Goal: Task Accomplishment & Management: Manage account settings

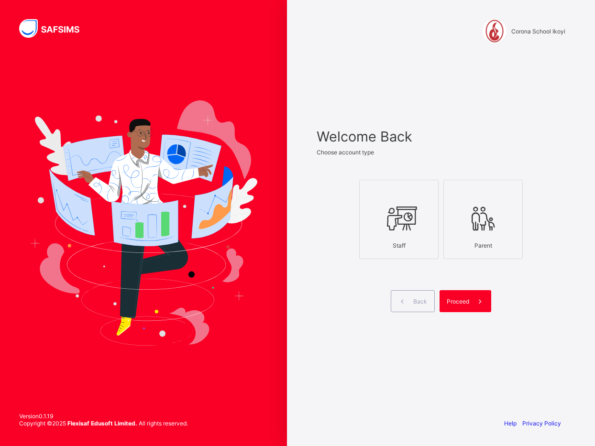
click at [410, 222] on icon at bounding box center [398, 218] width 33 height 29
click at [461, 301] on span "Proceed" at bounding box center [458, 301] width 22 height 7
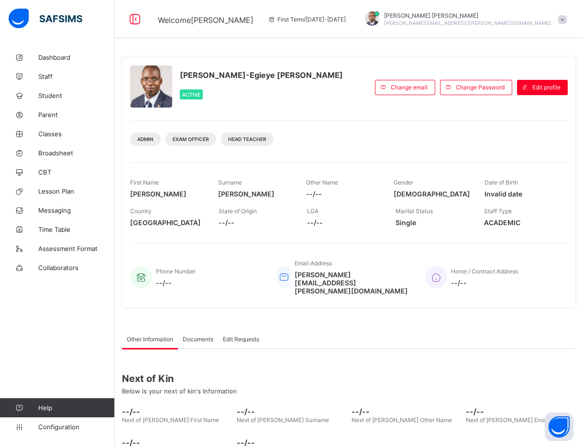
click at [320, 139] on div "Admin Exam Officer Head Teacher" at bounding box center [349, 136] width 438 height 30
click at [305, 104] on div "Paul-Egieye Michael Active" at bounding box center [250, 88] width 240 height 44
click at [174, 195] on span "[PERSON_NAME]" at bounding box center [167, 194] width 74 height 8
click at [55, 131] on span "Classes" at bounding box center [76, 134] width 77 height 8
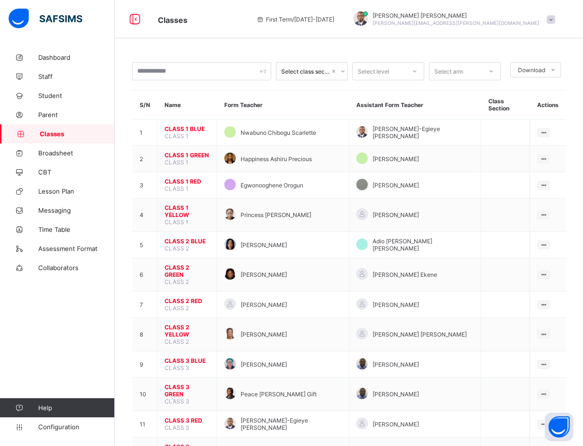
click at [491, 46] on div "Select class section Select level Select arm Download Pdf Report Excel Report S…" at bounding box center [349, 427] width 468 height 854
click at [474, 45] on div "Select class section Select level Select arm Download Pdf Report Excel Report S…" at bounding box center [349, 427] width 468 height 854
click at [514, 43] on div "Select class section Select level Select arm Download Pdf Report Excel Report S…" at bounding box center [349, 427] width 468 height 854
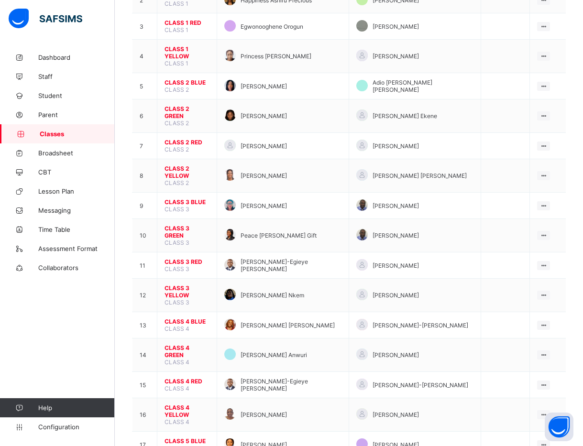
scroll to position [160, 0]
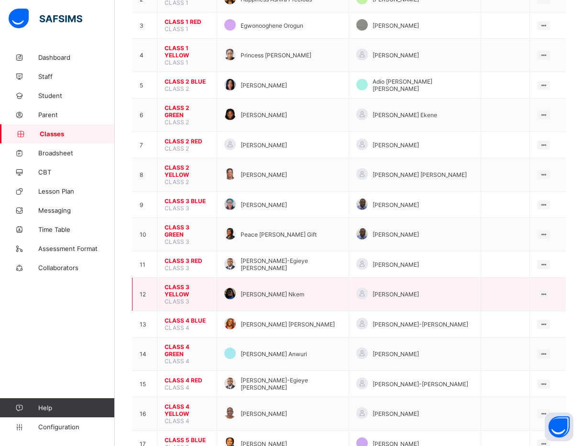
click at [183, 284] on span "CLASS 3 YELLOW" at bounding box center [187, 291] width 45 height 14
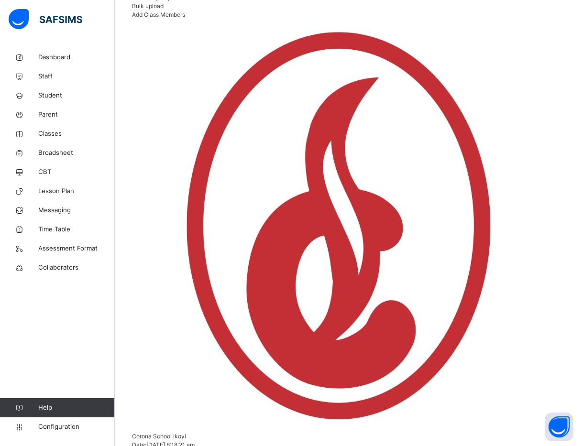
scroll to position [240, 0]
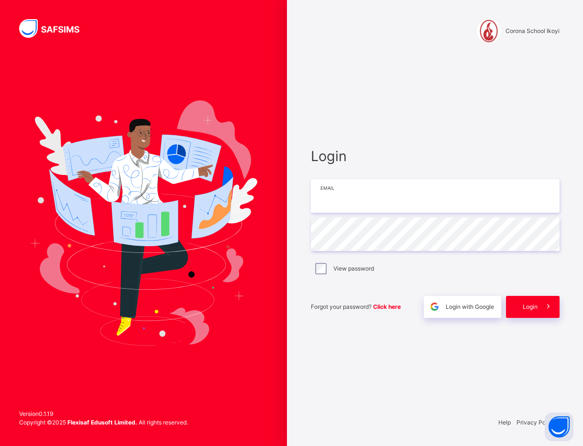
type input "**********"
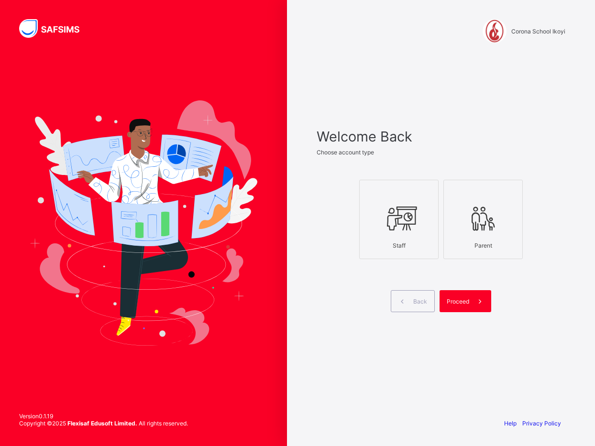
click at [574, 231] on div "Welcome Back Choose account type Staff Parent Back Proceed" at bounding box center [441, 232] width 268 height 356
click at [396, 220] on icon at bounding box center [398, 218] width 33 height 29
click at [455, 298] on span "Proceed" at bounding box center [458, 301] width 22 height 7
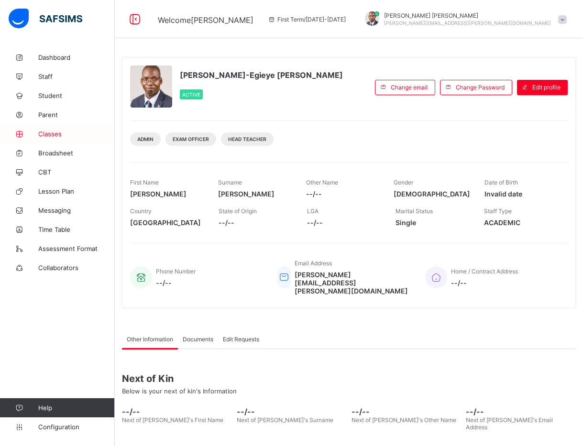
click at [53, 132] on span "Classes" at bounding box center [76, 134] width 77 height 8
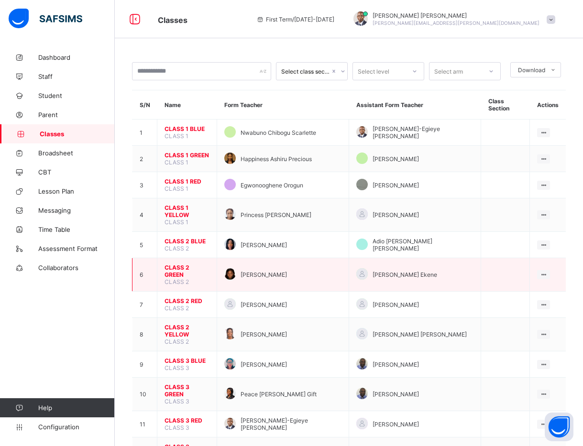
click at [544, 258] on td "View Class Assign form Teacher" at bounding box center [548, 274] width 36 height 33
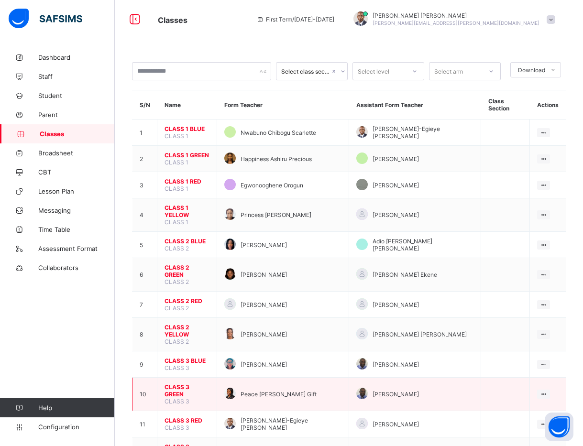
click at [182, 384] on span "CLASS 3 GREEN" at bounding box center [187, 391] width 45 height 14
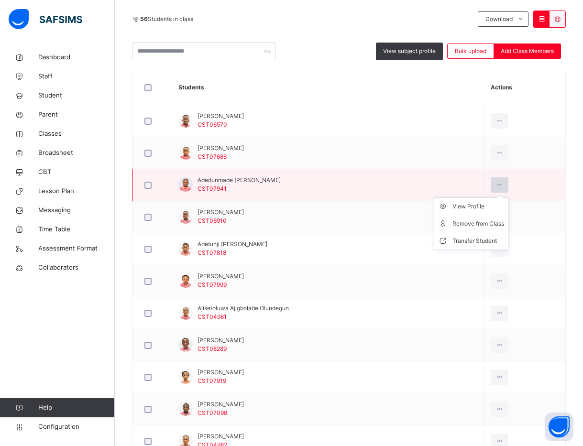
scroll to position [225, 0]
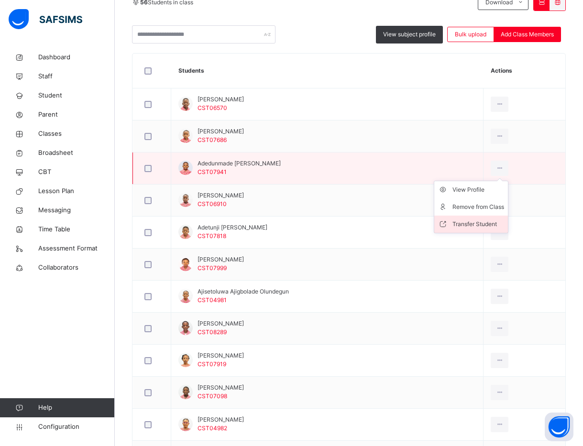
click at [464, 225] on div "Transfer Student" at bounding box center [478, 225] width 52 height 10
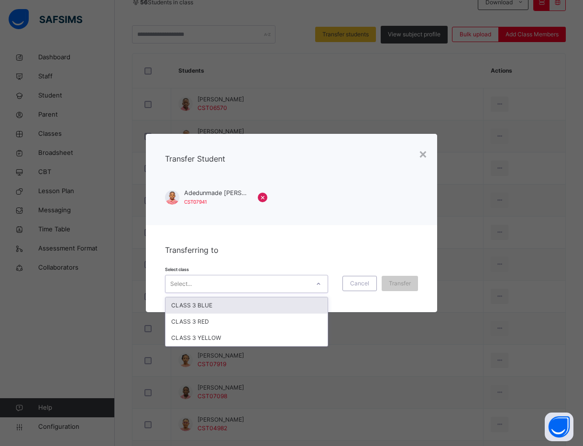
click at [317, 289] on div at bounding box center [318, 283] width 16 height 15
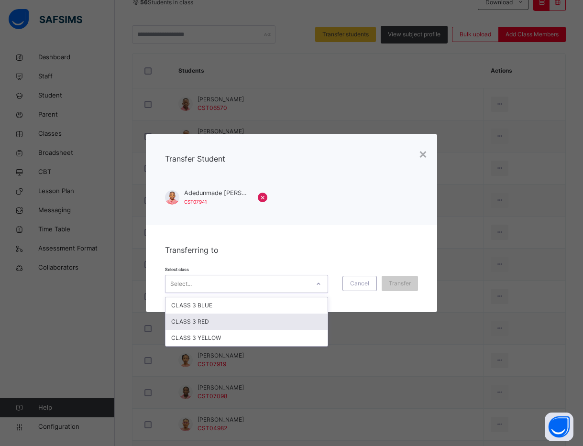
click at [291, 319] on div "CLASS 3 RED" at bounding box center [246, 322] width 163 height 16
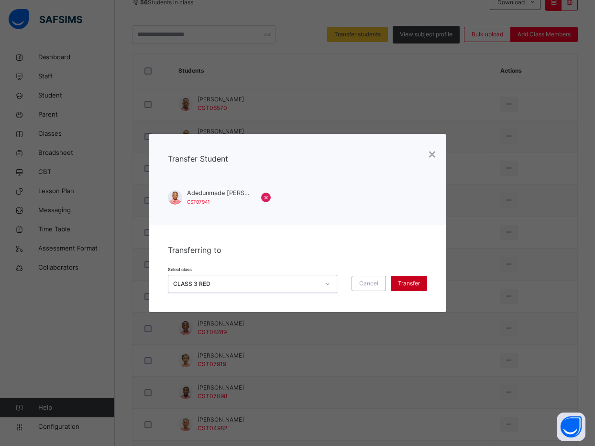
click at [405, 280] on span "Transfer" at bounding box center [409, 283] width 22 height 9
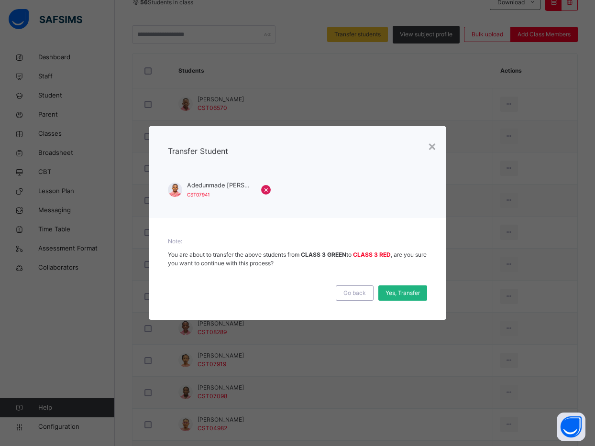
click at [408, 294] on span "Yes, Transfer" at bounding box center [403, 293] width 34 height 9
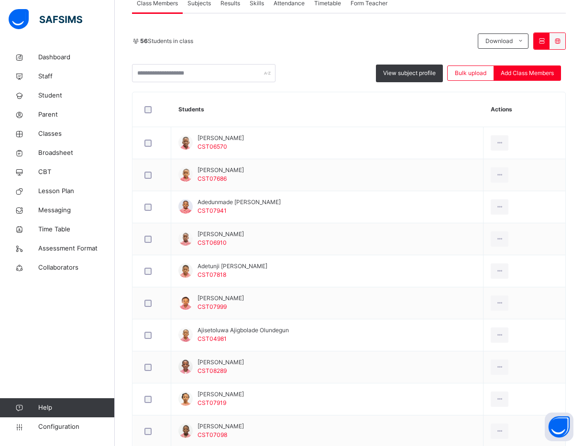
scroll to position [161, 0]
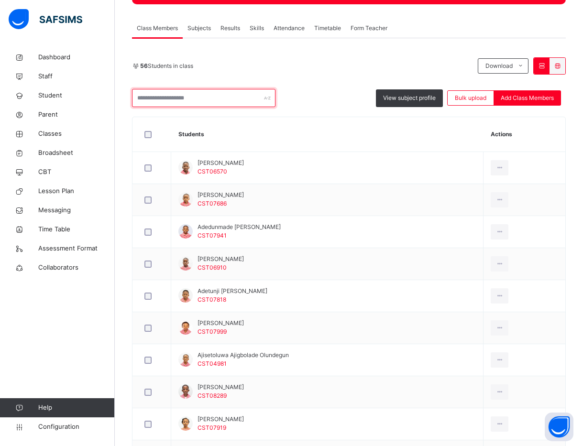
click at [184, 98] on input "text" at bounding box center [203, 98] width 143 height 18
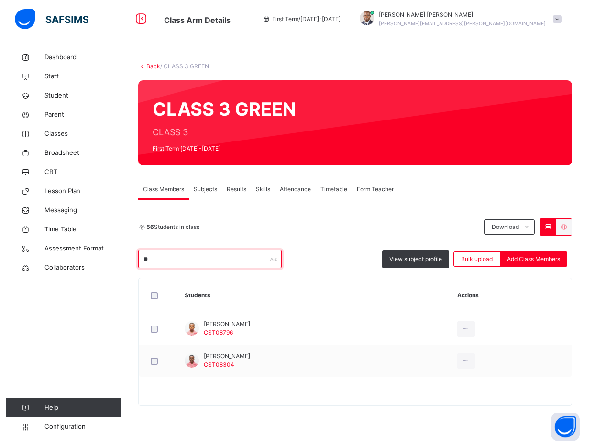
scroll to position [0, 0]
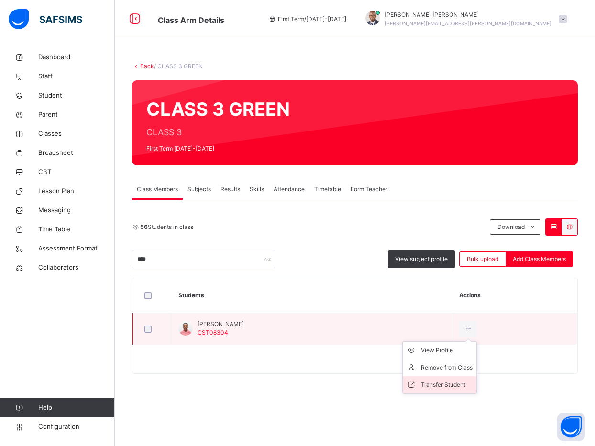
click at [446, 382] on div "Transfer Student" at bounding box center [447, 385] width 52 height 10
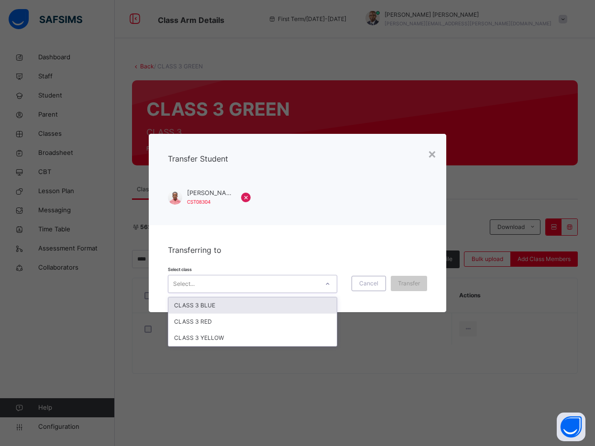
click at [236, 282] on div "Select..." at bounding box center [243, 284] width 150 height 15
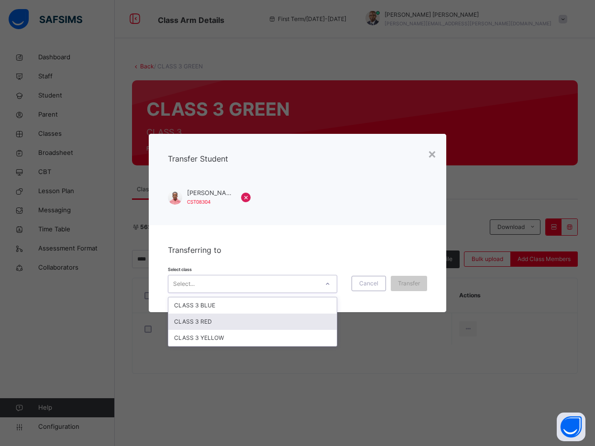
click at [195, 320] on div "CLASS 3 RED" at bounding box center [252, 322] width 168 height 16
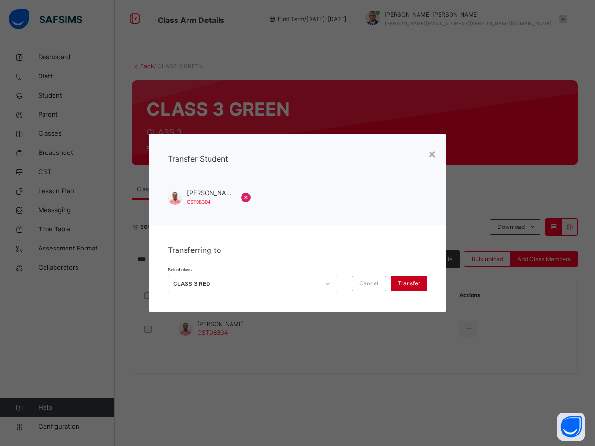
click at [402, 285] on span "Transfer" at bounding box center [409, 283] width 22 height 9
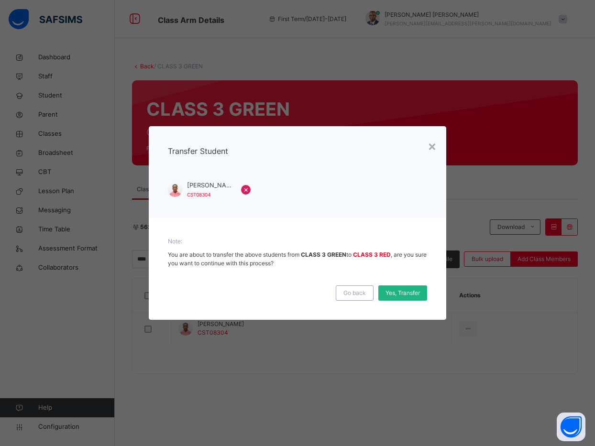
click at [402, 293] on span "Yes, Transfer" at bounding box center [403, 293] width 34 height 9
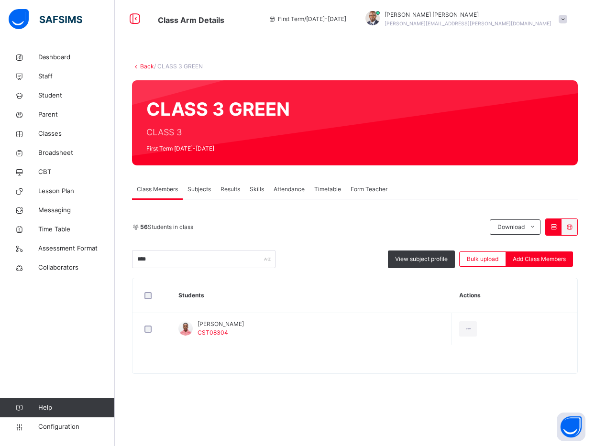
click at [493, 185] on div "Class Members Subjects Results Skills Attendance Timetable Form Teacher" at bounding box center [355, 190] width 446 height 20
click at [569, 190] on div "Class Members Subjects Results Skills Attendance Timetable Form Teacher" at bounding box center [355, 190] width 446 height 20
drag, startPoint x: 179, startPoint y: 265, endPoint x: 104, endPoint y: 261, distance: 75.7
click at [104, 261] on div "Class Arm Details First Term / 2025-2026 Paul-Egieye Michael Paul-Egieye.Michae…" at bounding box center [297, 223] width 595 height 446
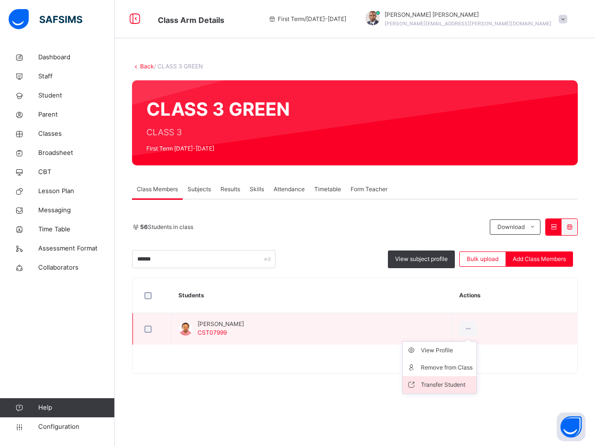
click at [450, 382] on div "Transfer Student" at bounding box center [447, 385] width 52 height 10
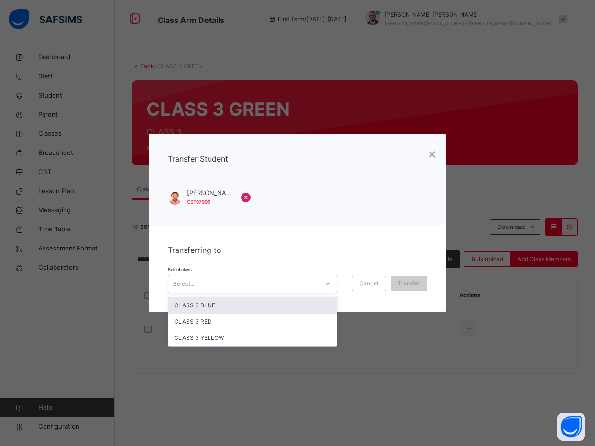
click at [326, 281] on icon at bounding box center [328, 284] width 6 height 10
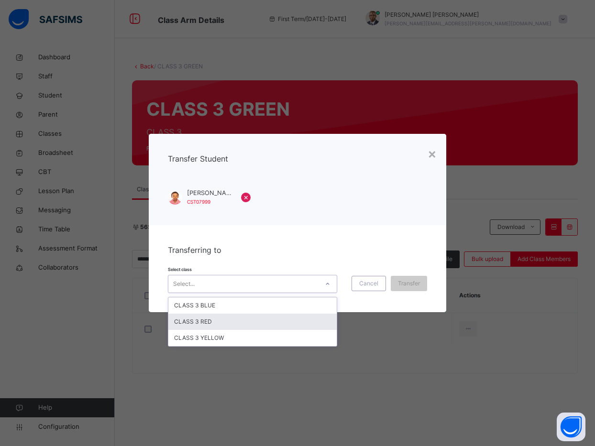
click at [293, 316] on div "CLASS 3 RED" at bounding box center [252, 322] width 168 height 16
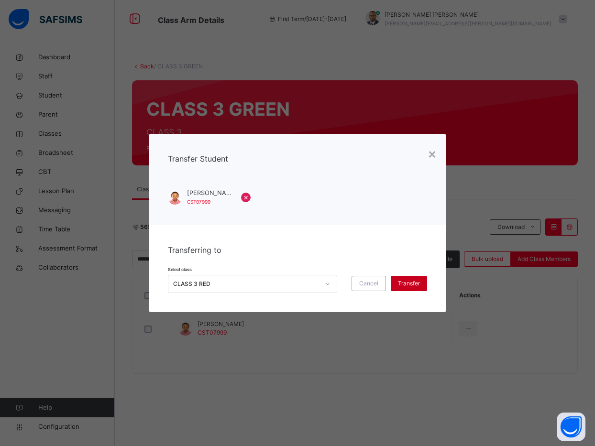
click at [408, 283] on span "Transfer" at bounding box center [409, 283] width 22 height 9
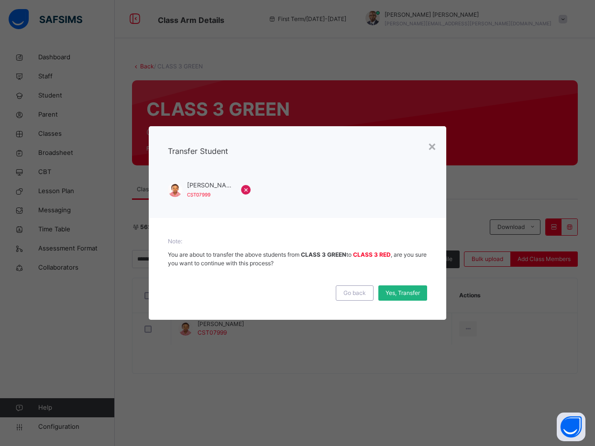
click at [400, 292] on span "Yes, Transfer" at bounding box center [403, 293] width 34 height 9
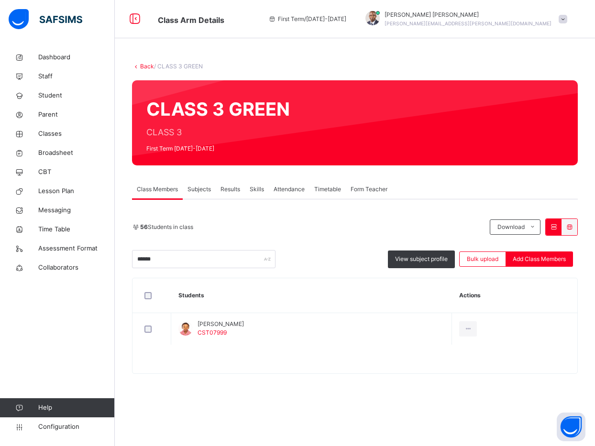
click at [492, 193] on div "Class Members Subjects Results Skills Attendance Timetable Form Teacher" at bounding box center [355, 190] width 446 height 20
drag, startPoint x: 204, startPoint y: 260, endPoint x: 71, endPoint y: 255, distance: 133.1
click at [71, 255] on div "Class Arm Details First Term / 2025-2026 Paul-Egieye Michael Paul-Egieye.Michae…" at bounding box center [297, 223] width 595 height 446
click at [342, 265] on div "***** View subject profile Bulk upload Add Class Members" at bounding box center [355, 259] width 446 height 18
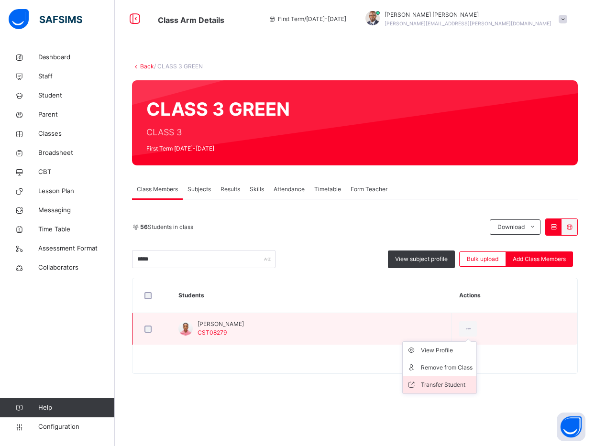
click at [467, 385] on div "Transfer Student" at bounding box center [447, 385] width 52 height 10
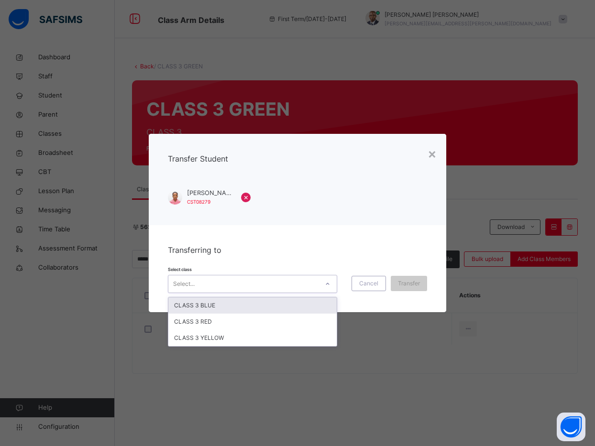
click at [284, 287] on div "Select..." at bounding box center [243, 284] width 150 height 15
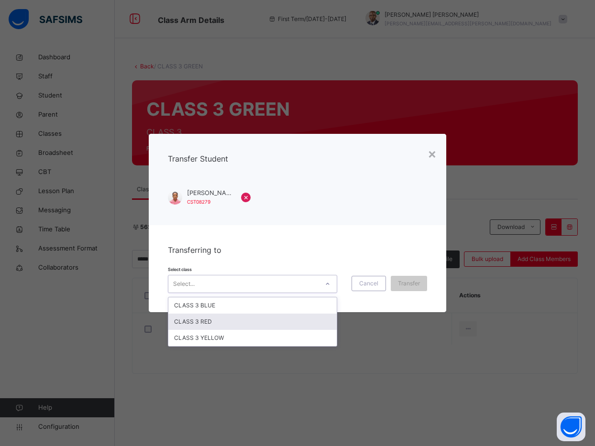
click at [256, 323] on div "CLASS 3 RED" at bounding box center [252, 322] width 168 height 16
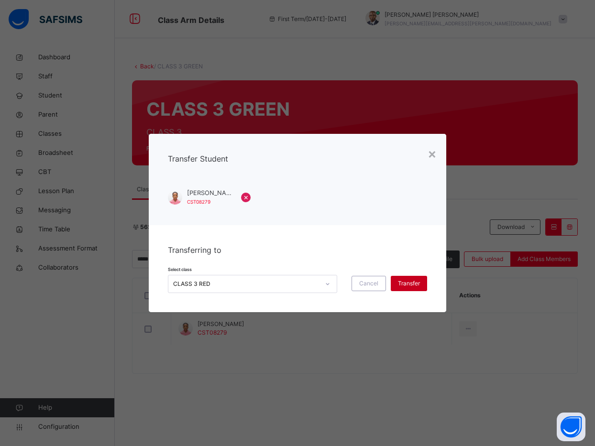
click at [413, 283] on span "Transfer" at bounding box center [409, 283] width 22 height 9
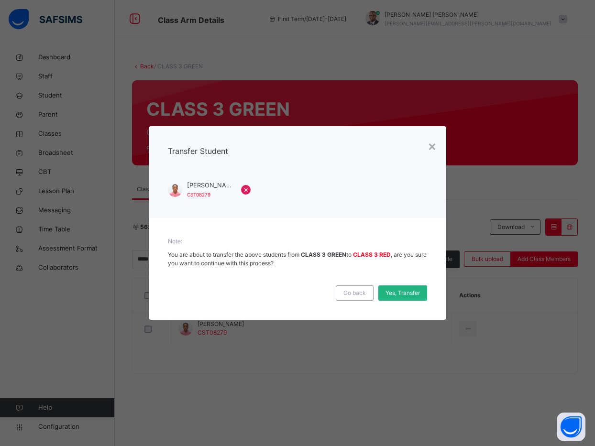
click at [403, 296] on span "Yes, Transfer" at bounding box center [403, 293] width 34 height 9
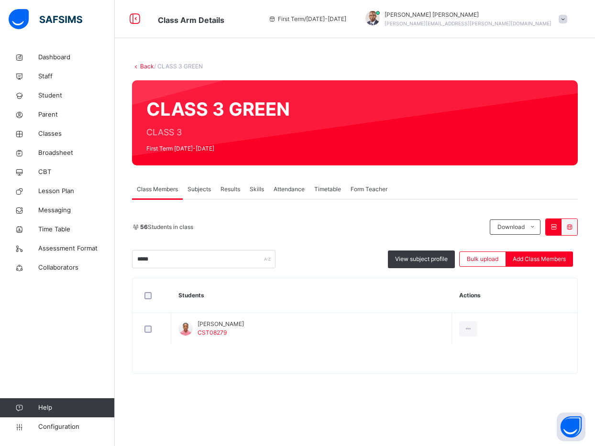
click at [482, 365] on div at bounding box center [354, 363] width 445 height 19
drag, startPoint x: 185, startPoint y: 261, endPoint x: 87, endPoint y: 254, distance: 98.3
click at [87, 254] on div "Class Arm Details First Term / 2025-2026 Paul-Egieye Michael Paul-Egieye.Michae…" at bounding box center [297, 223] width 595 height 446
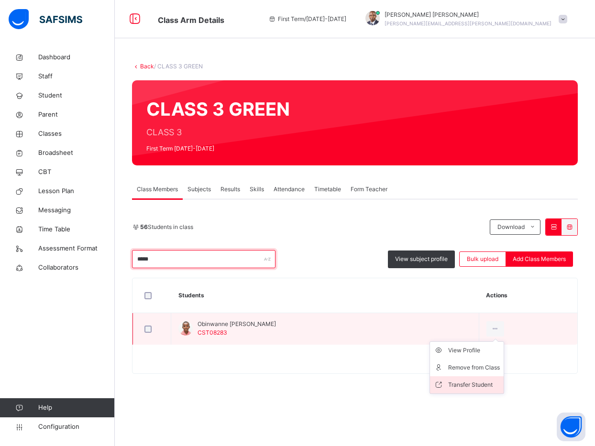
type input "*****"
click at [477, 381] on div "Transfer Student" at bounding box center [474, 385] width 52 height 10
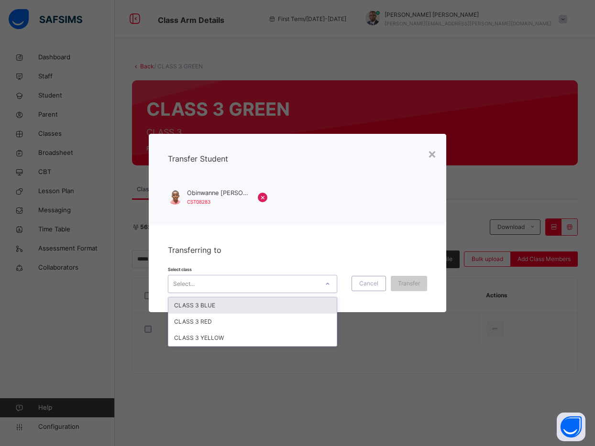
click at [254, 288] on div "Select..." at bounding box center [243, 284] width 150 height 15
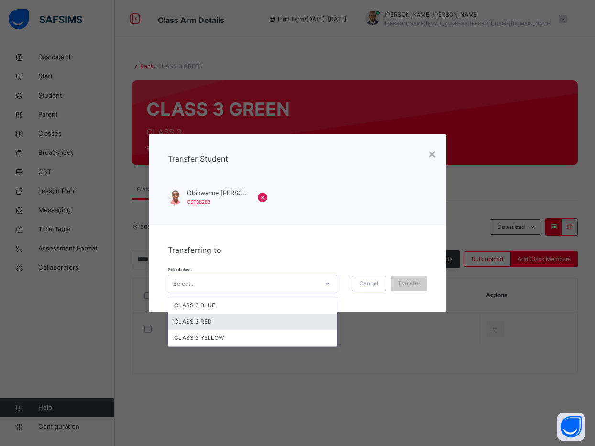
click at [237, 317] on div "CLASS 3 RED" at bounding box center [252, 322] width 168 height 16
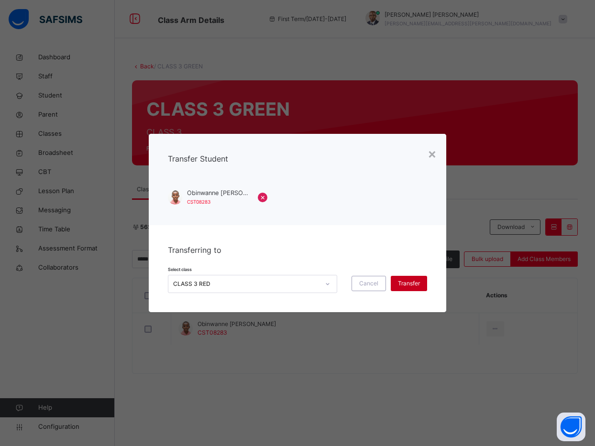
click at [406, 280] on span "Transfer" at bounding box center [409, 283] width 22 height 9
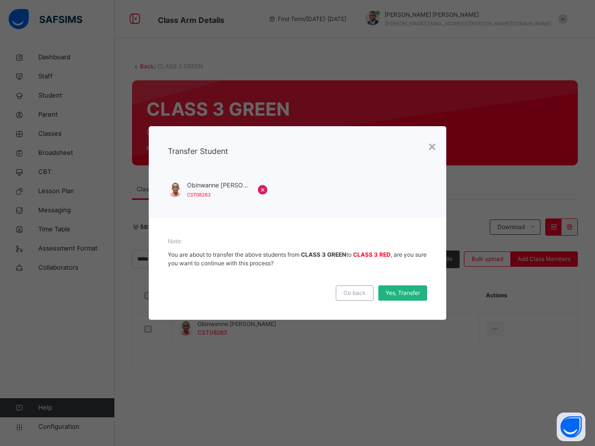
click at [399, 295] on span "Yes, Transfer" at bounding box center [403, 293] width 34 height 9
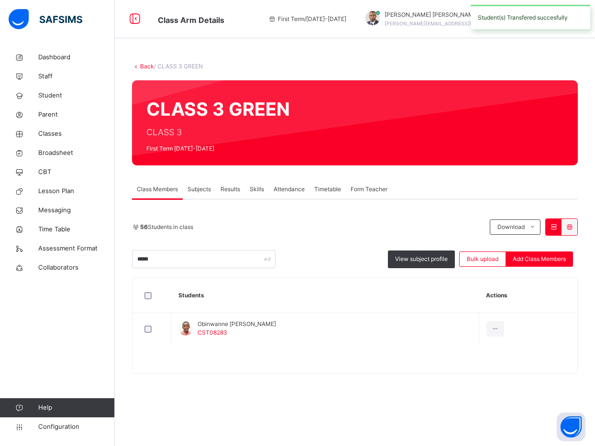
click at [351, 217] on div "56 Students in class Download Pdf Report Excel Report ***** View subject profil…" at bounding box center [355, 286] width 446 height 175
click at [295, 233] on div "56 Students in class Download Pdf Report Excel Report" at bounding box center [355, 227] width 446 height 17
click at [286, 217] on div "56 Students in class Download Pdf Report Excel Report ***** View subject profil…" at bounding box center [355, 286] width 446 height 175
click at [459, 199] on div "Class Members Subjects Results Skills Attendance Timetable Form Teacher" at bounding box center [355, 190] width 446 height 20
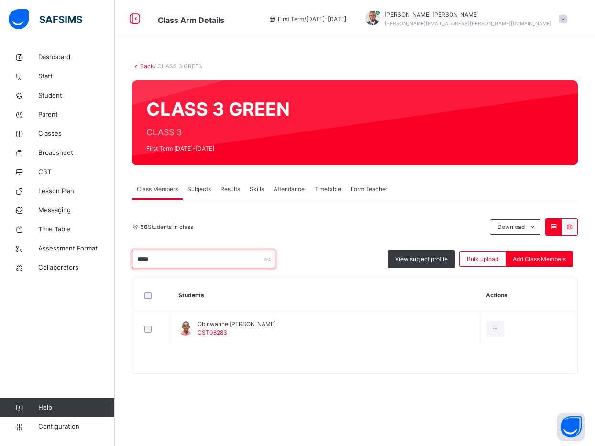
click at [175, 258] on input "*****" at bounding box center [203, 259] width 143 height 18
click at [464, 197] on div "Class Members Subjects Results Skills Attendance Timetable Form Teacher" at bounding box center [355, 190] width 446 height 20
click at [532, 258] on span "Add Class Members" at bounding box center [539, 259] width 53 height 9
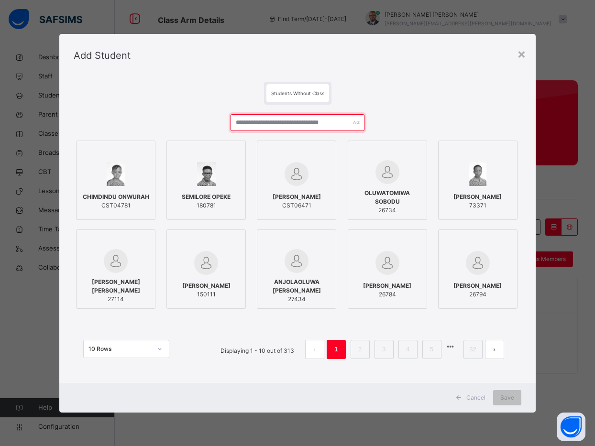
click at [250, 119] on input "text" at bounding box center [298, 122] width 134 height 17
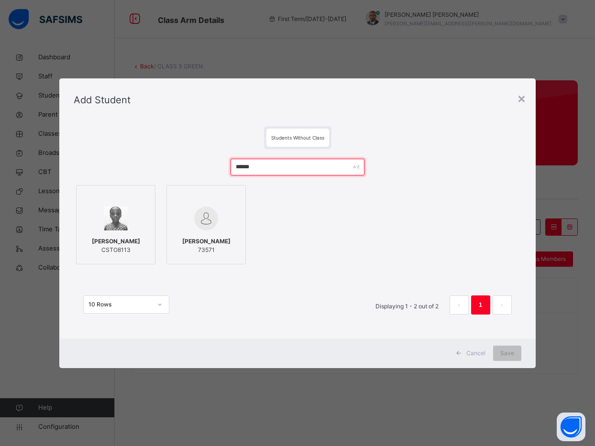
type input "******"
click at [118, 244] on span "HANNAH AYOMIDE ADELUOLA" at bounding box center [116, 241] width 48 height 9
click at [503, 353] on span "Save" at bounding box center [507, 353] width 14 height 9
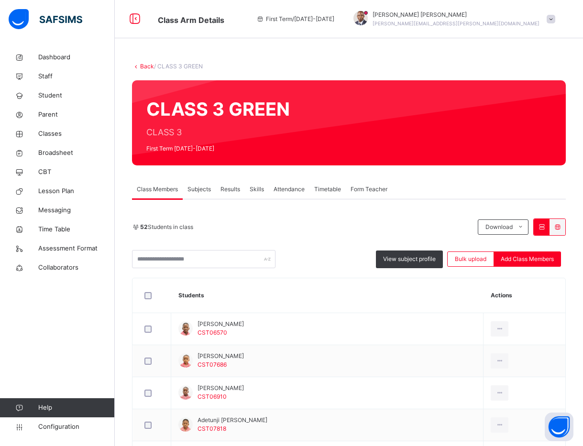
click at [172, 264] on input "text" at bounding box center [203, 259] width 143 height 18
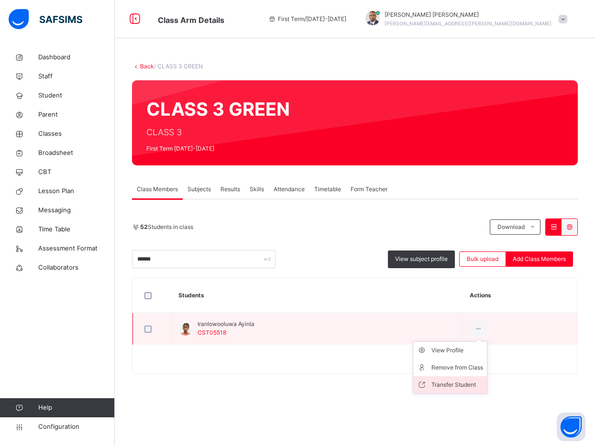
click at [450, 380] on div "Transfer Student" at bounding box center [457, 385] width 52 height 10
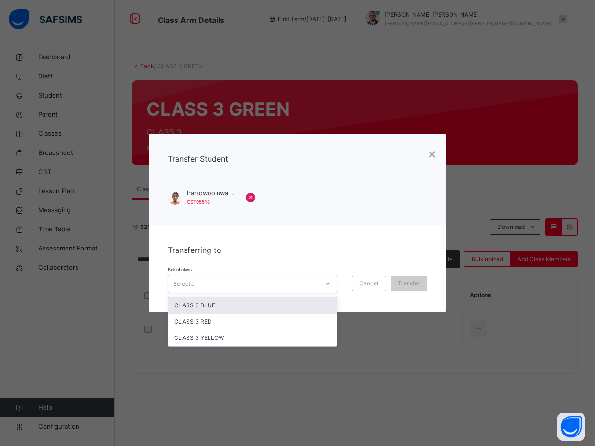
click at [287, 284] on div "Select..." at bounding box center [243, 284] width 150 height 15
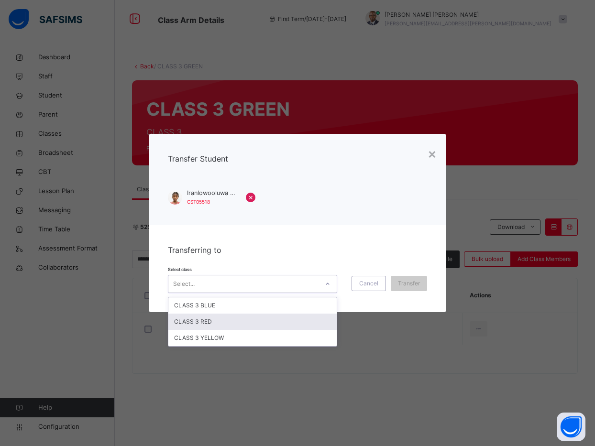
click at [252, 320] on div "CLASS 3 RED" at bounding box center [252, 322] width 168 height 16
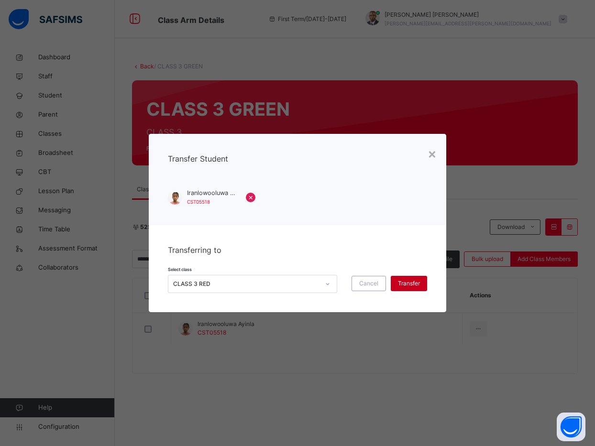
click at [411, 281] on span "Transfer" at bounding box center [409, 283] width 22 height 9
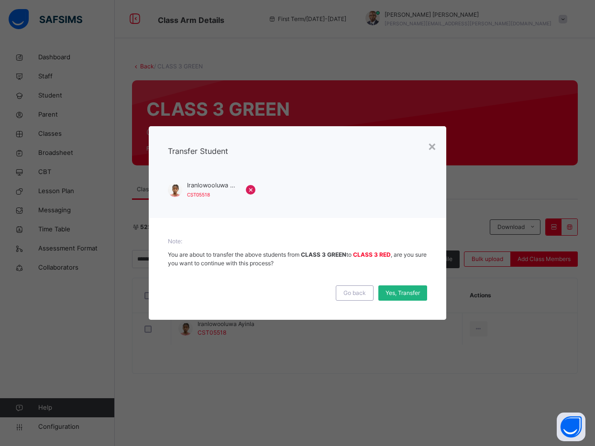
click at [399, 293] on span "Yes, Transfer" at bounding box center [403, 293] width 34 height 9
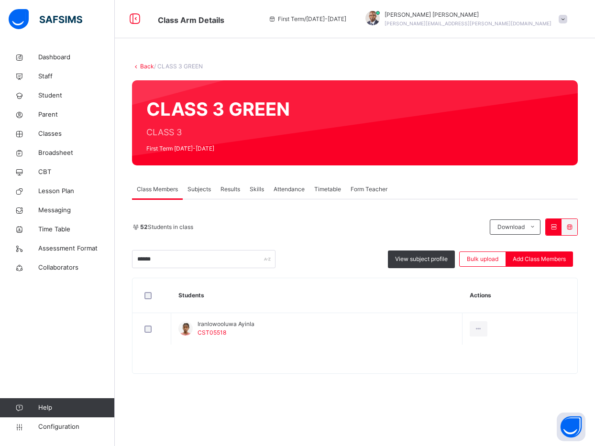
click at [464, 180] on div "Class Members Subjects Results Skills Attendance Timetable Form Teacher" at bounding box center [355, 190] width 446 height 20
drag, startPoint x: 181, startPoint y: 262, endPoint x: 105, endPoint y: 268, distance: 76.8
click at [105, 268] on div "Class Arm Details First Term / 2025-2026 Paul-Egieye Michael Paul-Egieye.Michae…" at bounding box center [297, 223] width 595 height 446
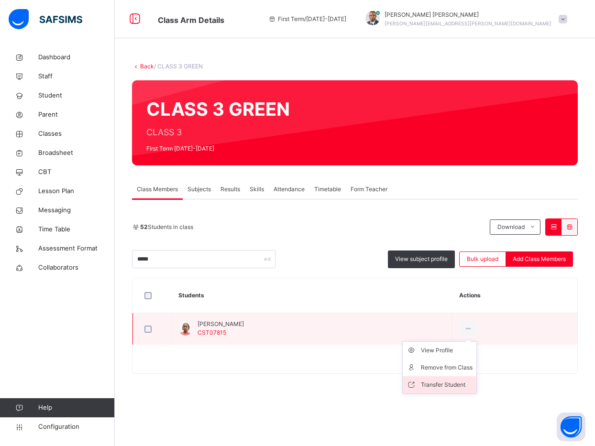
click at [452, 384] on div "Transfer Student" at bounding box center [447, 385] width 52 height 10
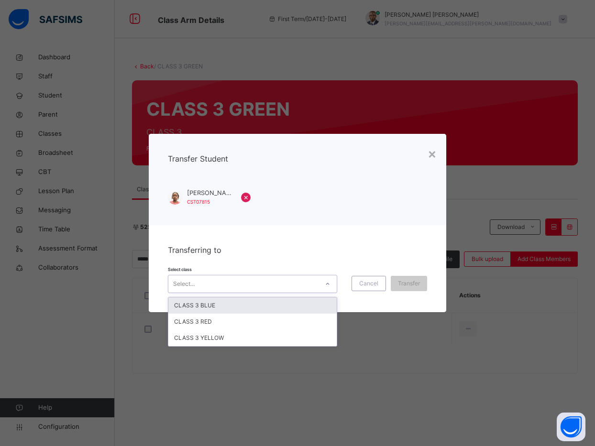
click at [240, 281] on div "Select..." at bounding box center [243, 284] width 150 height 15
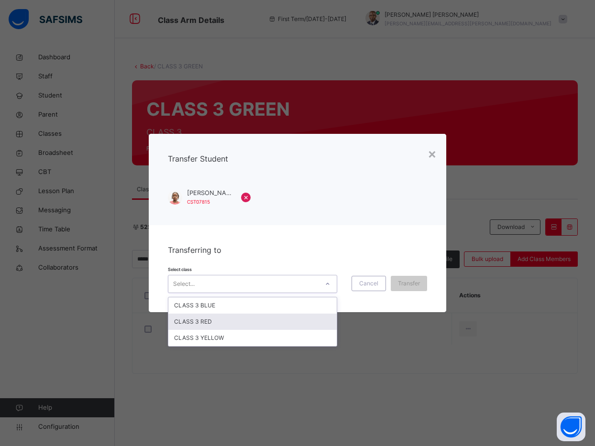
click at [214, 320] on div "CLASS 3 RED" at bounding box center [252, 322] width 168 height 16
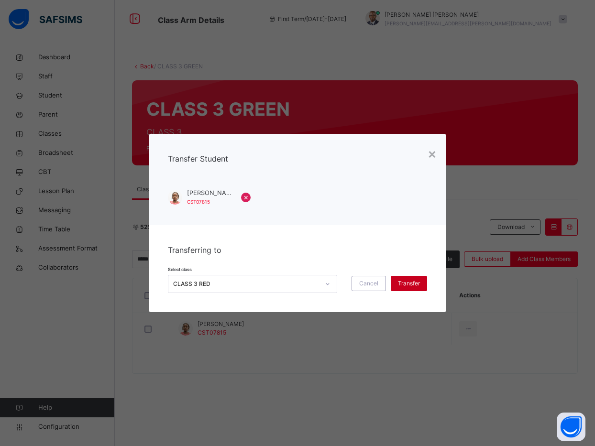
click at [409, 282] on span "Transfer" at bounding box center [409, 283] width 22 height 9
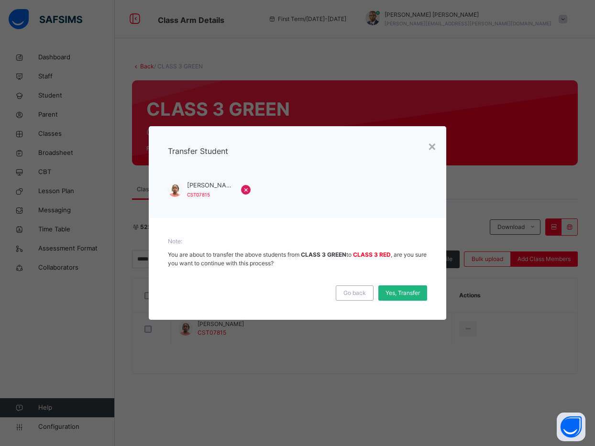
click at [404, 292] on span "Yes, Transfer" at bounding box center [403, 293] width 34 height 9
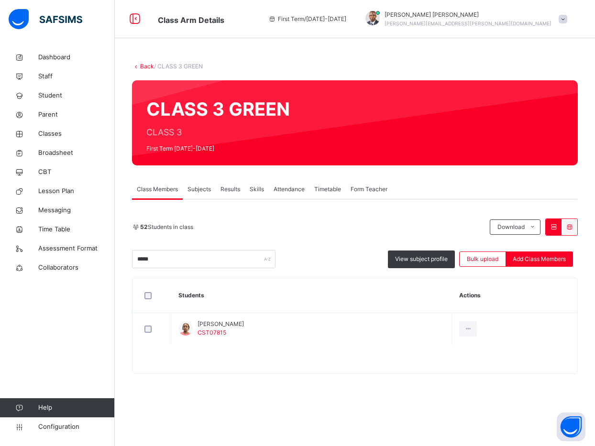
click at [451, 196] on div "Class Members Subjects Results Skills Attendance Timetable Form Teacher" at bounding box center [355, 190] width 446 height 20
click at [183, 260] on input "*****" at bounding box center [203, 259] width 143 height 18
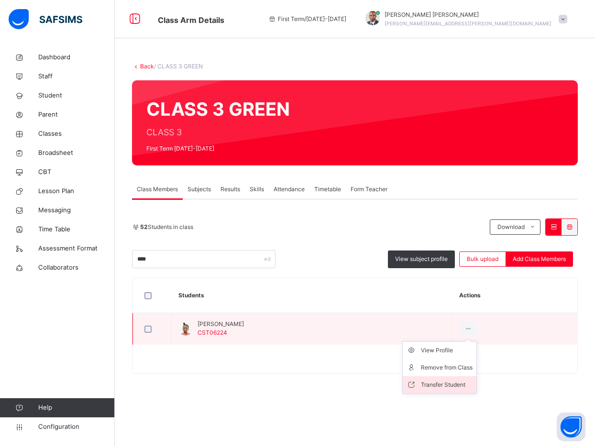
click at [421, 387] on div "Transfer Student" at bounding box center [447, 385] width 52 height 10
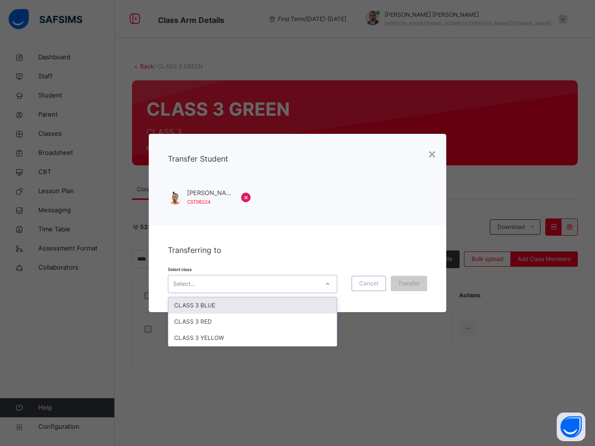
click at [248, 280] on div "Select..." at bounding box center [243, 284] width 150 height 15
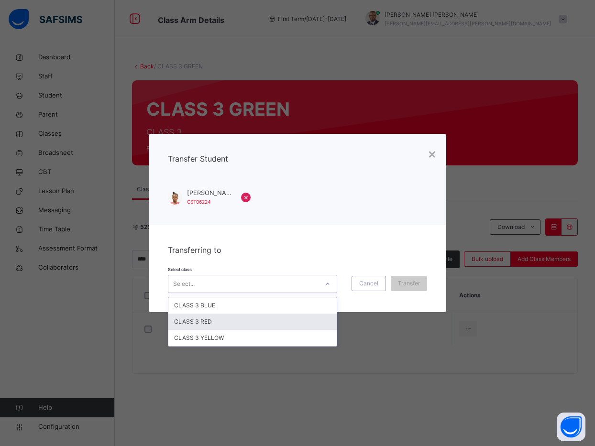
click at [223, 326] on div "CLASS 3 RED" at bounding box center [252, 322] width 168 height 16
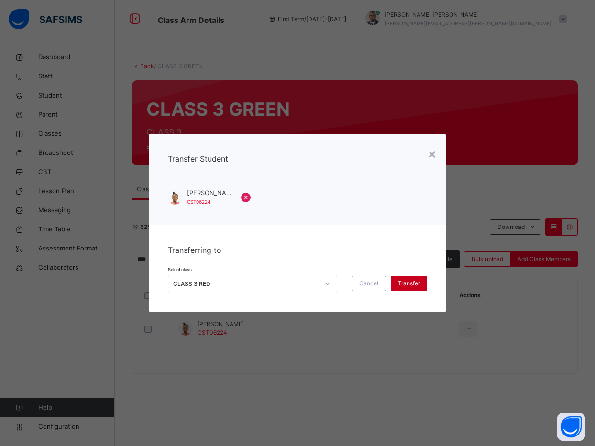
click at [398, 285] on span "Transfer" at bounding box center [409, 283] width 22 height 9
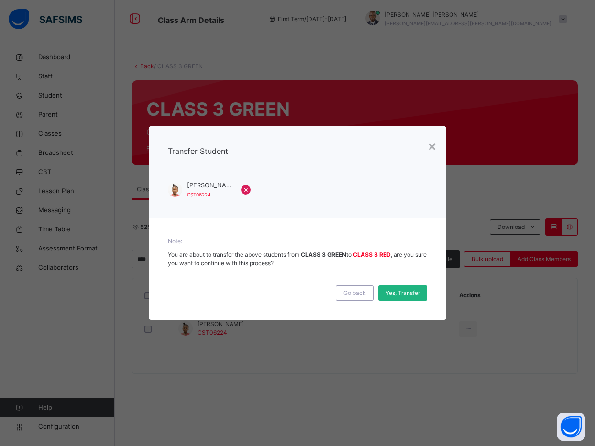
click at [397, 292] on span "Yes, Transfer" at bounding box center [403, 293] width 34 height 9
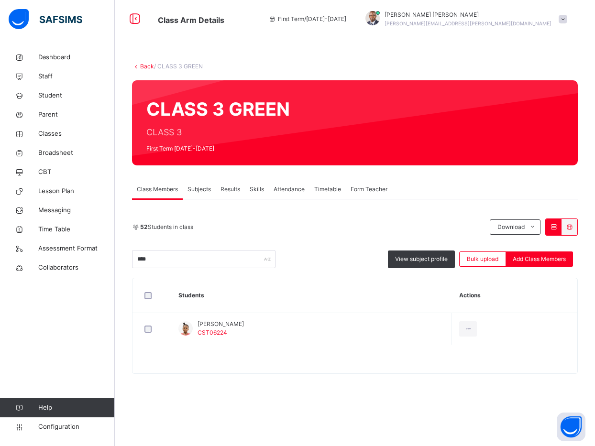
click at [464, 209] on div "52 Students in class Download Pdf Report Excel Report **** View subject profile…" at bounding box center [355, 286] width 446 height 175
click at [192, 261] on input "****" at bounding box center [203, 259] width 143 height 18
type input "*"
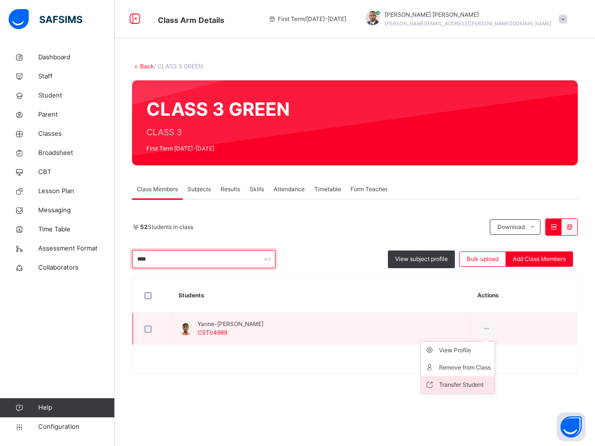
type input "****"
click at [460, 378] on li "Transfer Student" at bounding box center [458, 384] width 74 height 17
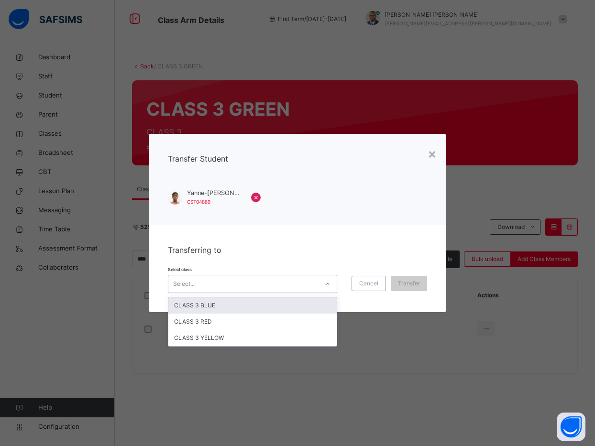
click at [276, 287] on div "Select..." at bounding box center [243, 284] width 150 height 15
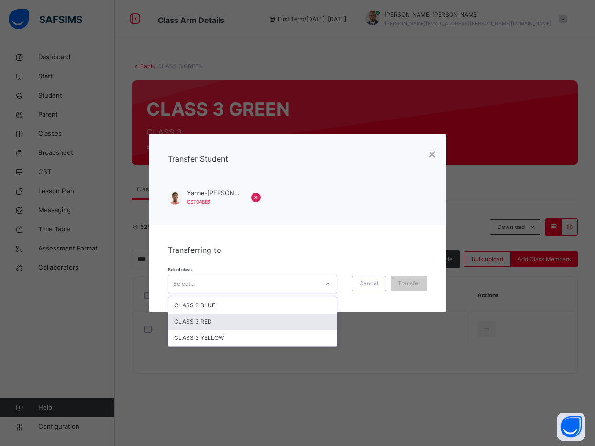
click at [255, 319] on div "CLASS 3 RED" at bounding box center [252, 322] width 168 height 16
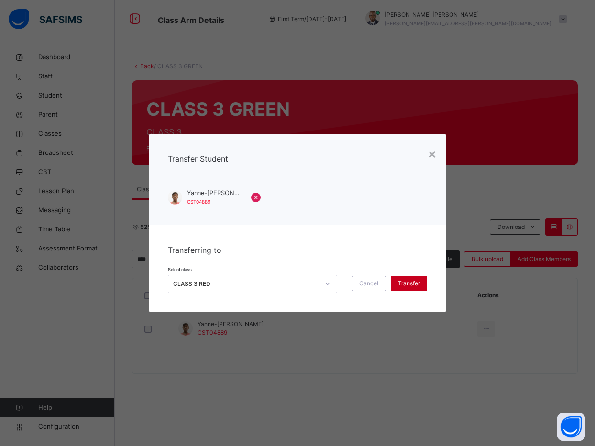
click at [401, 281] on span "Transfer" at bounding box center [409, 283] width 22 height 9
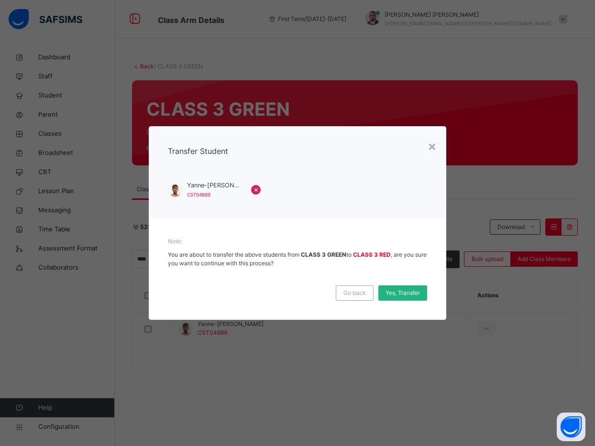
click at [398, 291] on span "Yes, Transfer" at bounding box center [403, 293] width 34 height 9
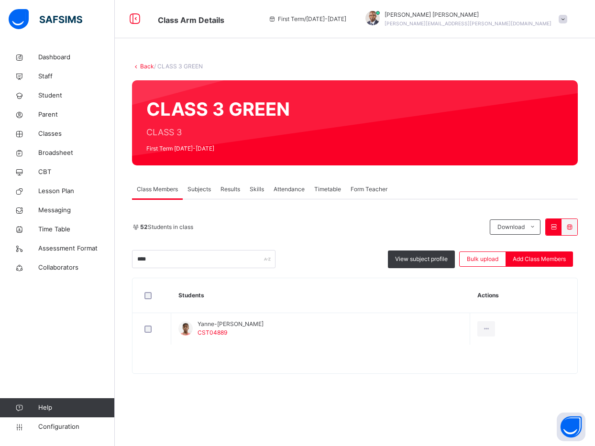
click at [519, 284] on th "Actions" at bounding box center [523, 295] width 107 height 35
drag, startPoint x: 226, startPoint y: 254, endPoint x: 118, endPoint y: 253, distance: 107.6
click at [118, 253] on div "Back / CLASS 3 GREEN CLASS 3 GREEN CLASS 3 First Term 2025-2026 Class Members S…" at bounding box center [355, 223] width 480 height 350
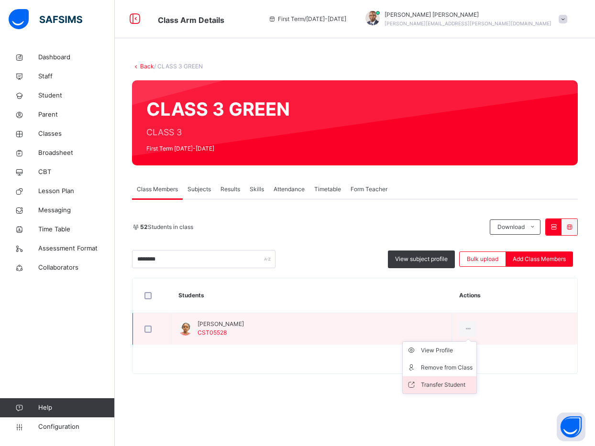
click at [462, 382] on div "Transfer Student" at bounding box center [447, 385] width 52 height 10
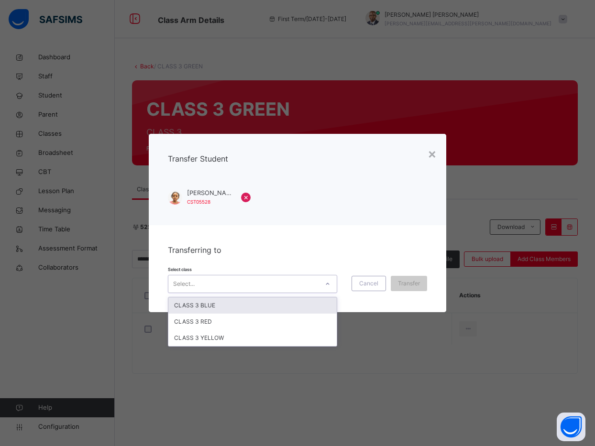
click at [280, 285] on div "Select..." at bounding box center [243, 284] width 150 height 15
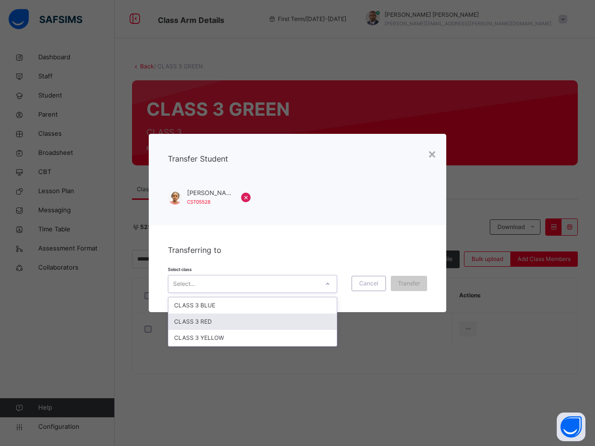
click at [237, 326] on div "CLASS 3 RED" at bounding box center [252, 322] width 168 height 16
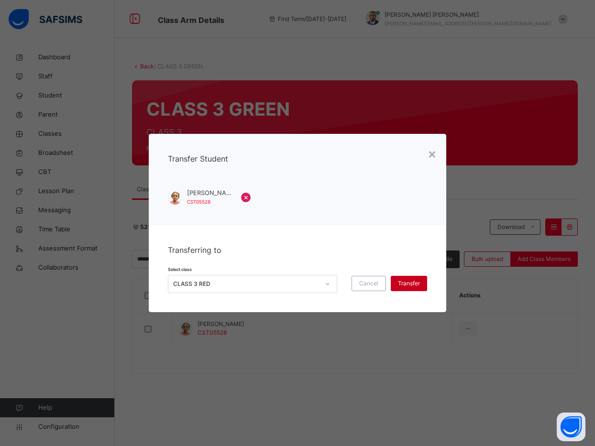
click at [406, 284] on span "Transfer" at bounding box center [409, 283] width 22 height 9
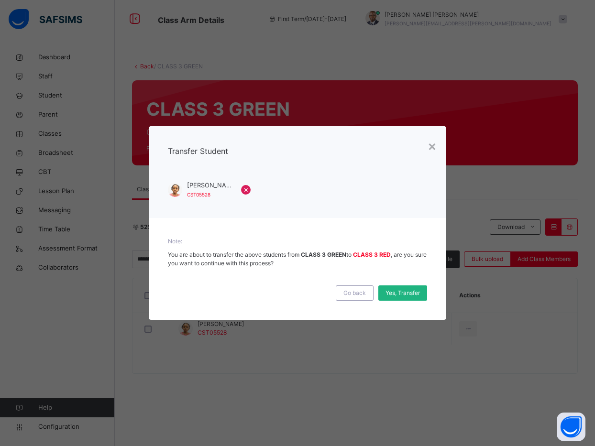
click at [406, 291] on span "Yes, Transfer" at bounding box center [403, 293] width 34 height 9
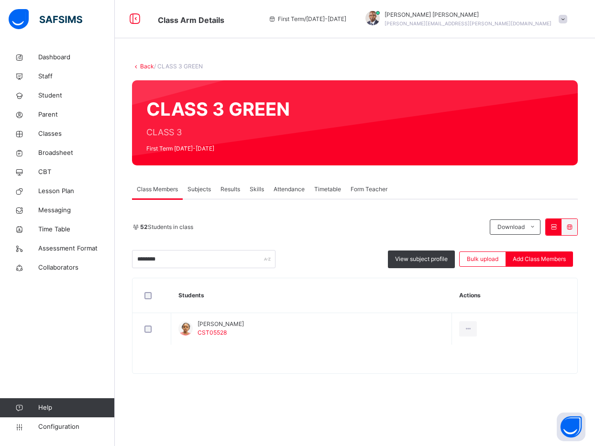
click at [475, 184] on div "Class Members Subjects Results Skills Attendance Timetable Form Teacher" at bounding box center [355, 190] width 446 height 20
click at [199, 257] on input "********" at bounding box center [203, 259] width 143 height 18
type input "*"
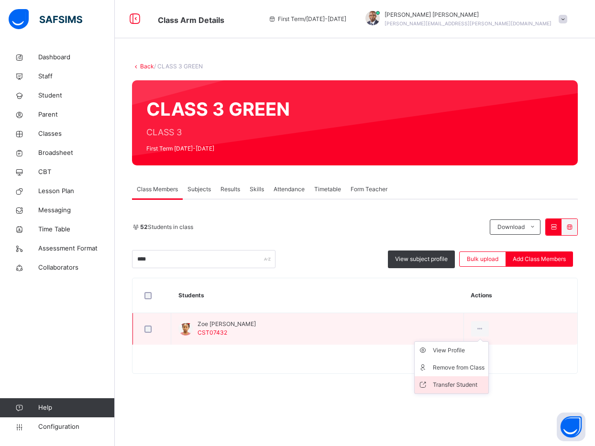
click at [450, 380] on li "Transfer Student" at bounding box center [452, 384] width 74 height 17
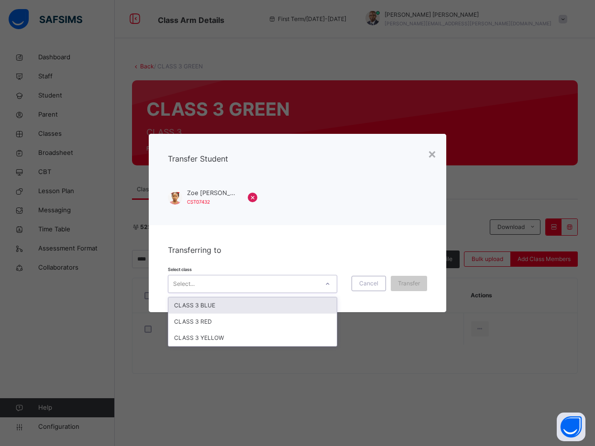
click at [257, 283] on div "Select..." at bounding box center [243, 284] width 150 height 15
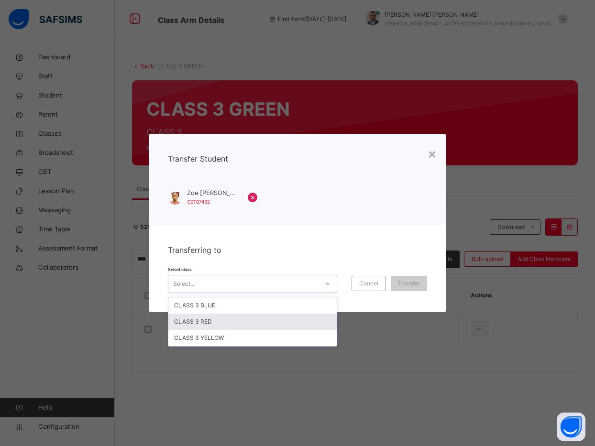
click at [234, 323] on div "CLASS 3 RED" at bounding box center [252, 322] width 168 height 16
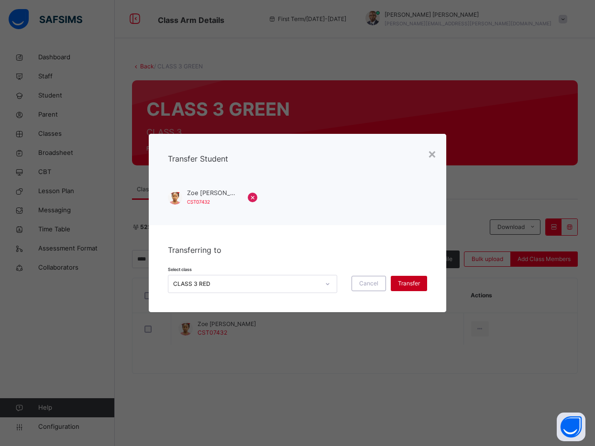
click at [404, 284] on span "Transfer" at bounding box center [409, 283] width 22 height 9
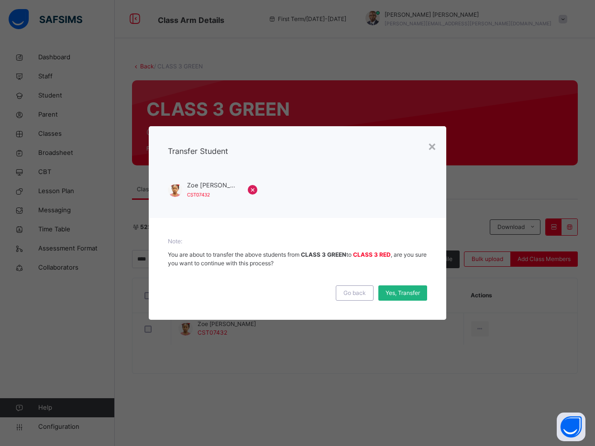
click at [397, 296] on span "Yes, Transfer" at bounding box center [403, 293] width 34 height 9
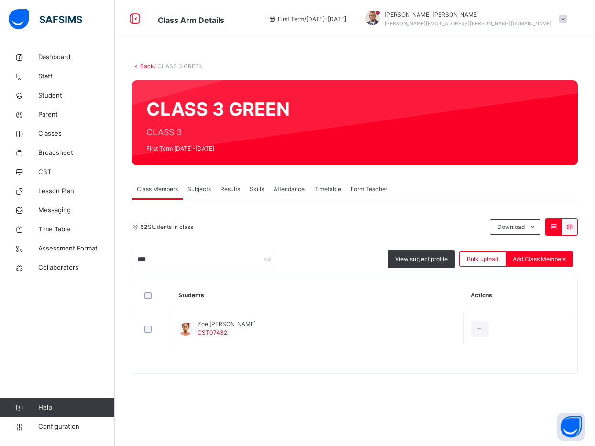
click at [337, 227] on div "52 Students in class" at bounding box center [308, 227] width 353 height 9
click at [482, 62] on div "Back / CLASS 3 GREEN" at bounding box center [355, 66] width 446 height 9
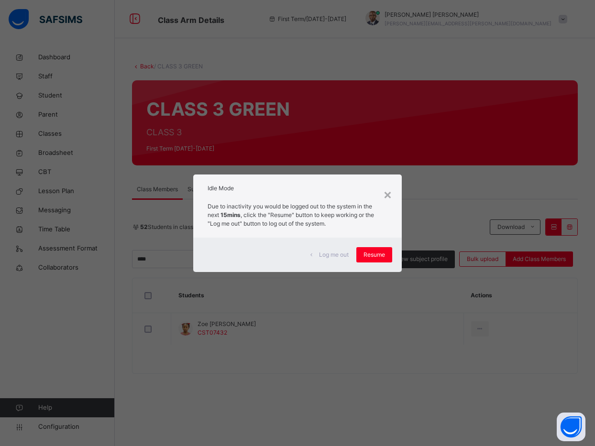
click at [547, 129] on div "× Idle Mode Due to inactivity you would be logged out to the system in the next…" at bounding box center [297, 223] width 595 height 446
click at [370, 253] on span "Resume" at bounding box center [375, 255] width 22 height 9
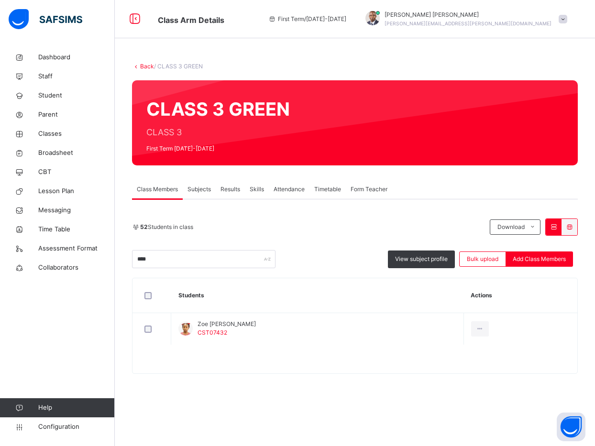
click at [465, 217] on div "52 Students in class Download Pdf Report Excel Report **** View subject profile…" at bounding box center [355, 286] width 446 height 175
drag, startPoint x: 186, startPoint y: 257, endPoint x: 107, endPoint y: 261, distance: 79.0
click at [107, 261] on div "Class Arm Details First Term / 2025-2026 Paul-Egieye Michael Paul-Egieye.Michae…" at bounding box center [297, 223] width 595 height 446
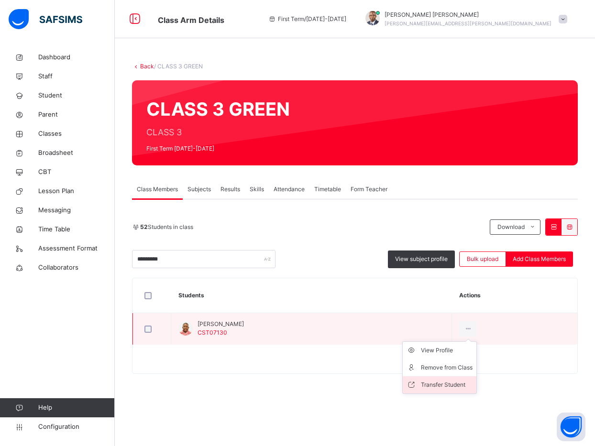
click at [455, 384] on div "Transfer Student" at bounding box center [447, 385] width 52 height 10
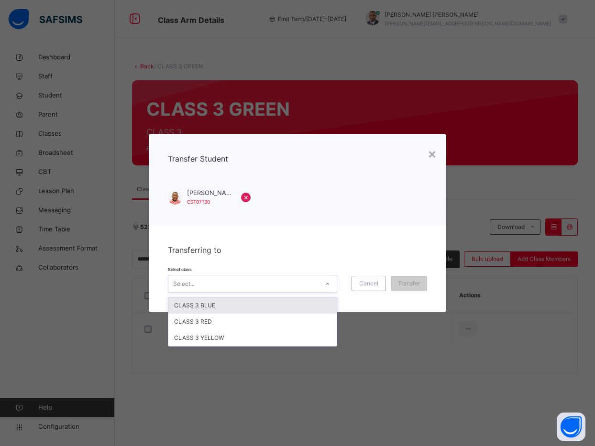
click at [300, 278] on div "Select..." at bounding box center [243, 284] width 150 height 15
click at [234, 305] on div "CLASS 3 BLUE" at bounding box center [252, 306] width 168 height 16
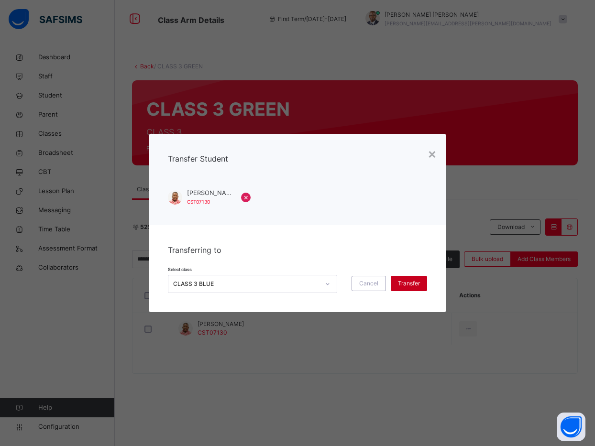
click at [411, 281] on span "Transfer" at bounding box center [409, 283] width 22 height 9
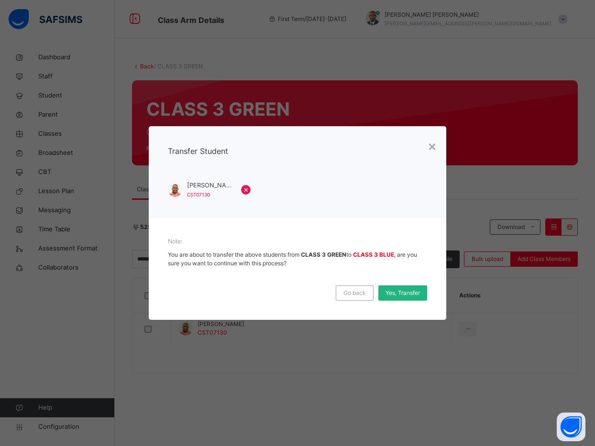
click at [404, 296] on span "Yes, Transfer" at bounding box center [403, 293] width 34 height 9
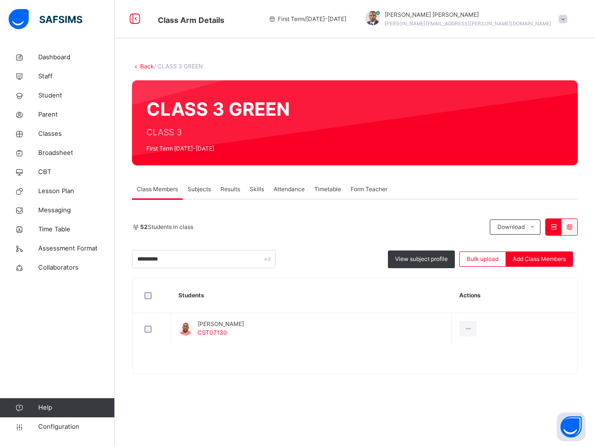
click at [500, 186] on div "Class Members Subjects Results Skills Attendance Timetable Form Teacher" at bounding box center [355, 190] width 446 height 20
drag, startPoint x: 190, startPoint y: 263, endPoint x: 111, endPoint y: 265, distance: 79.0
click at [111, 265] on div "Class Arm Details First Term / 2025-2026 Paul-Egieye Michael Paul-Egieye.Michae…" at bounding box center [297, 223] width 595 height 446
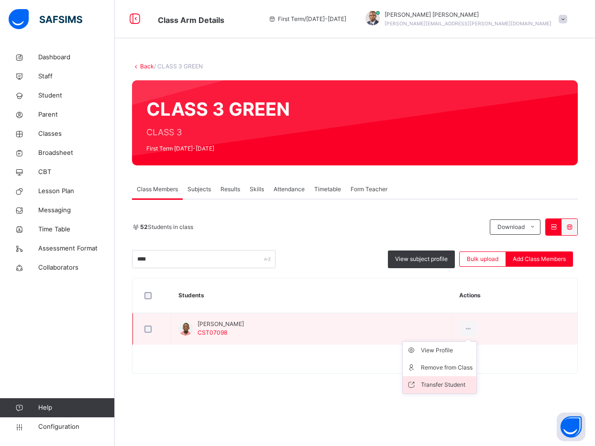
click at [421, 384] on div "Transfer Student" at bounding box center [447, 385] width 52 height 10
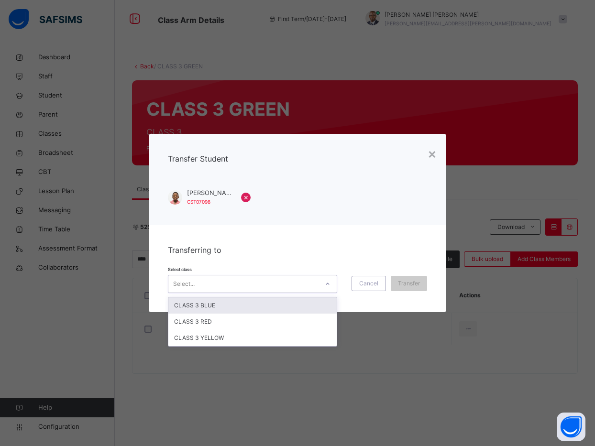
click at [261, 281] on div "Select..." at bounding box center [243, 284] width 150 height 15
click at [237, 307] on div "CLASS 3 BLUE" at bounding box center [252, 306] width 168 height 16
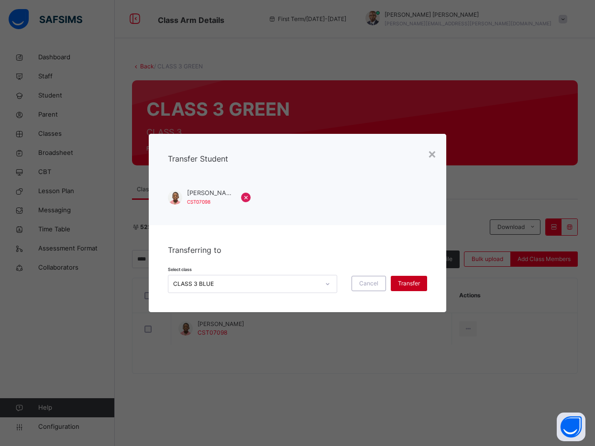
click at [413, 282] on span "Transfer" at bounding box center [409, 283] width 22 height 9
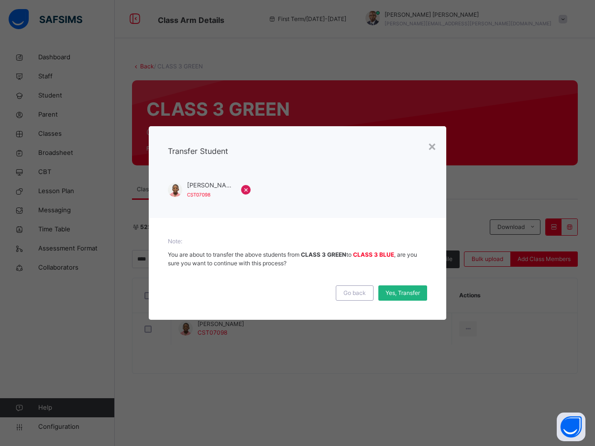
click at [406, 293] on span "Yes, Transfer" at bounding box center [403, 293] width 34 height 9
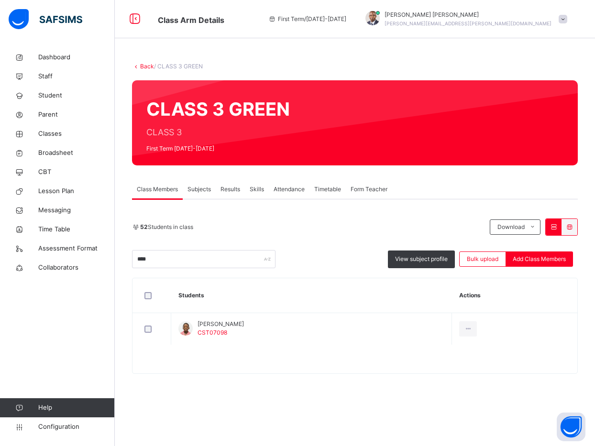
click at [483, 185] on div "Class Members Subjects Results Skills Attendance Timetable Form Teacher" at bounding box center [355, 190] width 446 height 20
click at [228, 261] on input "****" at bounding box center [203, 259] width 143 height 18
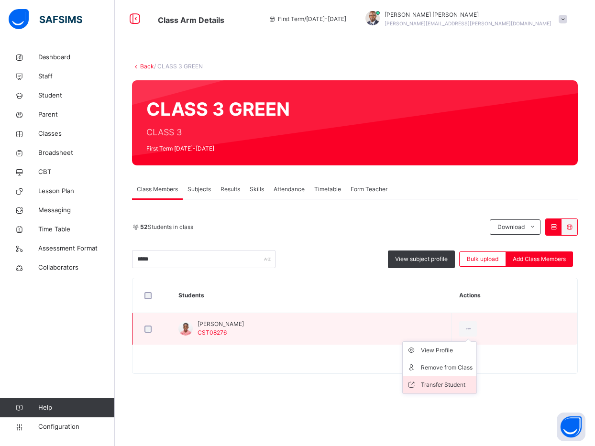
click at [434, 383] on div "Transfer Student" at bounding box center [447, 385] width 52 height 10
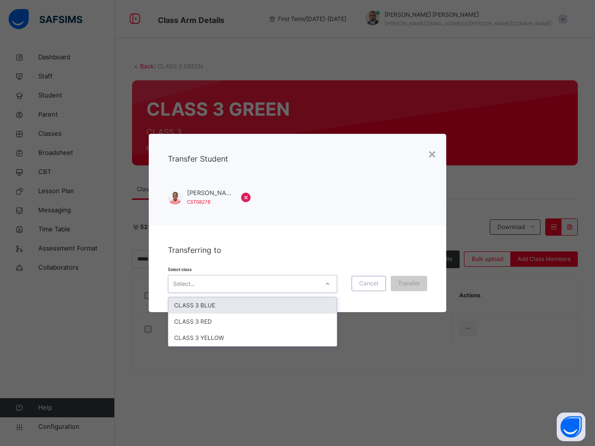
click at [232, 284] on div "Select..." at bounding box center [243, 284] width 150 height 15
click at [218, 300] on div "CLASS 3 BLUE" at bounding box center [252, 306] width 168 height 16
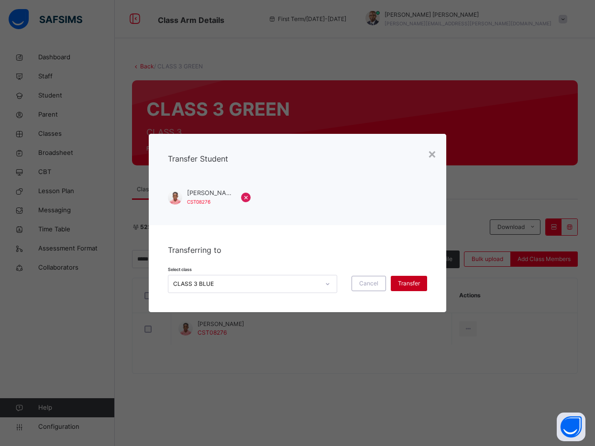
click at [404, 280] on span "Transfer" at bounding box center [409, 283] width 22 height 9
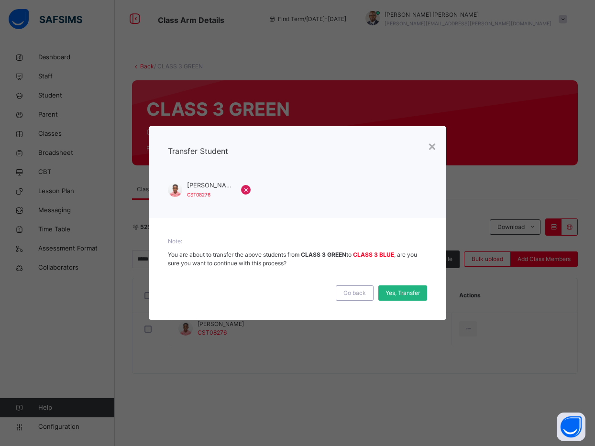
click at [402, 289] on span "Yes, Transfer" at bounding box center [403, 293] width 34 height 9
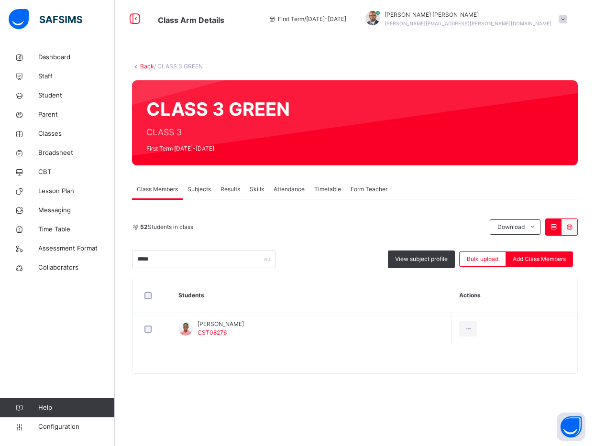
click at [25, 11] on img at bounding box center [46, 19] width 74 height 20
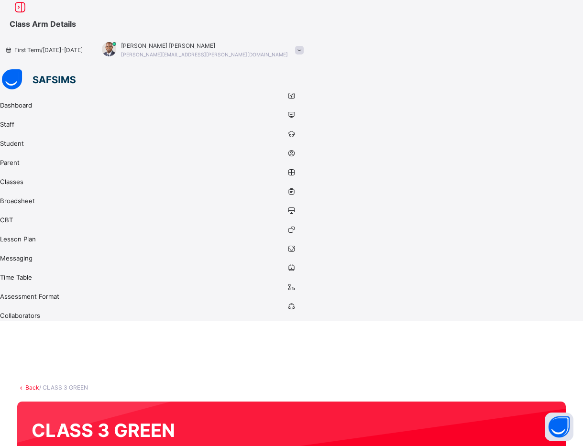
type input "*"
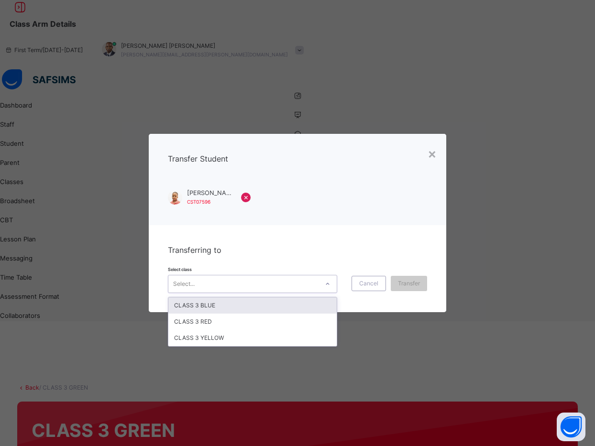
click at [276, 286] on div "Select..." at bounding box center [243, 284] width 150 height 15
click at [242, 306] on div "CLASS 3 BLUE" at bounding box center [252, 306] width 168 height 16
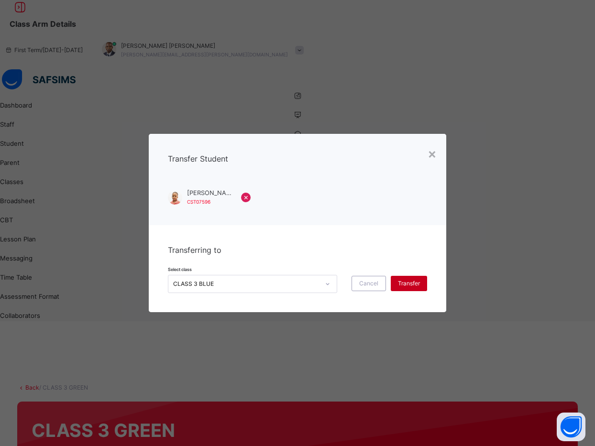
click at [414, 281] on span "Transfer" at bounding box center [409, 283] width 22 height 9
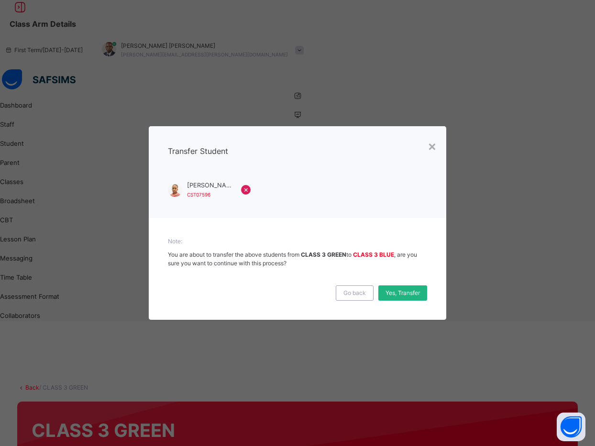
click at [406, 293] on span "Yes, Transfer" at bounding box center [403, 293] width 34 height 9
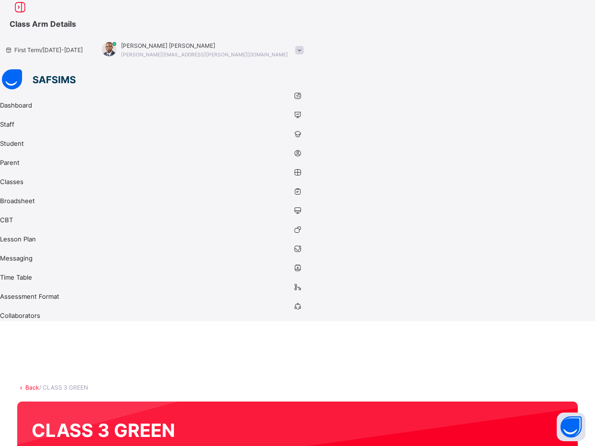
type input "*"
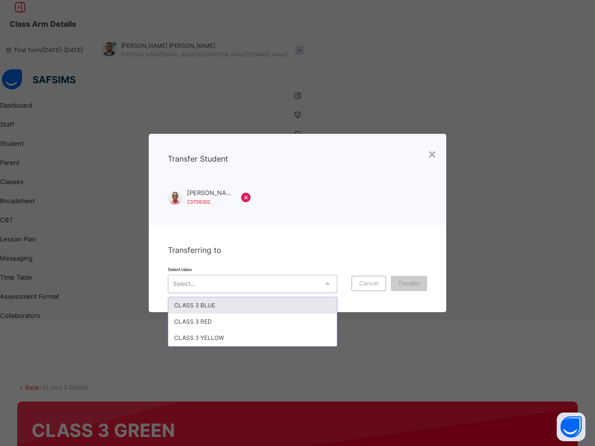
click at [292, 285] on div "Select..." at bounding box center [243, 284] width 150 height 15
click at [215, 303] on div "CLASS 3 BLUE" at bounding box center [252, 306] width 168 height 16
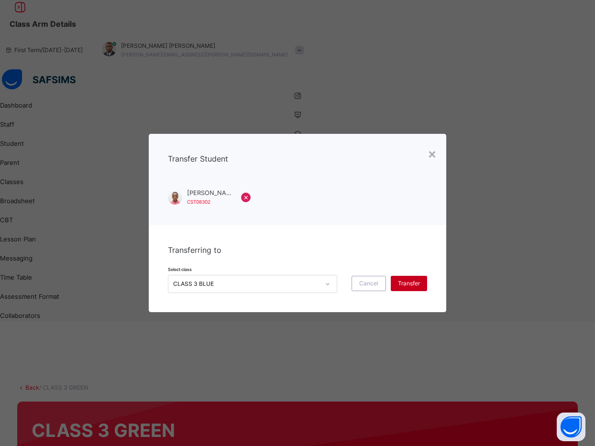
click at [399, 283] on span "Transfer" at bounding box center [409, 283] width 22 height 9
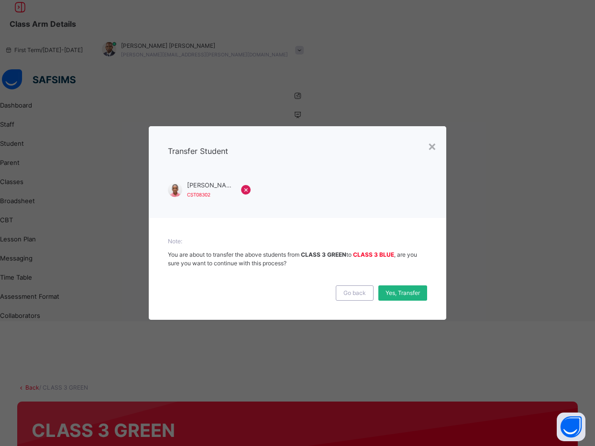
click at [399, 290] on span "Yes, Transfer" at bounding box center [403, 293] width 34 height 9
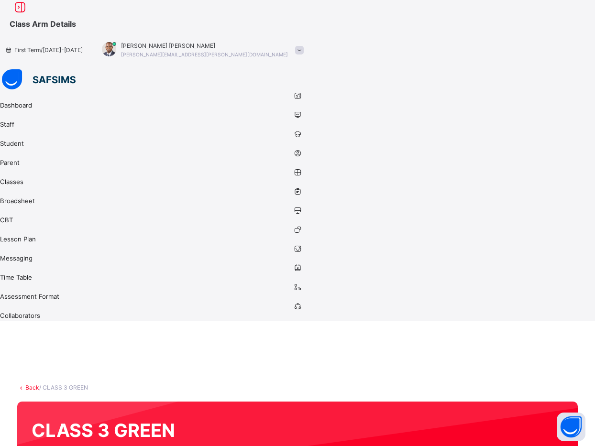
type input "*"
type input "******"
drag, startPoint x: 437, startPoint y: 342, endPoint x: 445, endPoint y: 331, distance: 13.4
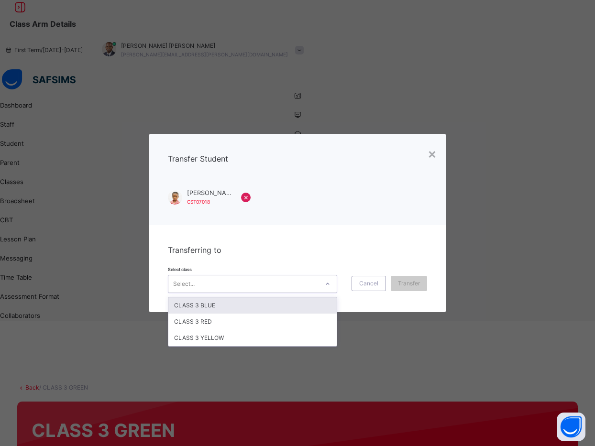
click at [208, 276] on div "Select..." at bounding box center [252, 284] width 169 height 18
click at [202, 307] on div "CLASS 3 BLUE" at bounding box center [252, 306] width 168 height 16
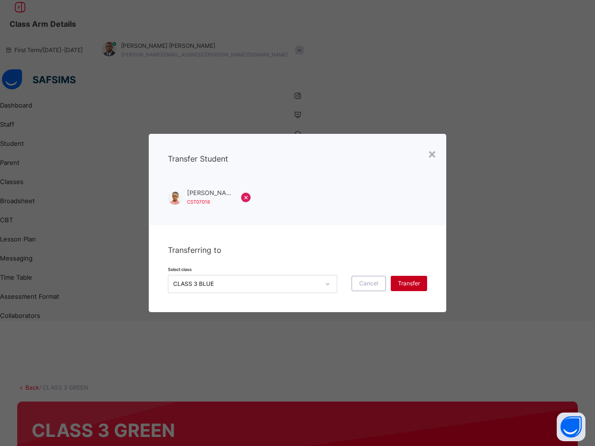
click at [403, 286] on span "Transfer" at bounding box center [409, 283] width 22 height 9
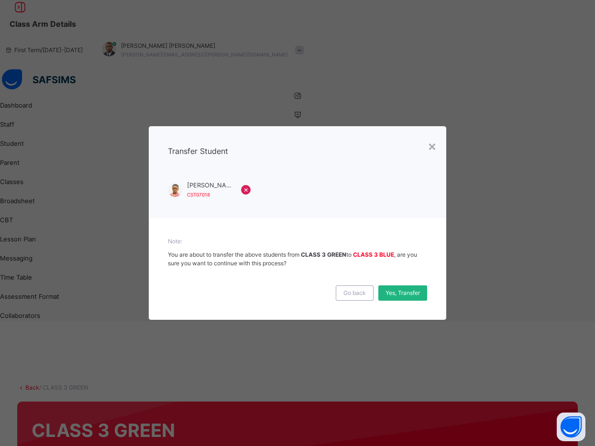
click at [401, 288] on div "Yes, Transfer" at bounding box center [402, 293] width 49 height 15
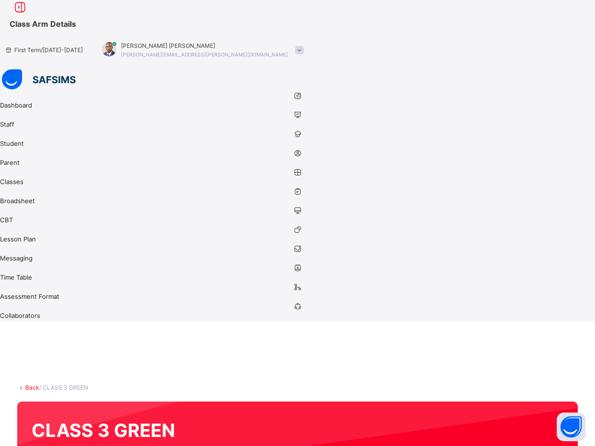
drag, startPoint x: 114, startPoint y: 262, endPoint x: 51, endPoint y: 265, distance: 63.2
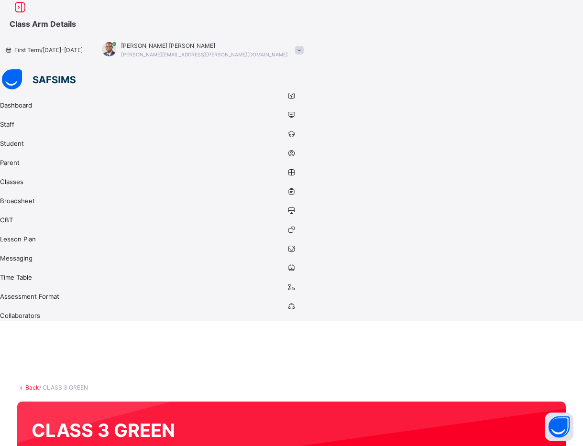
type input "*"
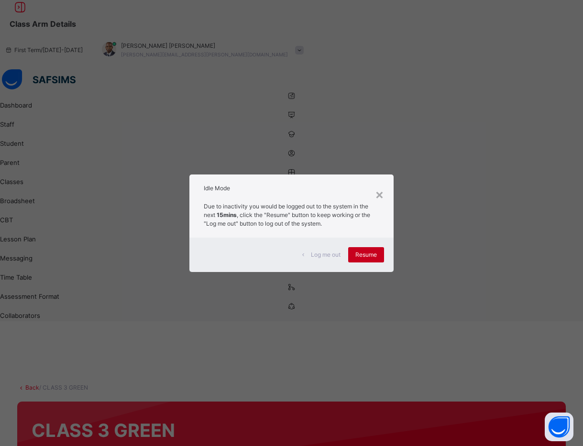
click at [369, 248] on div "Resume" at bounding box center [366, 254] width 36 height 15
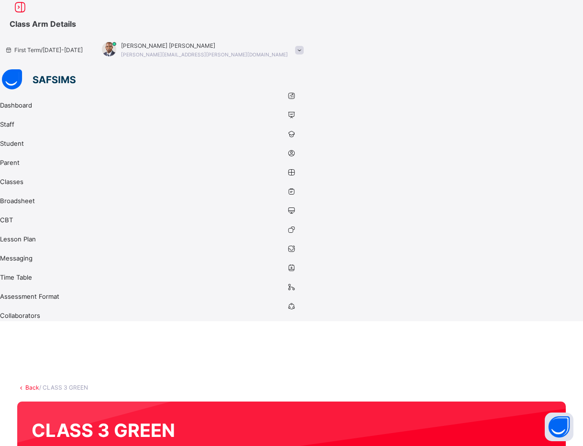
type input "*"
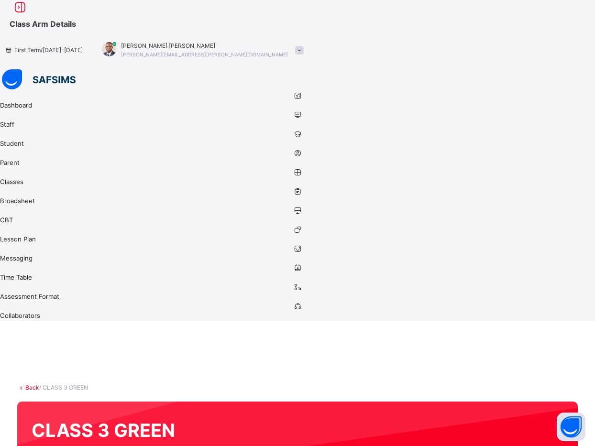
type input "******"
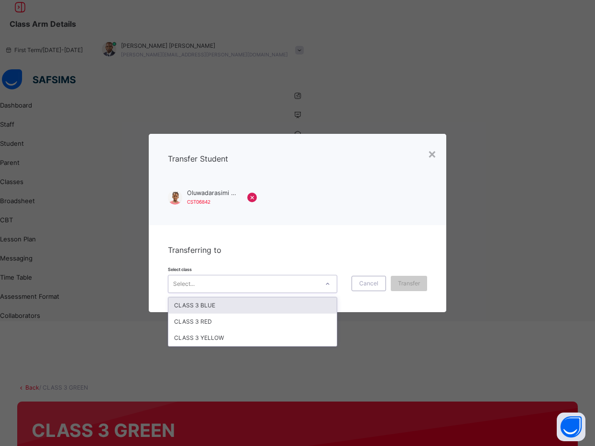
drag, startPoint x: 220, startPoint y: 276, endPoint x: 216, endPoint y: 303, distance: 26.6
click at [216, 293] on div "option CLASS 3 BLUE focused, 1 of 3. 3 results available. Use Up and Down to ch…" at bounding box center [252, 284] width 169 height 18
click at [216, 303] on div "CLASS 3 BLUE" at bounding box center [252, 306] width 168 height 16
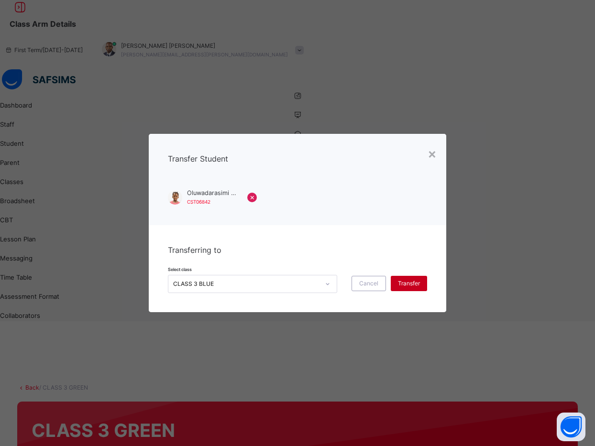
click at [401, 286] on span "Transfer" at bounding box center [409, 283] width 22 height 9
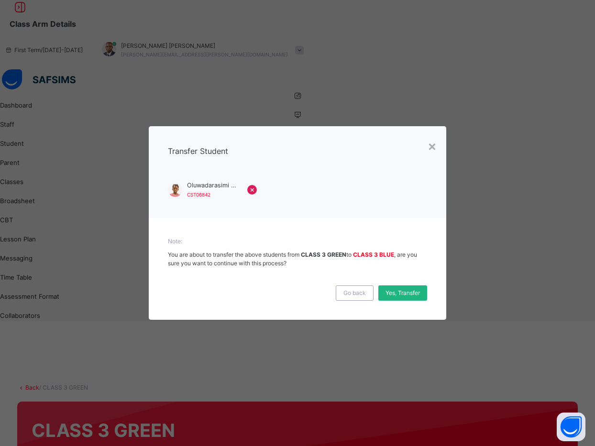
click at [400, 289] on span "Yes, Transfer" at bounding box center [403, 293] width 34 height 9
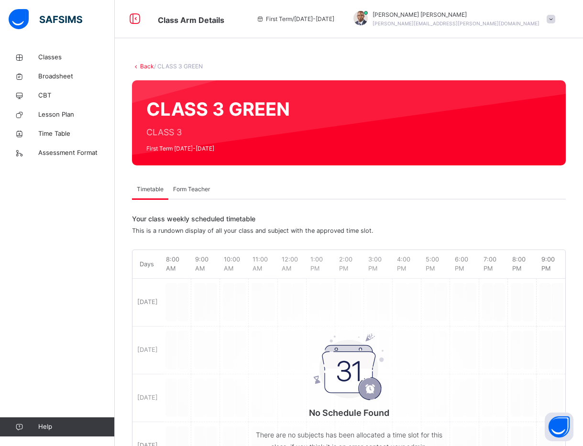
click at [478, 66] on div "Back / CLASS 3 GREEN" at bounding box center [349, 66] width 434 height 9
click at [144, 66] on link "Back" at bounding box center [147, 66] width 14 height 7
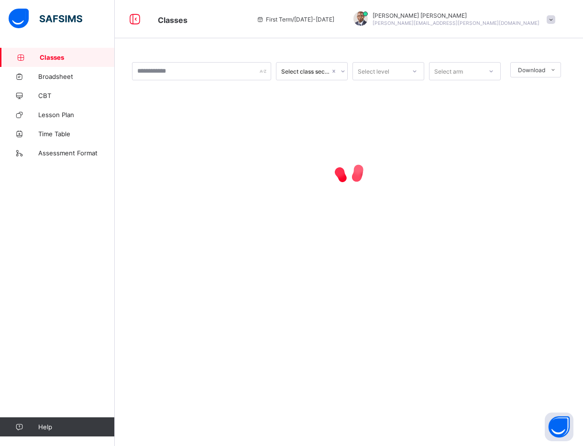
click at [459, 45] on div "Select class section Select level Select arm Download Pdf Report Excel Report ×…" at bounding box center [349, 223] width 468 height 446
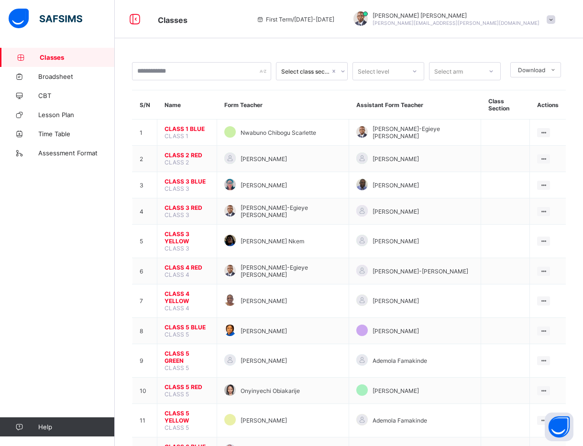
click at [521, 18] on span "[PERSON_NAME]-Egieye [PERSON_NAME]" at bounding box center [456, 15] width 167 height 7
click at [520, 112] on span "Logout" at bounding box center [524, 113] width 63 height 11
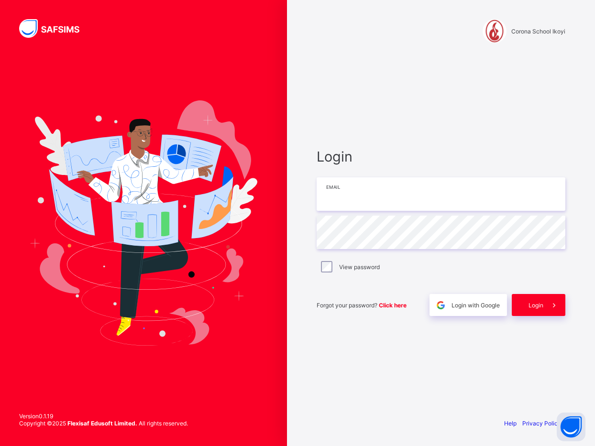
type input "**********"
click at [529, 303] on span "Login" at bounding box center [536, 305] width 15 height 7
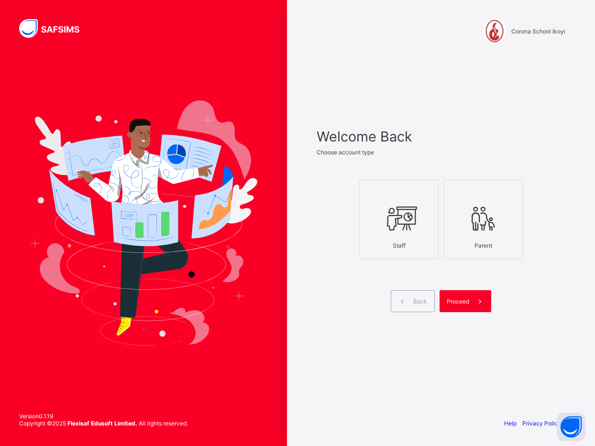
click at [541, 345] on div "Welcome Back Choose account type Staff Parent Back Proceed" at bounding box center [441, 232] width 268 height 356
click at [402, 210] on icon at bounding box center [398, 218] width 33 height 29
click at [463, 296] on div "Proceed" at bounding box center [466, 301] width 52 height 22
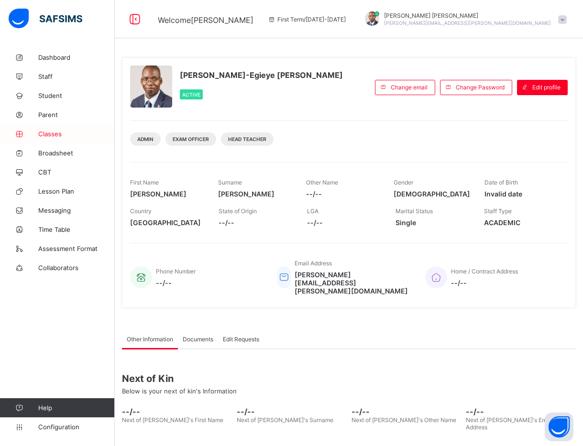
click at [49, 133] on span "Classes" at bounding box center [76, 134] width 77 height 8
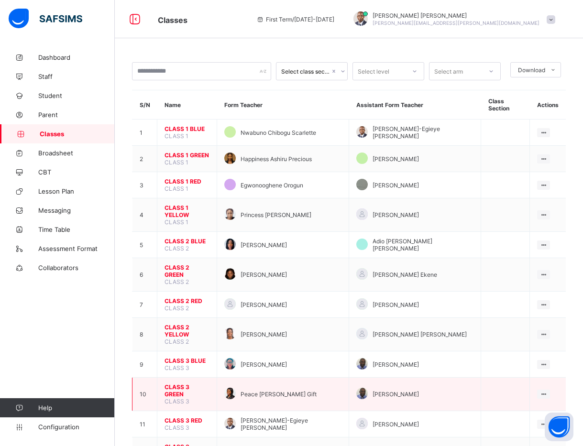
click at [188, 384] on span "CLASS 3 GREEN" at bounding box center [187, 391] width 45 height 14
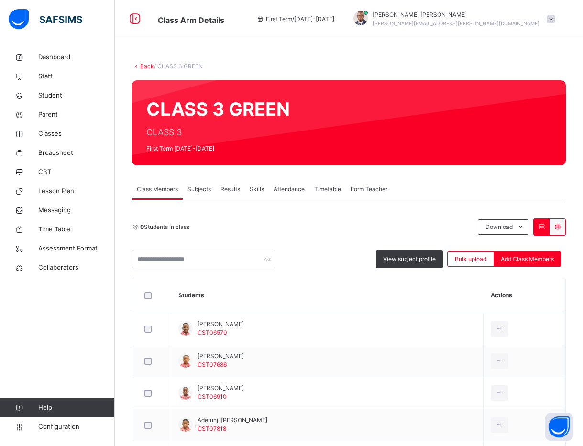
click at [200, 260] on input "text" at bounding box center [203, 259] width 143 height 18
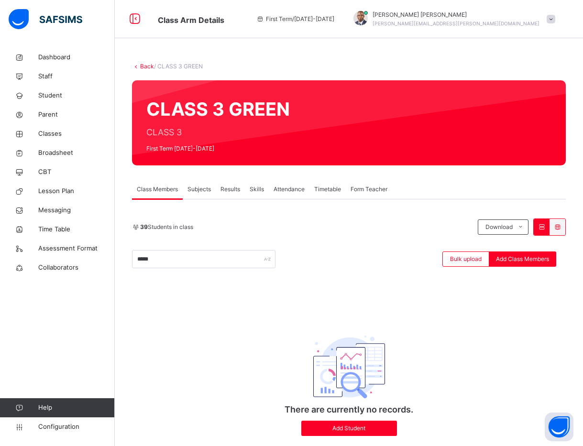
click at [474, 137] on div at bounding box center [427, 123] width 247 height 66
click at [449, 193] on div "Class Members Subjects Results Skills Attendance Timetable Form Teacher" at bounding box center [349, 190] width 434 height 20
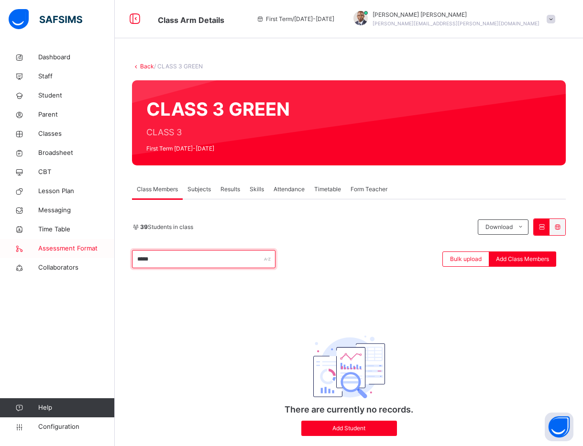
drag, startPoint x: 184, startPoint y: 262, endPoint x: 96, endPoint y: 246, distance: 89.4
click at [96, 246] on div "Class Arm Details First Term / 2025-2026 Paul-Egieye Michael Paul-Egieye.Michae…" at bounding box center [291, 235] width 583 height 470
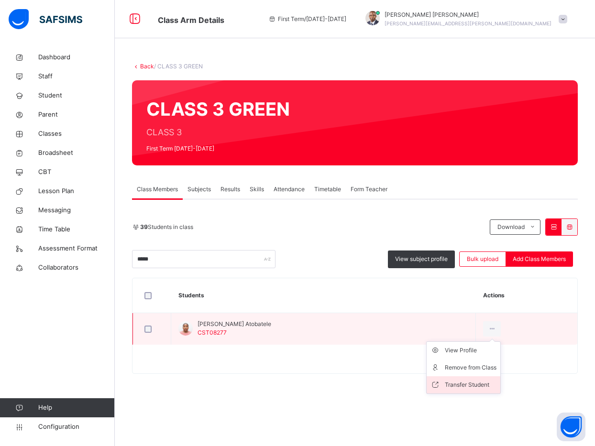
click at [459, 382] on div "Transfer Student" at bounding box center [471, 385] width 52 height 10
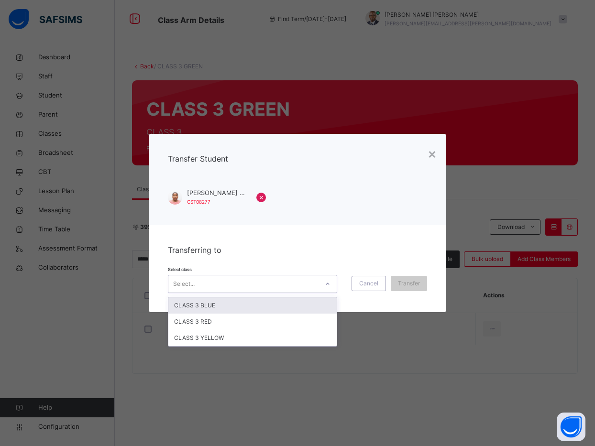
click at [268, 287] on div "Select..." at bounding box center [243, 284] width 150 height 15
click at [220, 306] on div "CLASS 3 BLUE" at bounding box center [252, 306] width 168 height 16
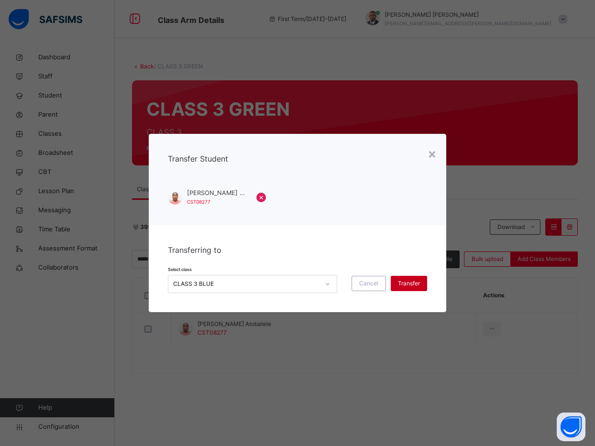
click at [407, 285] on span "Transfer" at bounding box center [409, 283] width 22 height 9
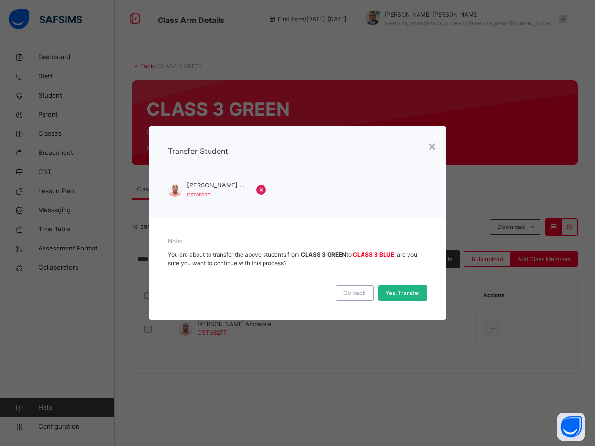
click at [405, 293] on span "Yes, Transfer" at bounding box center [403, 293] width 34 height 9
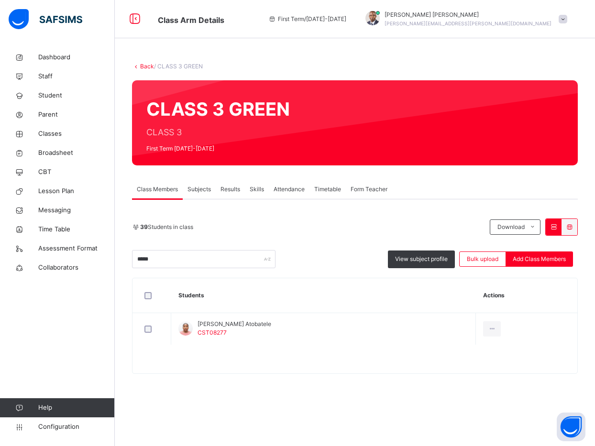
click at [480, 194] on div "Class Members Subjects Results Skills Attendance Timetable Form Teacher" at bounding box center [355, 190] width 446 height 20
drag, startPoint x: 172, startPoint y: 260, endPoint x: 96, endPoint y: 249, distance: 77.3
click at [96, 249] on div "Class Arm Details First Term / 2025-2026 Paul-Egieye Michael Paul-Egieye.Michae…" at bounding box center [297, 223] width 595 height 446
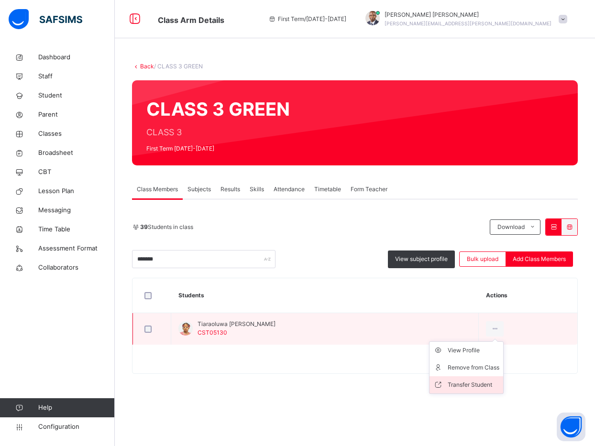
click at [463, 381] on div "Transfer Student" at bounding box center [474, 385] width 52 height 10
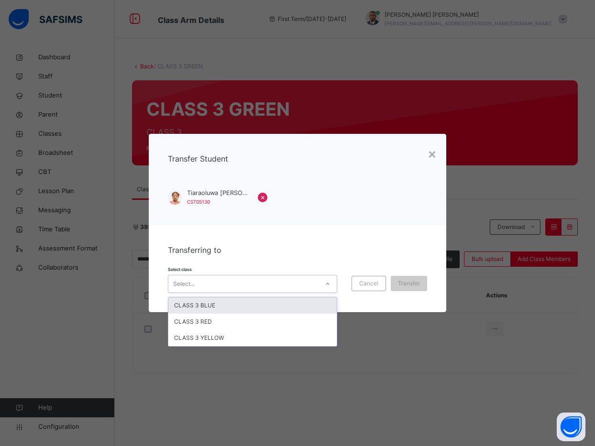
drag, startPoint x: 195, startPoint y: 281, endPoint x: 195, endPoint y: 305, distance: 24.4
click at [195, 293] on div "option CLASS 3 BLUE focused, 1 of 3. 3 results available. Use Up and Down to ch…" at bounding box center [252, 284] width 169 height 18
click at [195, 305] on div "CLASS 3 BLUE" at bounding box center [252, 306] width 168 height 16
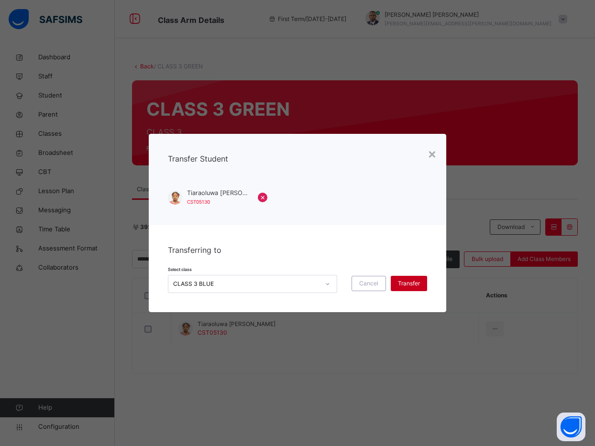
click at [402, 285] on span "Transfer" at bounding box center [409, 283] width 22 height 9
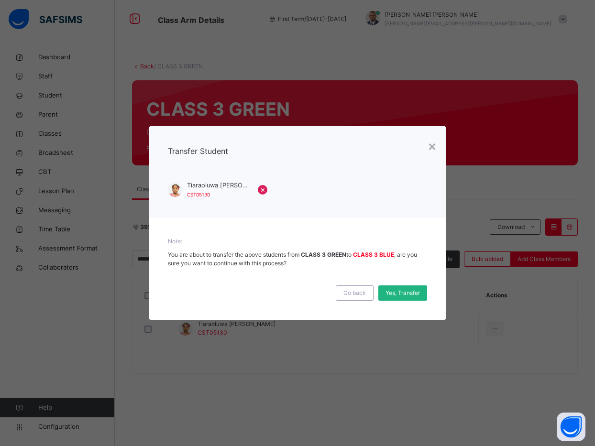
click at [399, 290] on span "Yes, Transfer" at bounding box center [403, 293] width 34 height 9
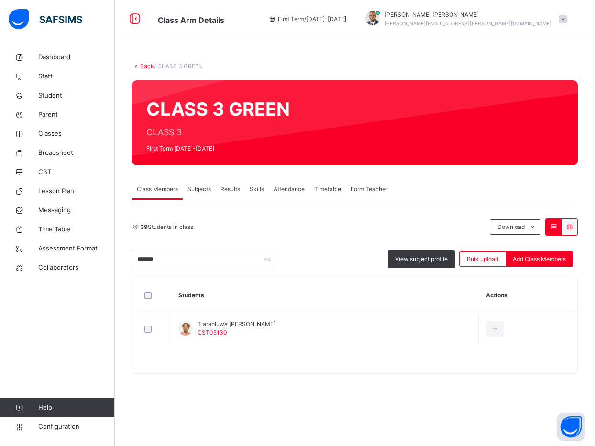
click at [513, 175] on div "Back / CLASS 3 GREEN CLASS 3 GREEN CLASS 3 First Term 2025-2026 Class Members S…" at bounding box center [355, 223] width 480 height 350
drag, startPoint x: 167, startPoint y: 260, endPoint x: 92, endPoint y: 263, distance: 75.2
click at [92, 263] on div "Class Arm Details First Term / 2025-2026 Paul-Egieye Michael Paul-Egieye.Michae…" at bounding box center [297, 223] width 595 height 446
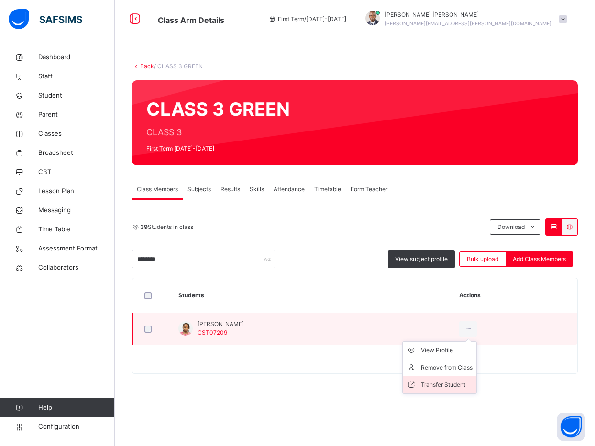
click at [454, 382] on div "Transfer Student" at bounding box center [447, 385] width 52 height 10
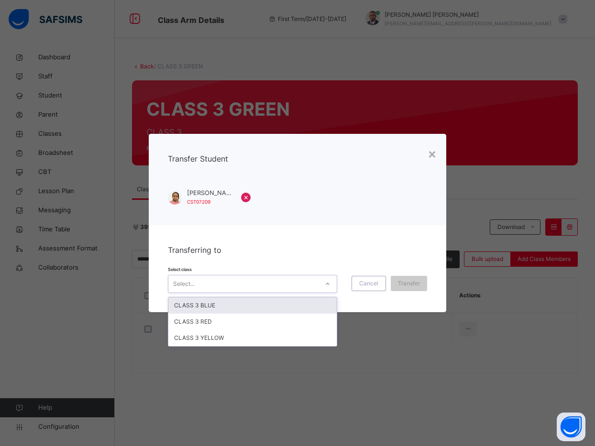
click at [245, 280] on div "Select..." at bounding box center [243, 284] width 150 height 15
click at [236, 302] on div "CLASS 3 BLUE" at bounding box center [252, 306] width 168 height 16
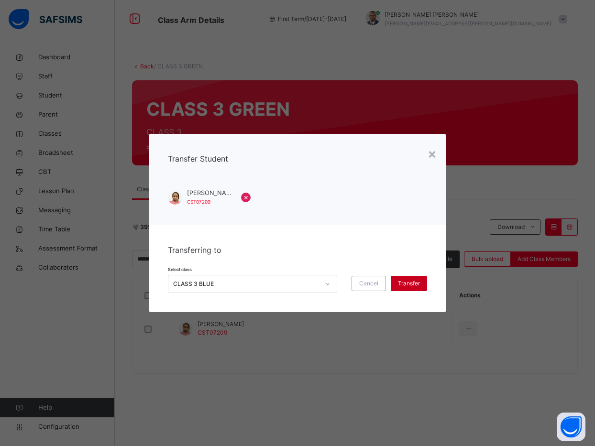
click at [413, 279] on span "Transfer" at bounding box center [409, 283] width 22 height 9
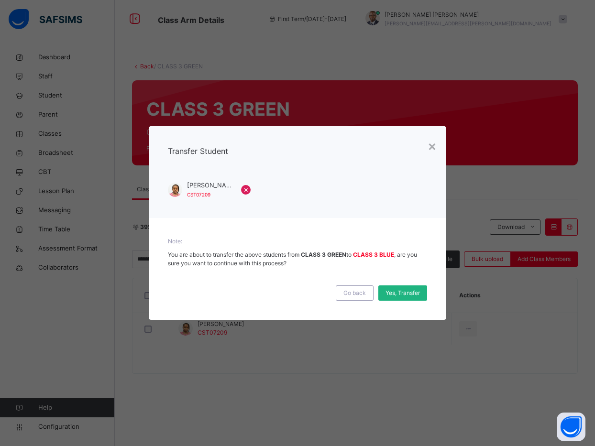
click at [410, 290] on span "Yes, Transfer" at bounding box center [403, 293] width 34 height 9
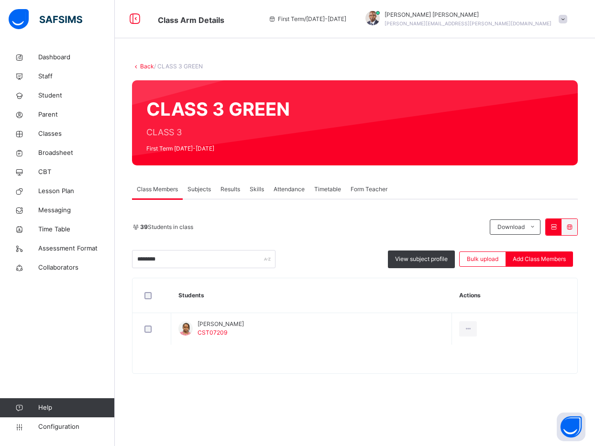
click at [460, 230] on div "39 Students in class" at bounding box center [308, 227] width 353 height 9
click at [183, 258] on input "********" at bounding box center [203, 259] width 143 height 18
type input "*"
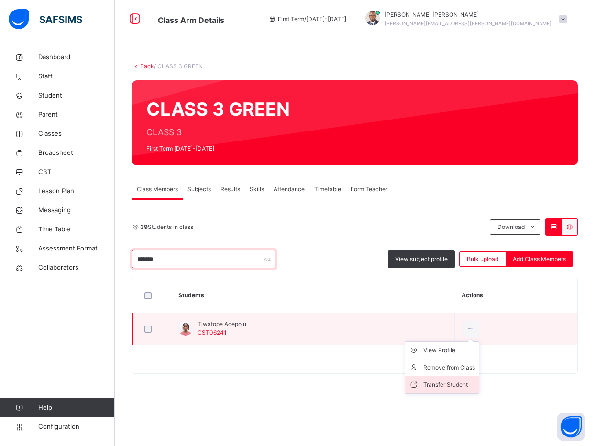
type input "*******"
click at [433, 382] on div "Transfer Student" at bounding box center [449, 385] width 52 height 10
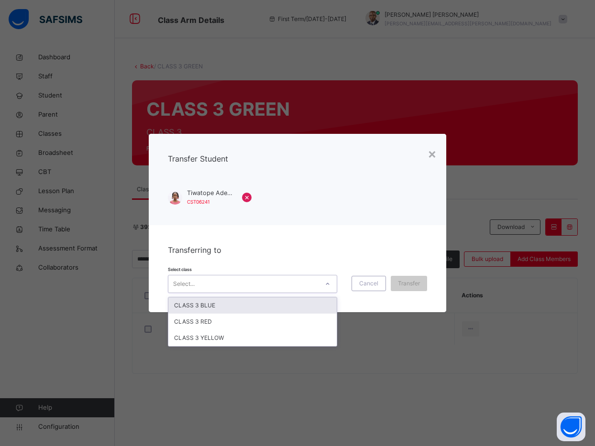
click at [232, 283] on div "Select..." at bounding box center [243, 284] width 150 height 15
click at [214, 306] on div "CLASS 3 BLUE" at bounding box center [252, 306] width 168 height 16
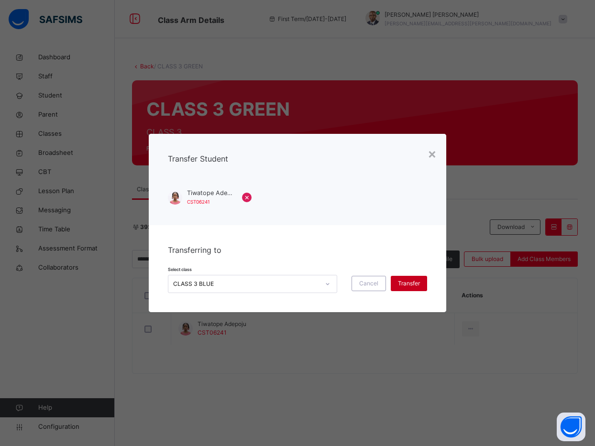
click at [405, 282] on span "Transfer" at bounding box center [409, 283] width 22 height 9
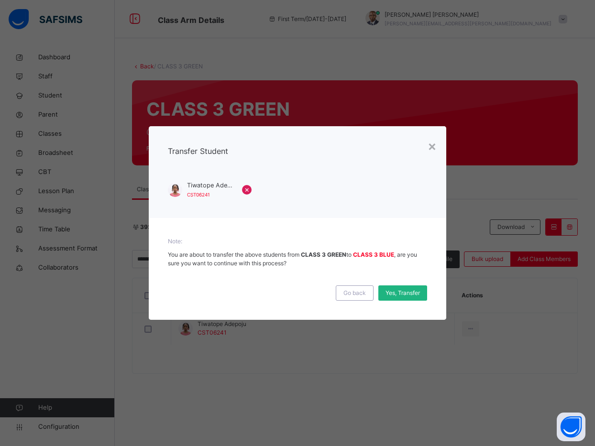
click at [403, 290] on span "Yes, Transfer" at bounding box center [403, 293] width 34 height 9
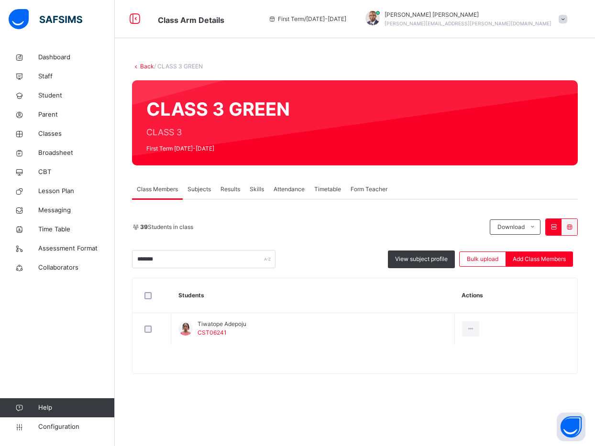
click at [474, 171] on div "Back / CLASS 3 GREEN CLASS 3 GREEN CLASS 3 First Term 2025-2026 Class Members S…" at bounding box center [355, 223] width 480 height 350
drag, startPoint x: 170, startPoint y: 260, endPoint x: 121, endPoint y: 265, distance: 50.0
click at [121, 265] on div "Back / CLASS 3 GREEN CLASS 3 GREEN CLASS 3 First Term 2025-2026 Class Members S…" at bounding box center [355, 223] width 480 height 350
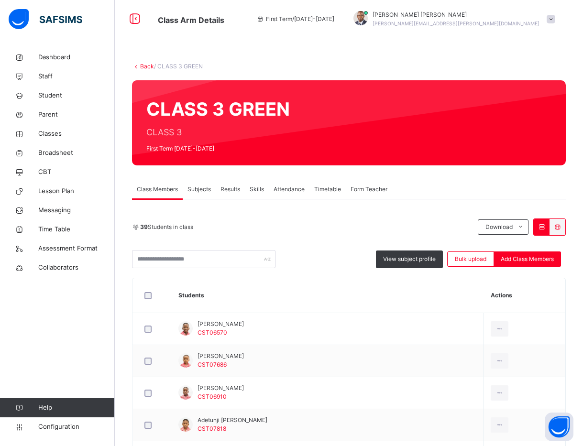
click at [488, 186] on div "Class Members Subjects Results Skills Attendance Timetable Form Teacher" at bounding box center [349, 190] width 434 height 20
click at [259, 286] on th "Students" at bounding box center [327, 295] width 312 height 35
click at [187, 262] on input "text" at bounding box center [203, 259] width 143 height 18
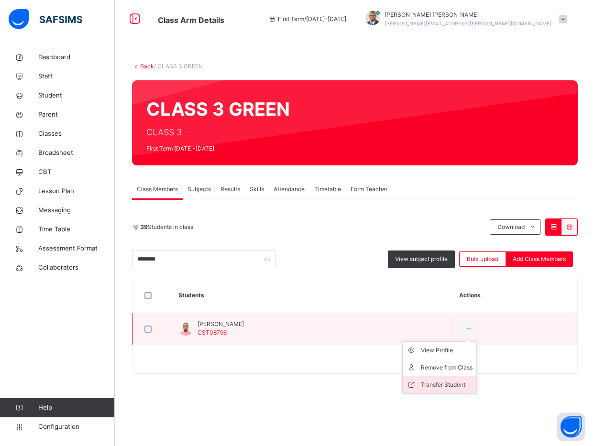
click at [438, 380] on div "Transfer Student" at bounding box center [447, 385] width 52 height 10
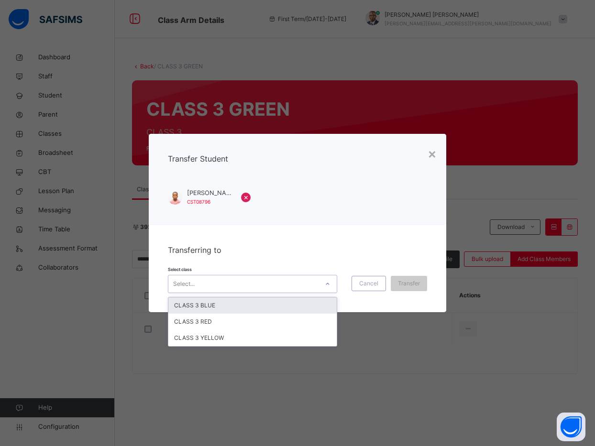
click at [296, 282] on div "Select..." at bounding box center [243, 284] width 150 height 15
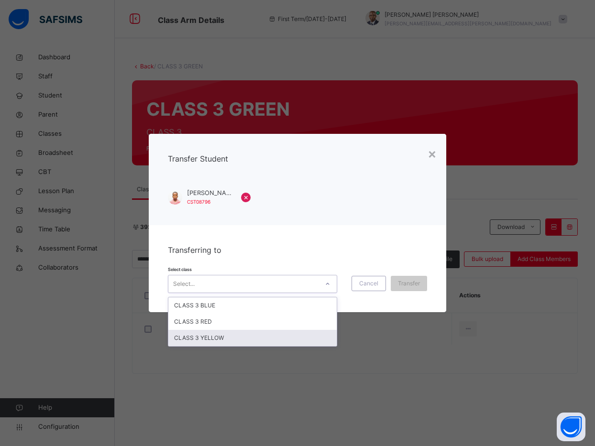
click at [278, 341] on div "CLASS 3 YELLOW" at bounding box center [252, 338] width 168 height 16
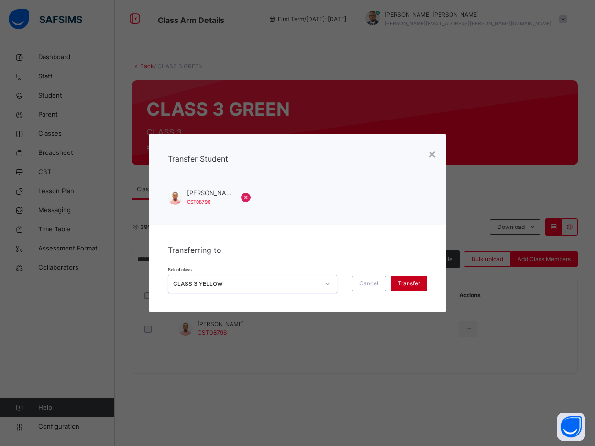
click at [404, 284] on span "Transfer" at bounding box center [409, 283] width 22 height 9
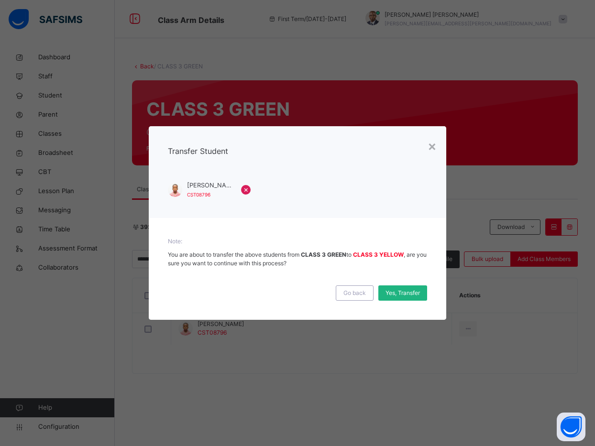
click at [401, 298] on div "Yes, Transfer" at bounding box center [402, 293] width 49 height 15
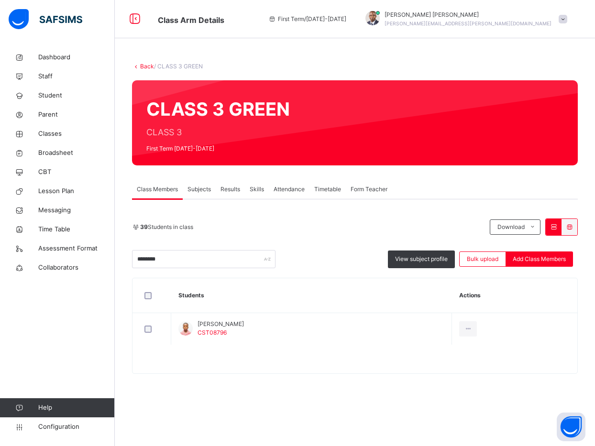
click at [496, 158] on div "CLASS 3 GREEN CLASS 3 First Term 2025-2026" at bounding box center [355, 122] width 446 height 85
click at [214, 260] on input "********" at bounding box center [203, 259] width 143 height 18
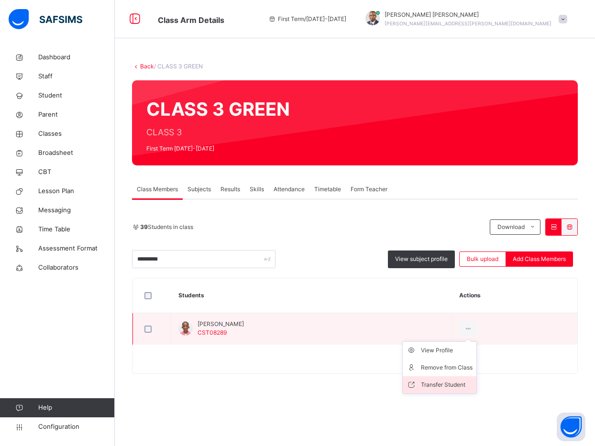
click at [476, 378] on li "Transfer Student" at bounding box center [440, 384] width 74 height 17
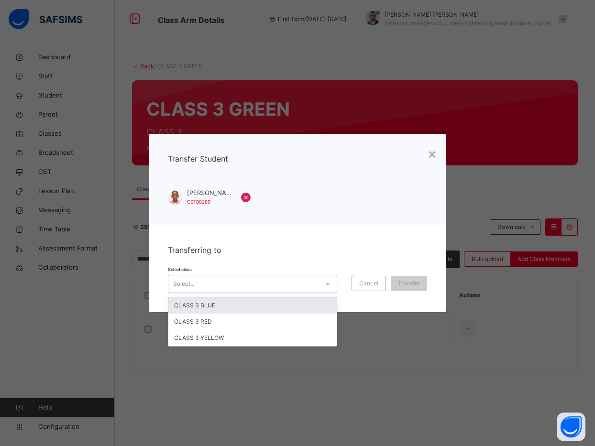
click at [303, 285] on div "Select..." at bounding box center [243, 284] width 150 height 15
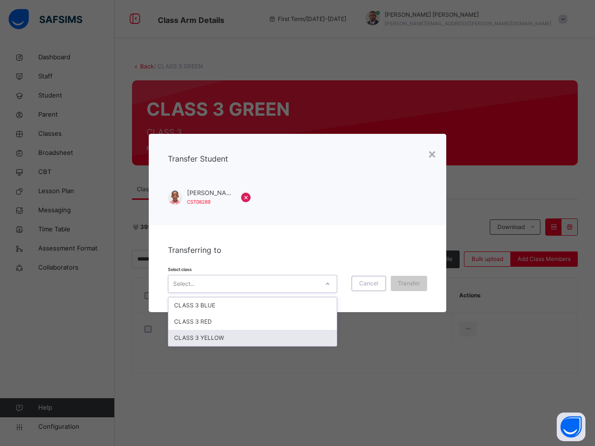
click at [300, 338] on div "CLASS 3 YELLOW" at bounding box center [252, 338] width 168 height 16
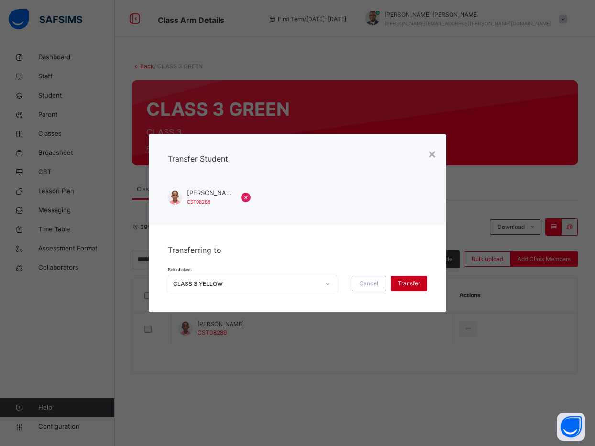
click at [410, 282] on span "Transfer" at bounding box center [409, 283] width 22 height 9
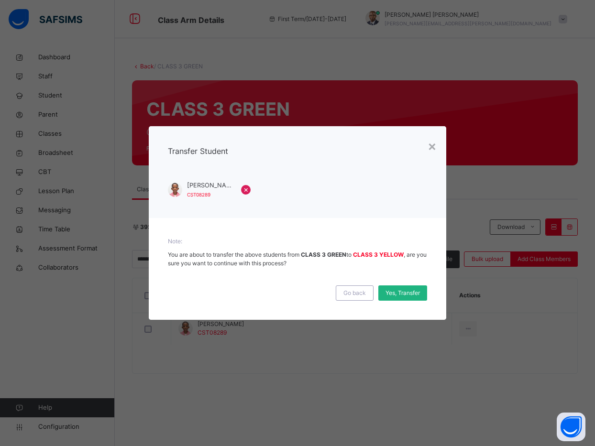
click at [408, 295] on span "Yes, Transfer" at bounding box center [403, 293] width 34 height 9
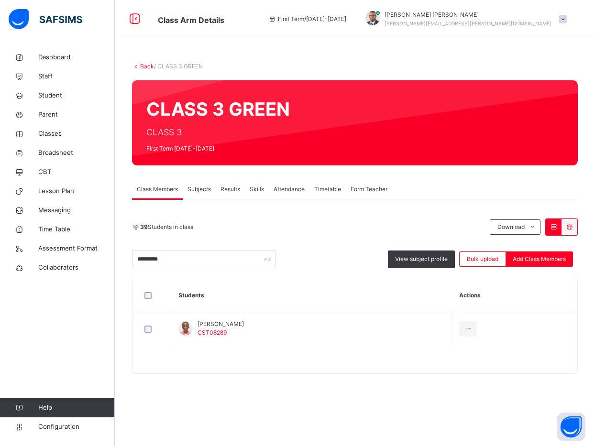
click at [489, 168] on div "Back / CLASS 3 GREEN CLASS 3 GREEN CLASS 3 First Term 2025-2026 Class Members S…" at bounding box center [355, 223] width 480 height 350
click at [464, 192] on div "Class Members Subjects Results Skills Attendance Timetable Form Teacher" at bounding box center [355, 190] width 446 height 20
drag, startPoint x: 197, startPoint y: 260, endPoint x: 107, endPoint y: 265, distance: 90.1
click at [107, 265] on div "Class Arm Details First Term / 2025-2026 Paul-Egieye Michael Paul-Egieye.Michae…" at bounding box center [297, 223] width 595 height 446
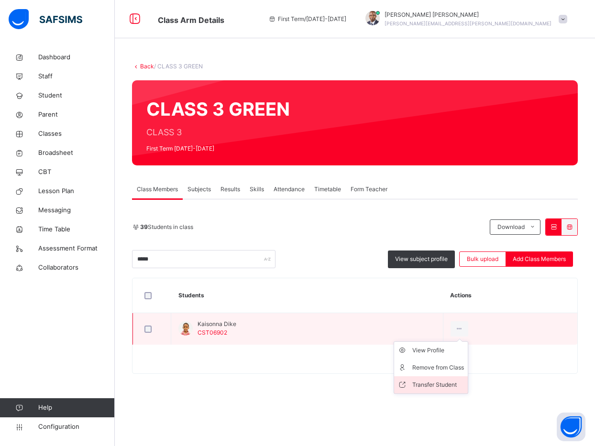
click at [436, 381] on div "Transfer Student" at bounding box center [438, 385] width 52 height 10
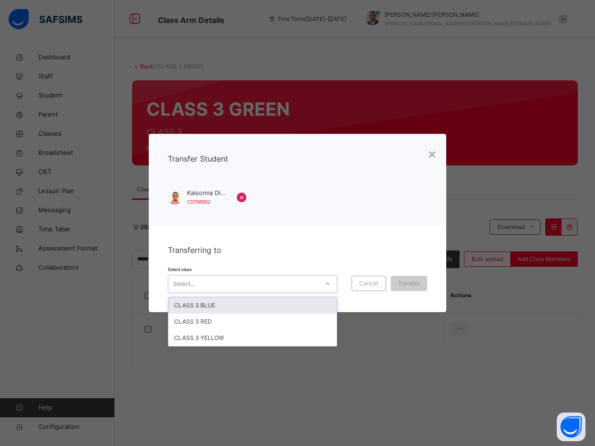
click at [297, 277] on div "Select..." at bounding box center [243, 284] width 150 height 15
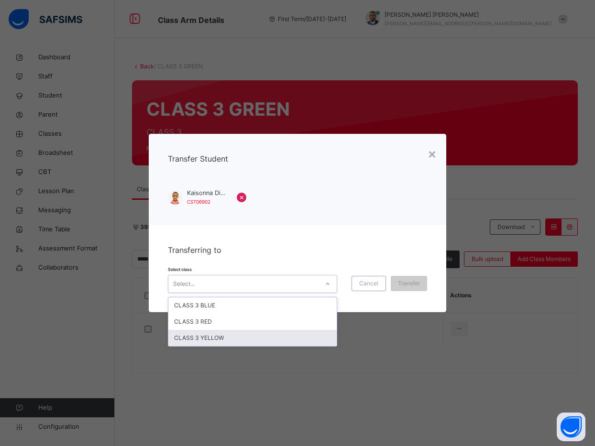
click at [286, 333] on div "CLASS 3 YELLOW" at bounding box center [252, 338] width 168 height 16
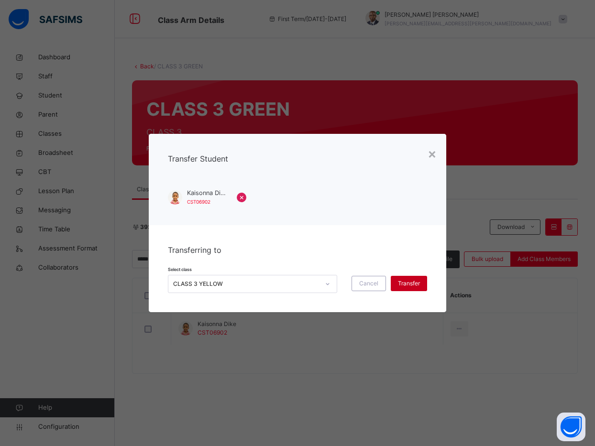
click at [405, 283] on span "Transfer" at bounding box center [409, 283] width 22 height 9
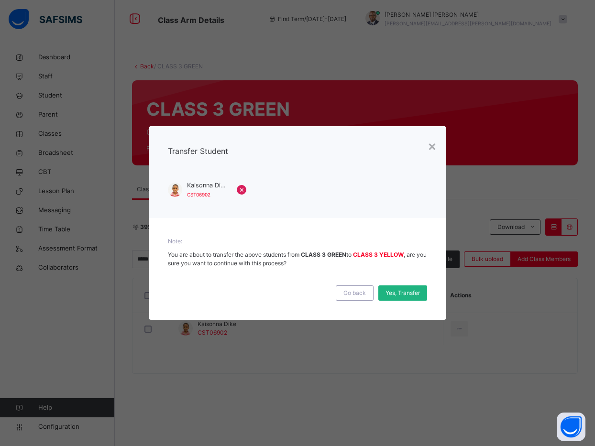
click at [405, 293] on span "Yes, Transfer" at bounding box center [403, 293] width 34 height 9
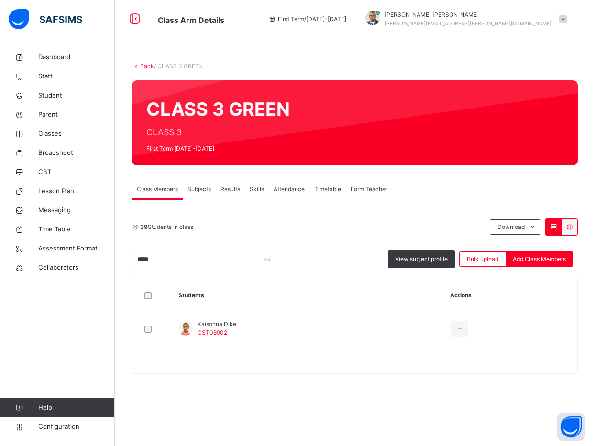
click at [492, 345] on table "Students Actions Kaisonna Dike CST06902 View Profile Remove from Class Transfer…" at bounding box center [354, 325] width 445 height 95
click at [254, 261] on input "*****" at bounding box center [203, 259] width 143 height 18
type input "*"
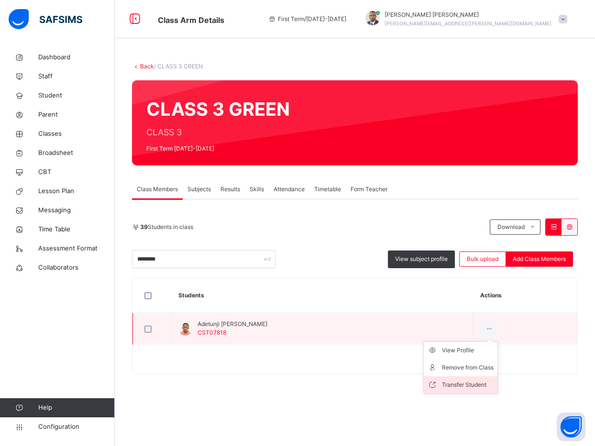
click at [466, 383] on div "Transfer Student" at bounding box center [468, 385] width 52 height 10
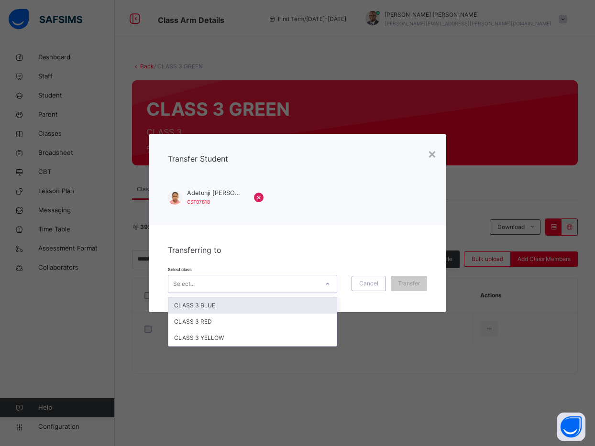
click at [274, 287] on div "Select..." at bounding box center [243, 284] width 150 height 15
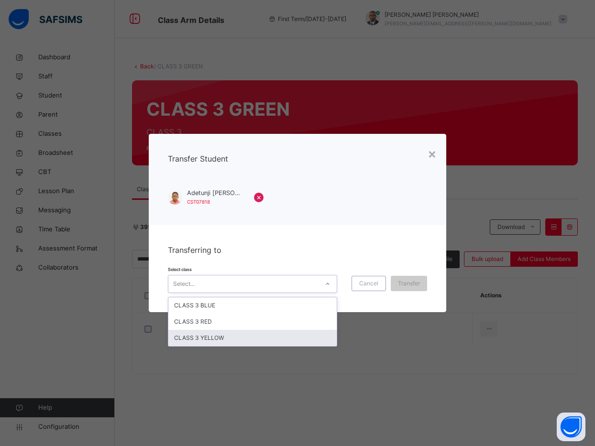
click at [273, 337] on div "CLASS 3 YELLOW" at bounding box center [252, 338] width 168 height 16
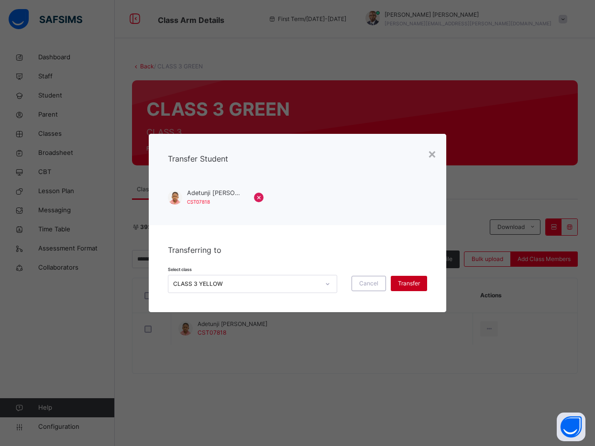
click at [401, 283] on span "Transfer" at bounding box center [409, 283] width 22 height 9
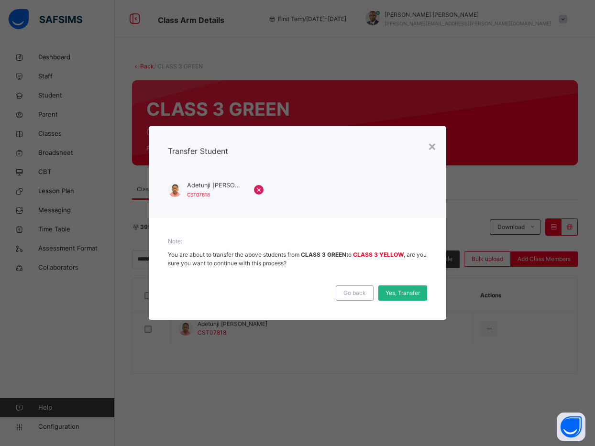
click at [399, 290] on span "Yes, Transfer" at bounding box center [403, 293] width 34 height 9
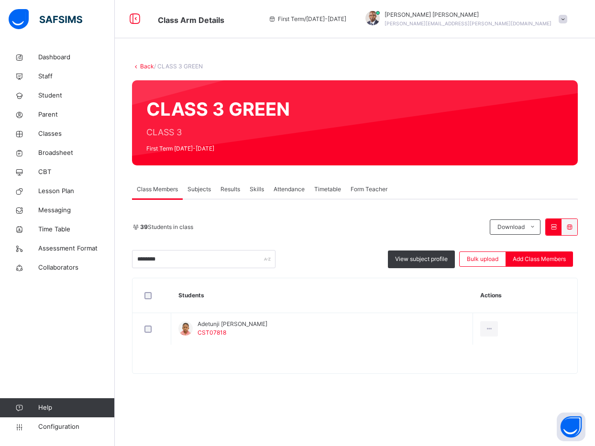
click at [459, 232] on div "39 Students in class Download Pdf Report Excel Report" at bounding box center [355, 227] width 446 height 17
click at [220, 259] on input "********" at bounding box center [203, 259] width 143 height 18
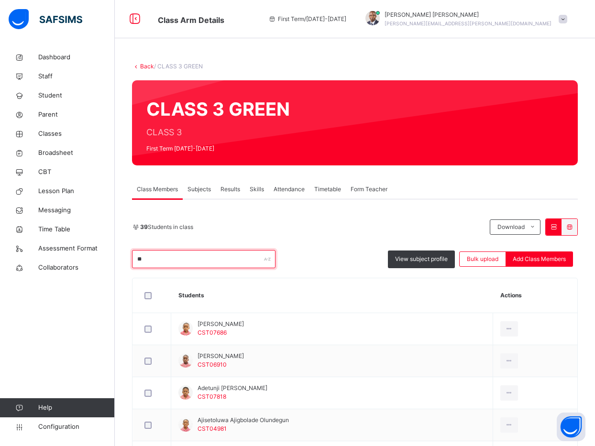
type input "*"
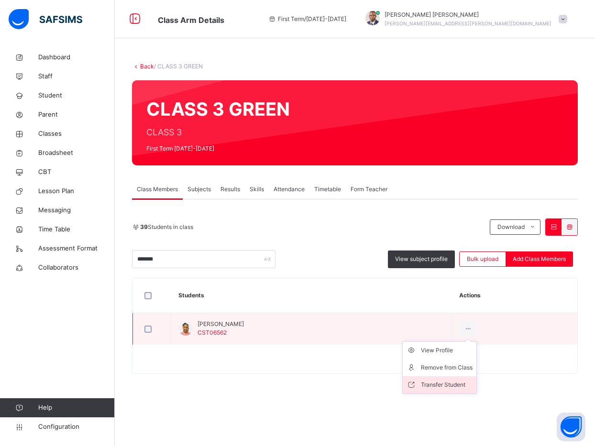
click at [463, 382] on div "Transfer Student" at bounding box center [447, 385] width 52 height 10
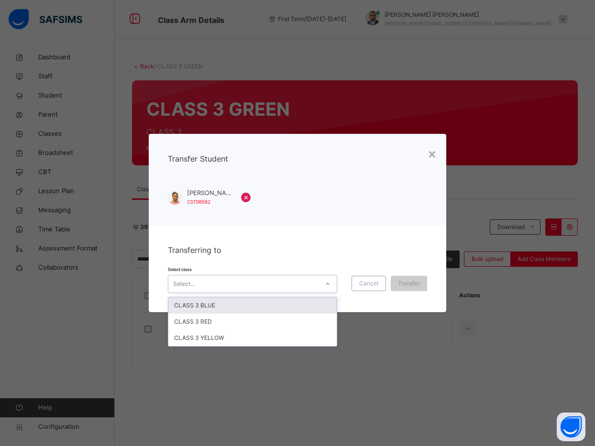
click at [300, 284] on div "Select..." at bounding box center [243, 284] width 150 height 15
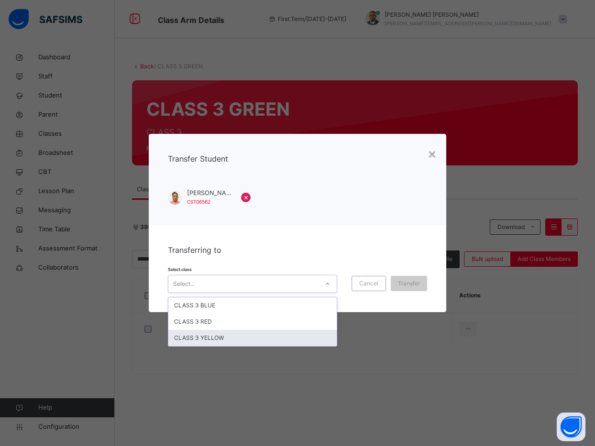
click at [300, 344] on div "CLASS 3 YELLOW" at bounding box center [252, 338] width 168 height 16
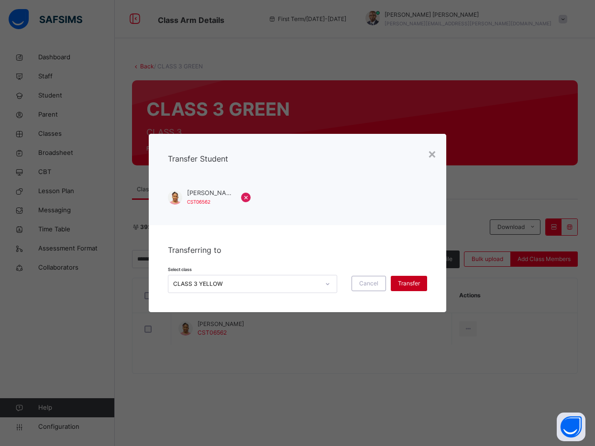
click at [406, 286] on span "Transfer" at bounding box center [409, 283] width 22 height 9
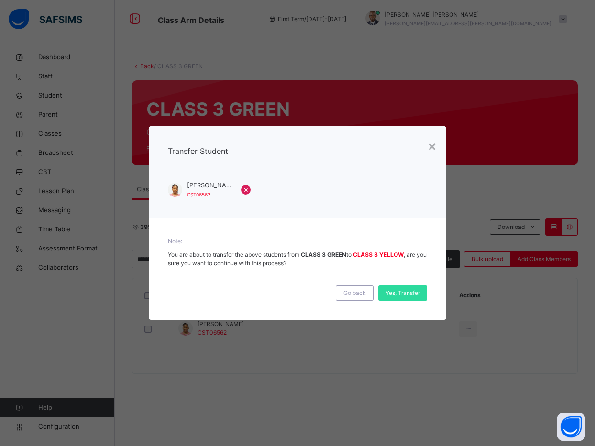
click at [406, 286] on div "Yes, Transfer" at bounding box center [402, 293] width 49 height 15
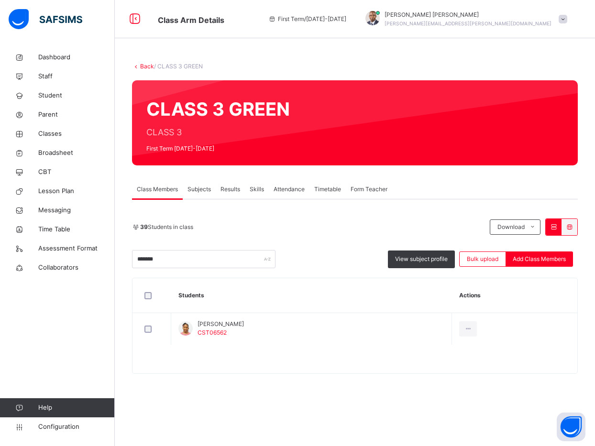
click at [457, 172] on div "Back / CLASS 3 GREEN CLASS 3 GREEN CLASS 3 First Term 2025-2026 Class Members S…" at bounding box center [355, 223] width 480 height 350
click at [220, 265] on input "*******" at bounding box center [203, 259] width 143 height 18
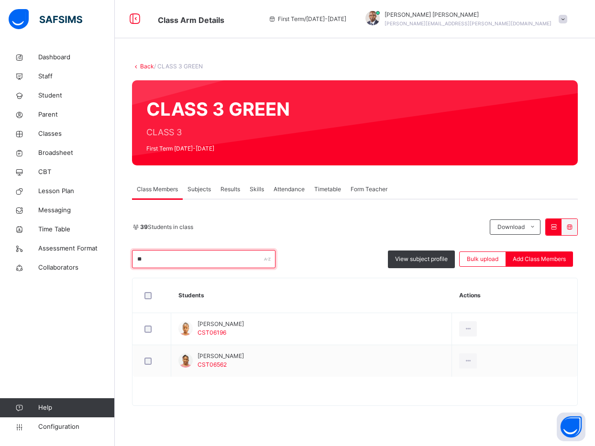
type input "*"
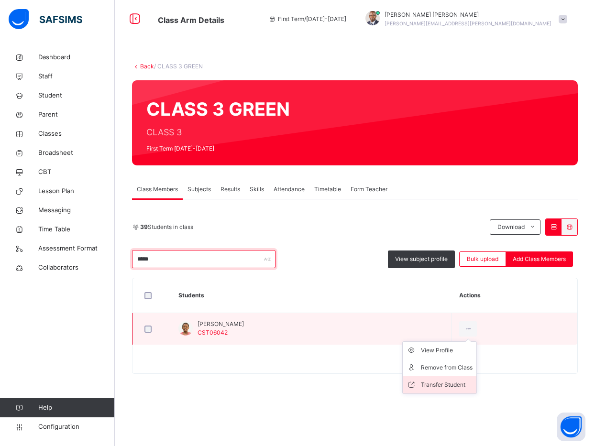
type input "*****"
click at [430, 387] on div "Transfer Student" at bounding box center [447, 385] width 52 height 10
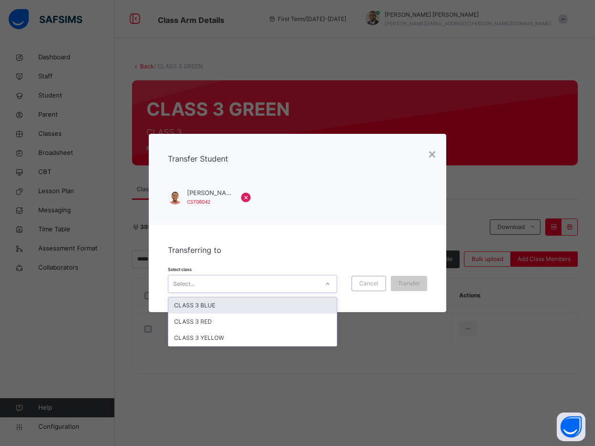
click at [309, 287] on div "Select..." at bounding box center [243, 284] width 150 height 15
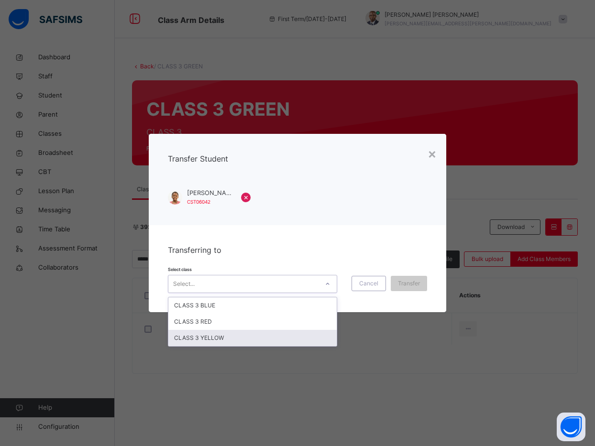
click at [303, 333] on div "CLASS 3 YELLOW" at bounding box center [252, 338] width 168 height 16
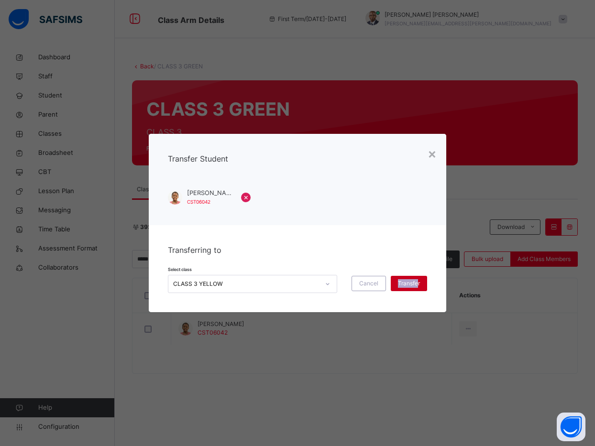
drag, startPoint x: 420, startPoint y: 274, endPoint x: 418, endPoint y: 282, distance: 8.0
click at [418, 282] on div "Select class CLASS 3 YELLOW Cancel Transfer" at bounding box center [297, 279] width 259 height 28
click at [418, 282] on span "Transfer" at bounding box center [409, 283] width 22 height 9
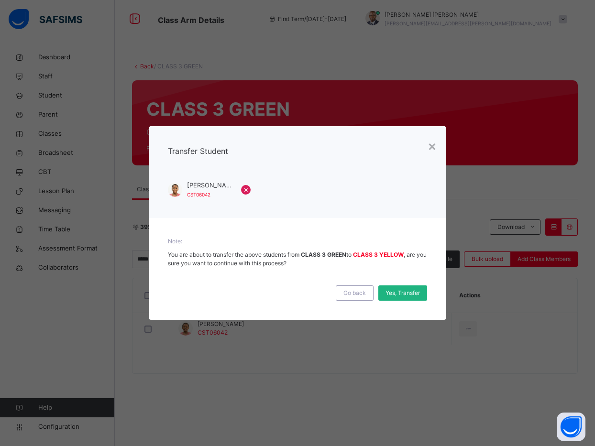
click at [413, 289] on span "Yes, Transfer" at bounding box center [403, 293] width 34 height 9
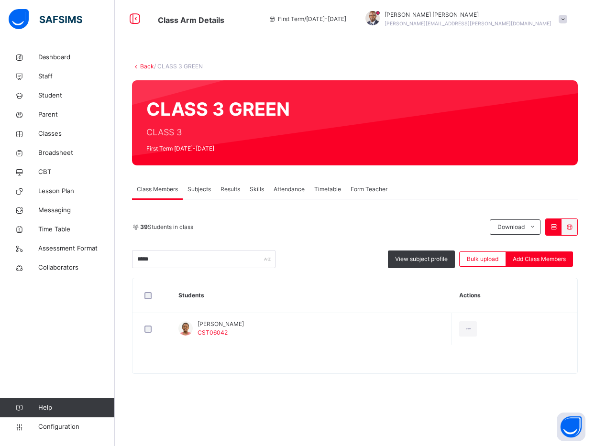
click at [479, 143] on div at bounding box center [433, 123] width 259 height 66
click at [45, 130] on span "Classes" at bounding box center [76, 134] width 77 height 10
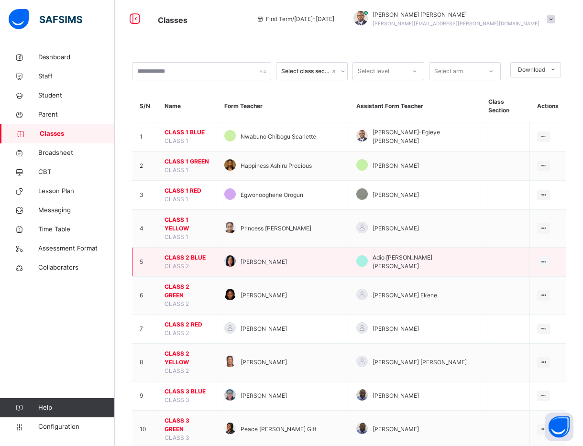
click at [183, 254] on span "CLASS 2 BLUE" at bounding box center [187, 258] width 45 height 9
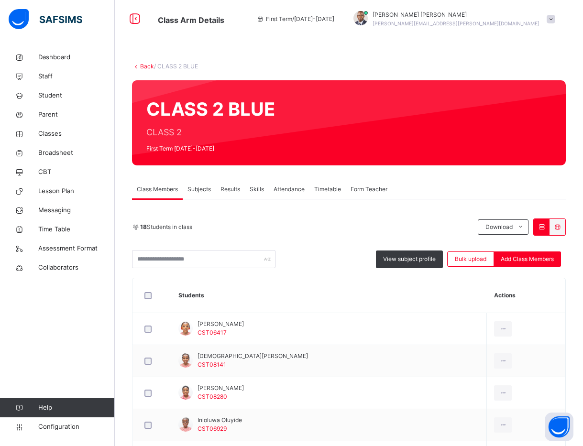
click at [511, 184] on div "Class Members Subjects Results Skills Attendance Timetable Form Teacher" at bounding box center [349, 190] width 434 height 20
click at [144, 68] on link "Back" at bounding box center [147, 66] width 14 height 7
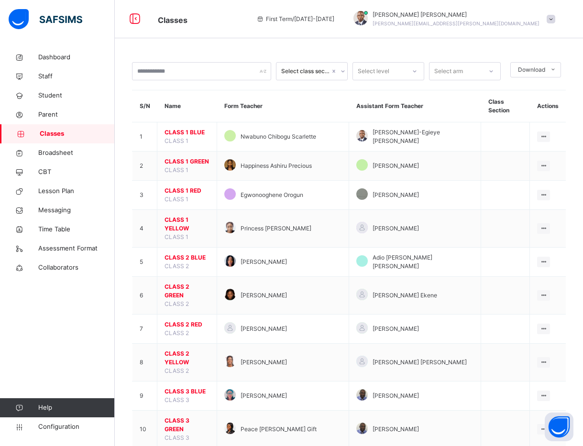
scroll to position [390, 0]
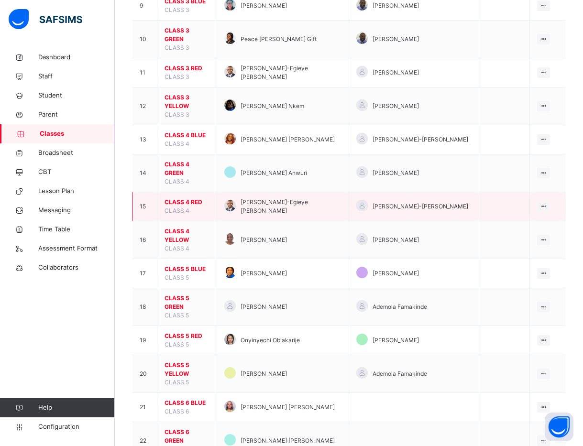
click at [174, 198] on span "CLASS 4 RED" at bounding box center [187, 202] width 45 height 9
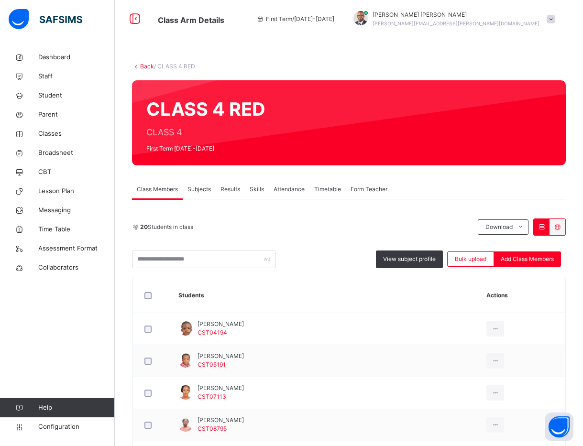
click at [222, 228] on div "20 Students in class" at bounding box center [302, 227] width 341 height 9
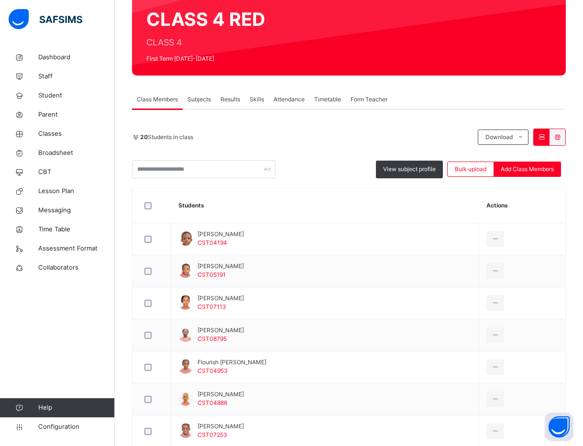
scroll to position [86, 0]
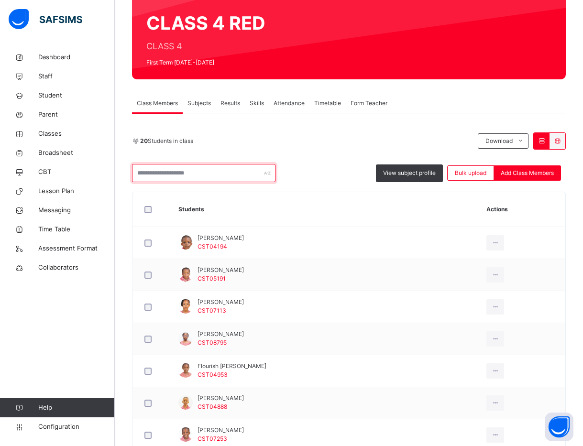
click at [150, 168] on input "text" at bounding box center [203, 173] width 143 height 18
click at [509, 102] on div "Class Members Subjects Results Skills Attendance Timetable Form Teacher" at bounding box center [349, 104] width 434 height 20
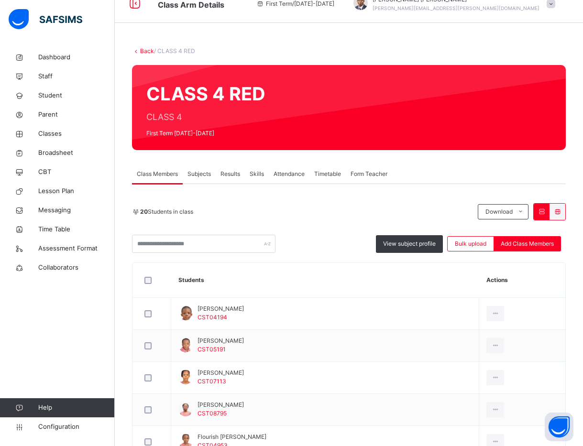
scroll to position [0, 0]
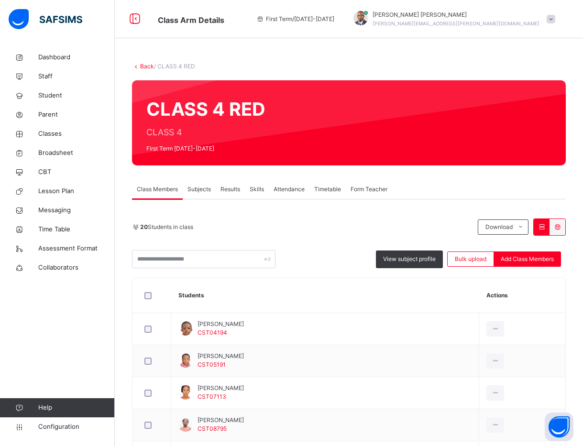
click at [143, 65] on link "Back" at bounding box center [147, 66] width 14 height 7
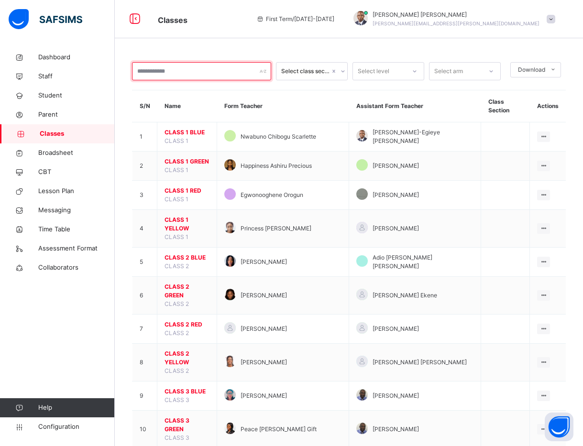
click at [148, 66] on input "text" at bounding box center [201, 71] width 139 height 18
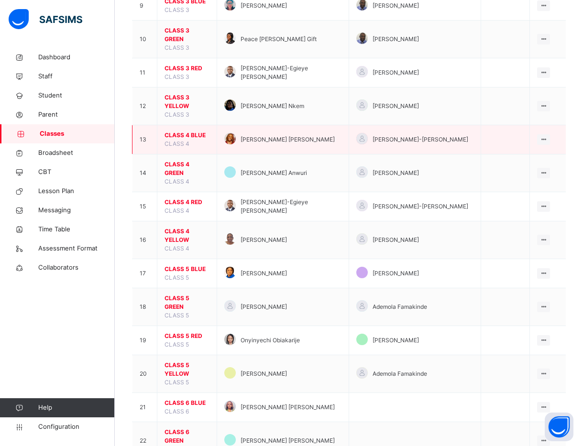
click at [180, 131] on span "CLASS 4 BLUE" at bounding box center [187, 135] width 45 height 9
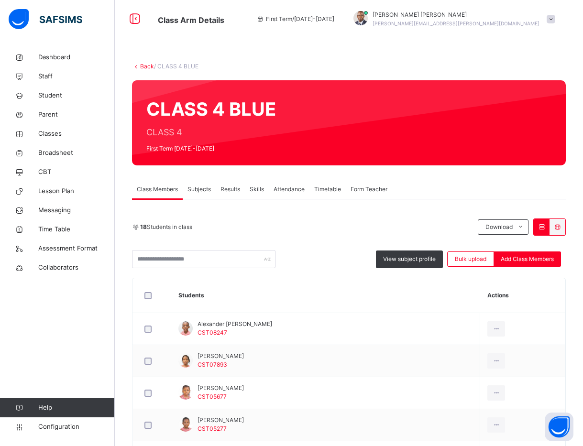
click at [479, 117] on div at bounding box center [420, 123] width 261 height 66
click at [145, 64] on link "Back" at bounding box center [147, 66] width 14 height 7
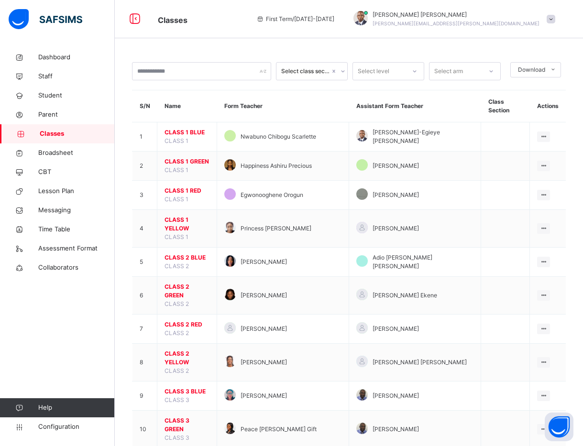
scroll to position [390, 0]
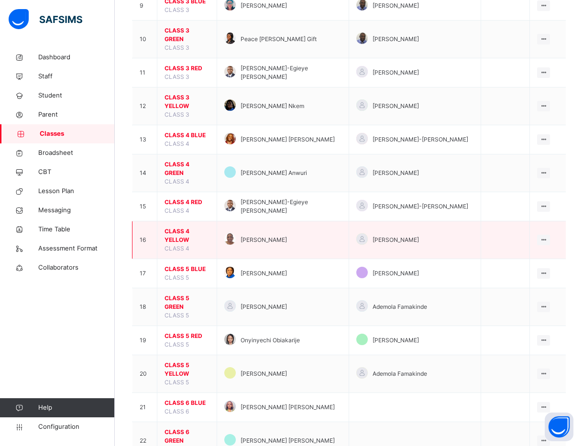
click at [197, 227] on span "CLASS 4 YELLOW" at bounding box center [187, 235] width 45 height 17
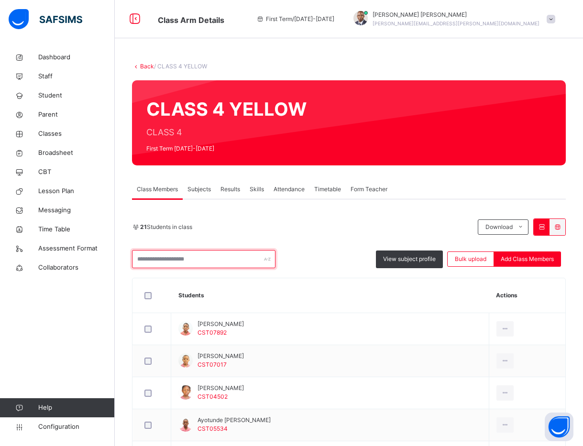
click at [196, 258] on input "text" at bounding box center [203, 259] width 143 height 18
click at [234, 230] on div "21 Students in class" at bounding box center [302, 227] width 341 height 9
click at [484, 162] on div "CLASS 4 YELLOW CLASS 4 First Term 2025-2026" at bounding box center [349, 122] width 434 height 85
click at [499, 195] on div "Class Members Subjects Results Skills Attendance Timetable Form Teacher" at bounding box center [349, 190] width 434 height 20
click at [146, 63] on link "Back" at bounding box center [147, 66] width 14 height 7
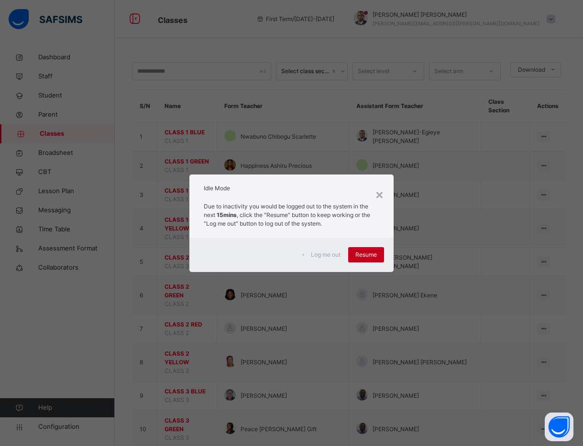
click at [375, 249] on div "Resume" at bounding box center [366, 254] width 36 height 15
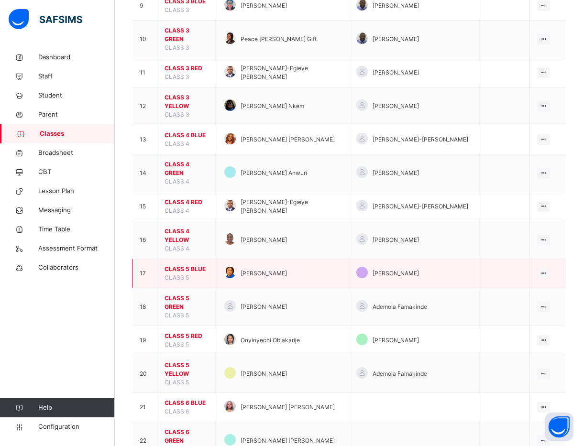
click at [196, 265] on span "CLASS 5 BLUE" at bounding box center [187, 269] width 45 height 9
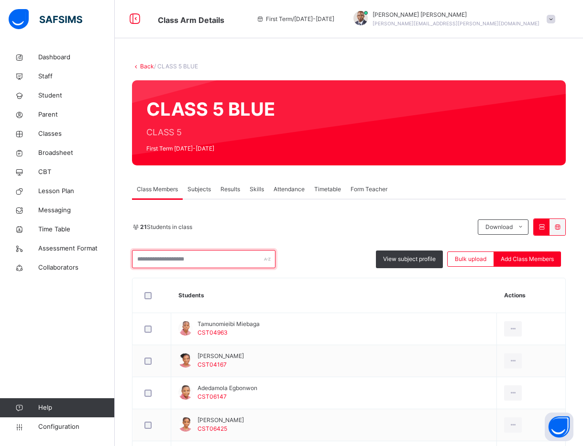
click at [217, 261] on input "text" at bounding box center [203, 259] width 143 height 18
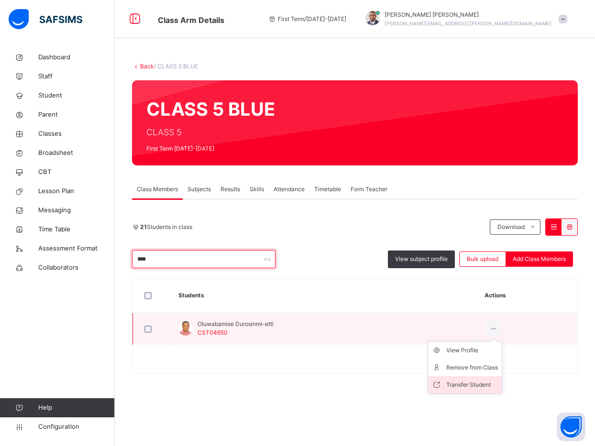
type input "****"
click at [484, 383] on div "Transfer Student" at bounding box center [472, 385] width 52 height 10
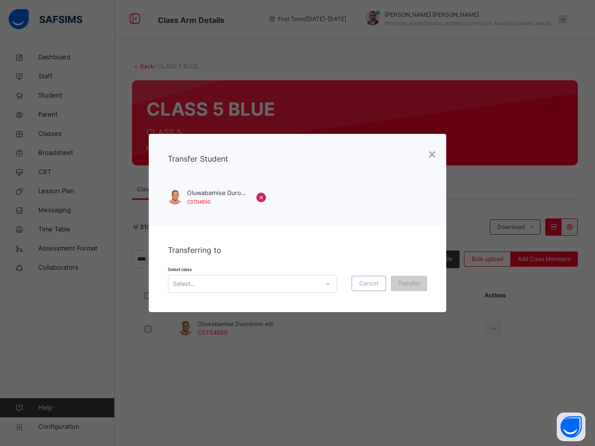
click at [305, 278] on div "Select..." at bounding box center [243, 284] width 150 height 15
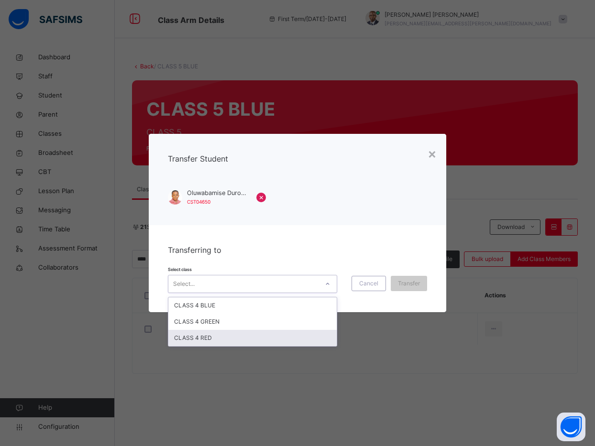
click at [303, 341] on div "CLASS 4 RED" at bounding box center [252, 338] width 168 height 16
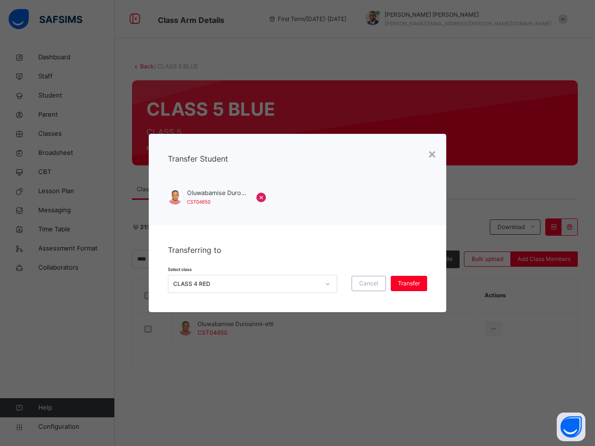
click at [399, 273] on div "Select class CLASS 4 RED Cancel Transfer" at bounding box center [297, 279] width 259 height 28
click at [401, 281] on span "Transfer" at bounding box center [409, 283] width 22 height 9
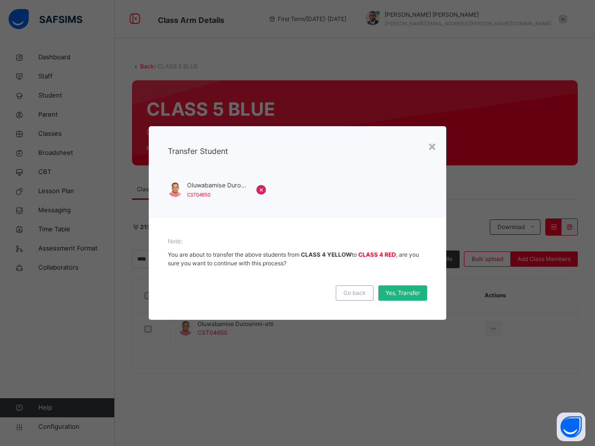
click at [404, 289] on span "Yes, Transfer" at bounding box center [403, 293] width 34 height 9
click at [474, 61] on div "× Transfer Student Oluwabamise Durosinmi-etti CST04650 × Note: You are about to…" at bounding box center [297, 223] width 595 height 446
click at [399, 295] on div "Yes, Transfer" at bounding box center [402, 293] width 49 height 15
click at [430, 145] on div "×" at bounding box center [432, 146] width 9 height 20
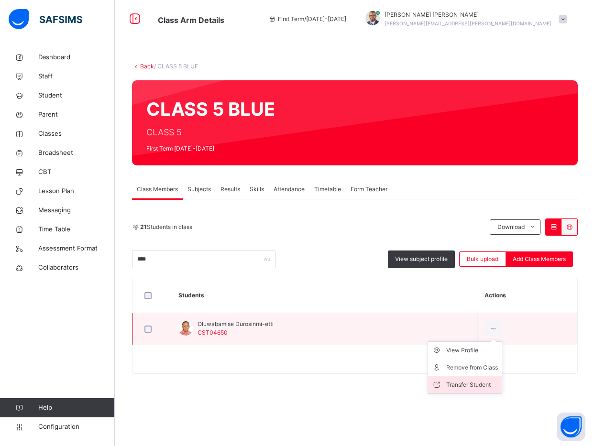
click at [481, 377] on li "Transfer Student" at bounding box center [465, 384] width 74 height 17
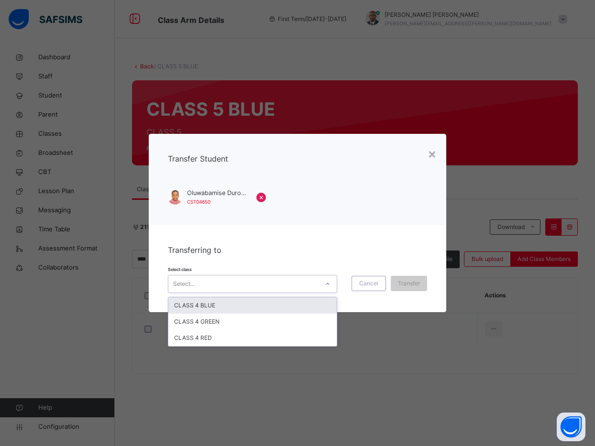
click at [314, 289] on div "Select..." at bounding box center [243, 284] width 150 height 15
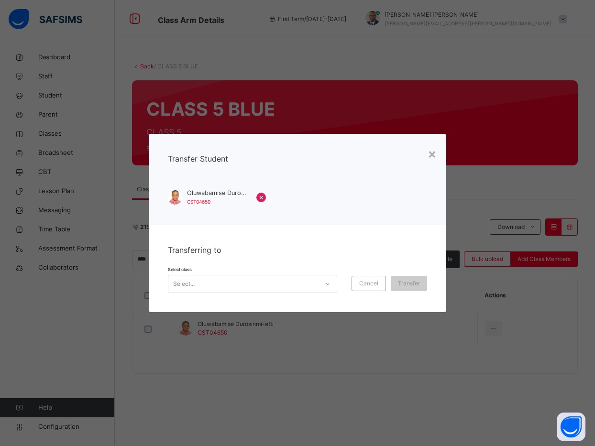
click at [262, 236] on div "Transferring to Select class Select... Cancel Transfer" at bounding box center [298, 268] width 298 height 87
click at [430, 147] on div "×" at bounding box center [432, 153] width 9 height 20
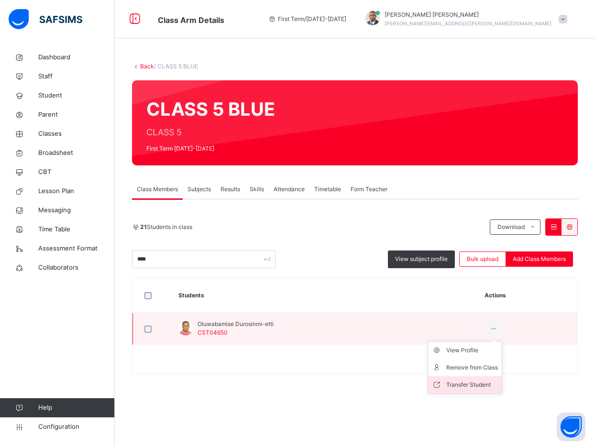
click at [479, 379] on li "Transfer Student" at bounding box center [465, 384] width 74 height 17
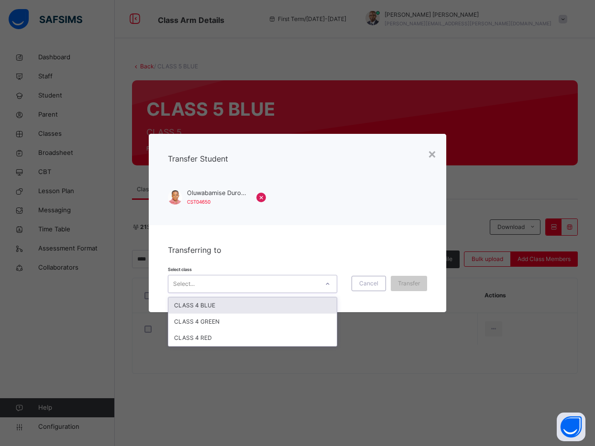
click at [323, 289] on div at bounding box center [328, 283] width 16 height 15
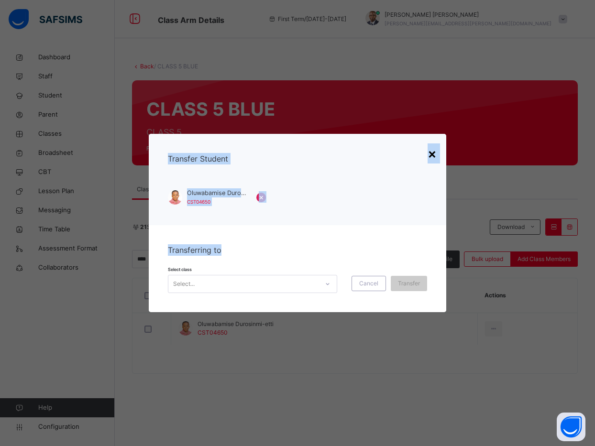
drag, startPoint x: 364, startPoint y: 244, endPoint x: 431, endPoint y: 147, distance: 117.6
click at [431, 147] on div "× Transfer Student Oluwabamise Durosinmi-etti CST04650 × Transferring to Select…" at bounding box center [298, 223] width 298 height 178
click at [431, 147] on div "×" at bounding box center [432, 153] width 9 height 20
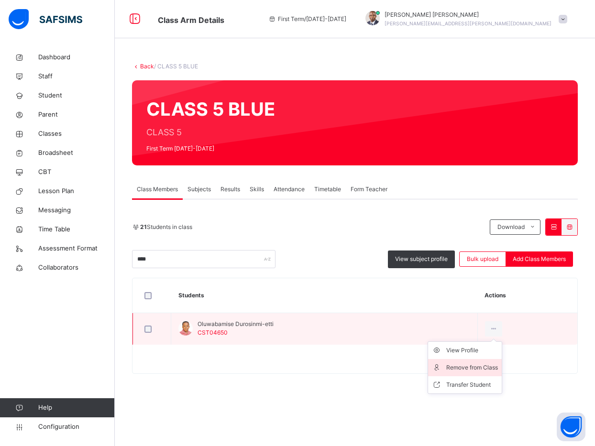
click at [482, 365] on div "Remove from Class" at bounding box center [472, 368] width 52 height 10
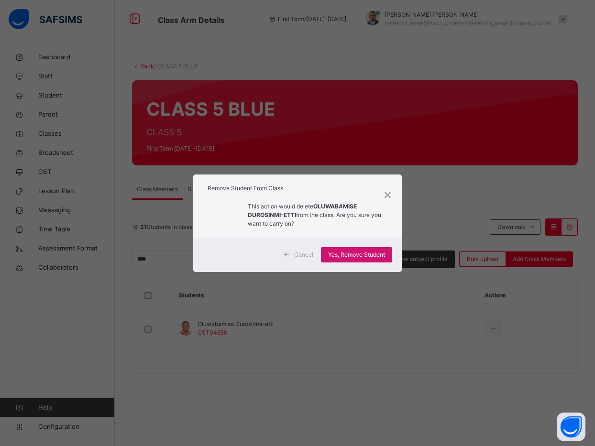
click at [344, 254] on span "Yes, Remove Student" at bounding box center [356, 255] width 57 height 9
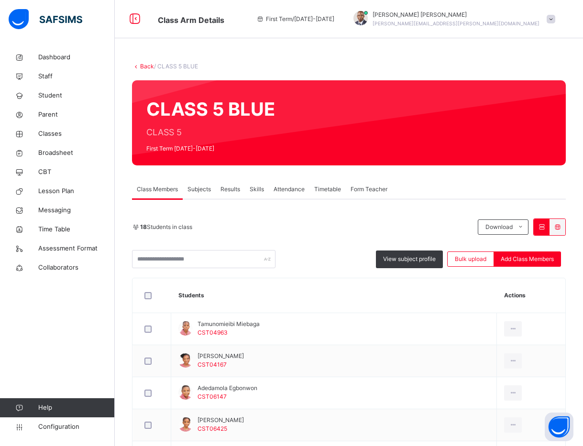
click at [154, 266] on input "text" at bounding box center [203, 259] width 143 height 18
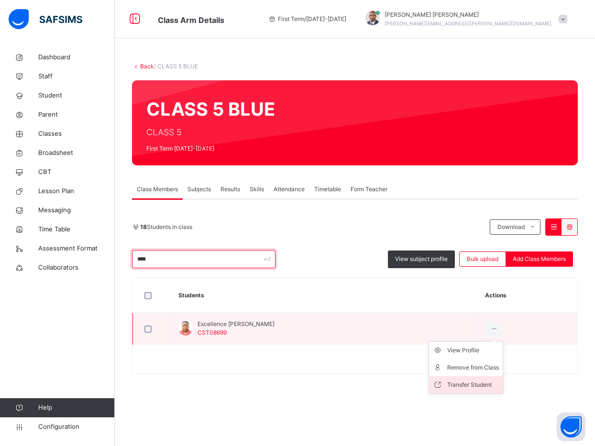
type input "****"
click at [478, 392] on li "Transfer Student" at bounding box center [466, 384] width 74 height 17
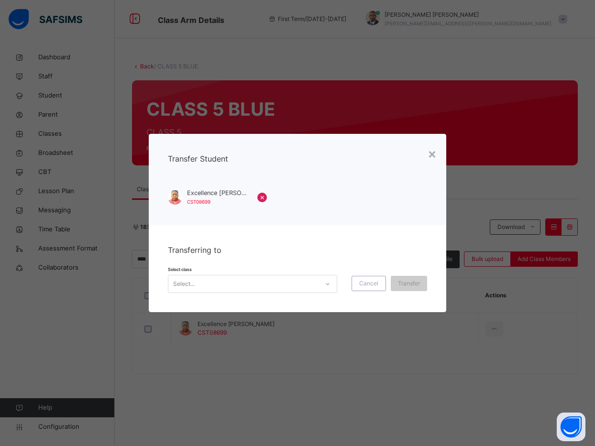
click at [304, 285] on div "Select..." at bounding box center [243, 284] width 150 height 15
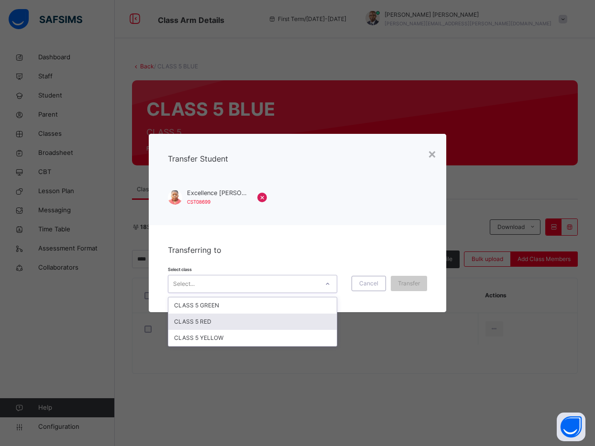
click at [300, 323] on div "CLASS 5 RED" at bounding box center [252, 322] width 168 height 16
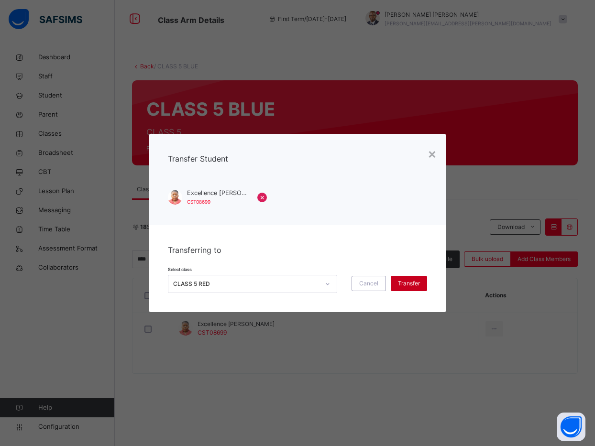
click at [406, 283] on span "Transfer" at bounding box center [409, 283] width 22 height 9
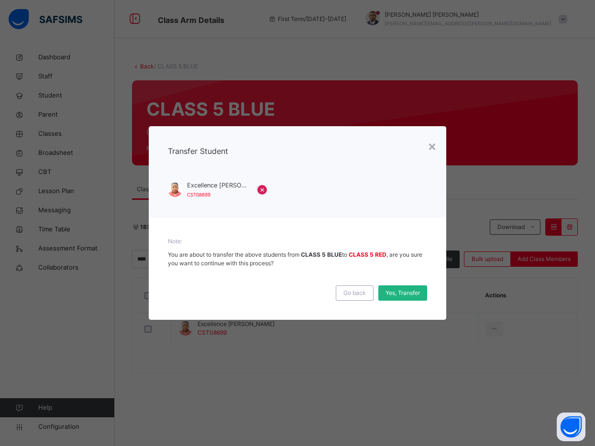
click at [405, 290] on span "Yes, Transfer" at bounding box center [403, 293] width 34 height 9
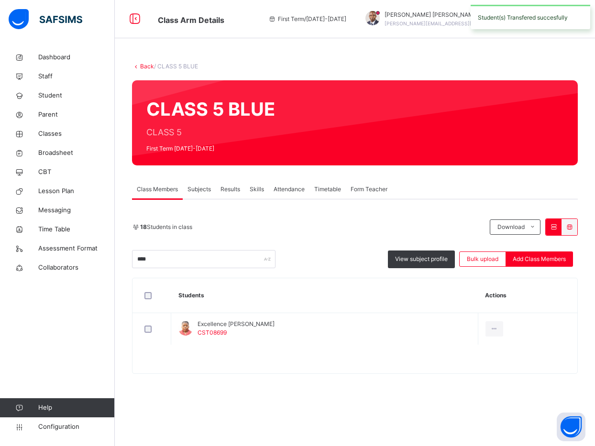
click at [143, 66] on link "Back" at bounding box center [147, 66] width 14 height 7
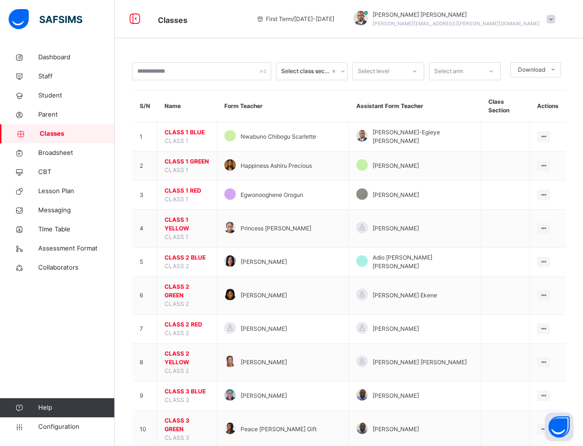
scroll to position [390, 0]
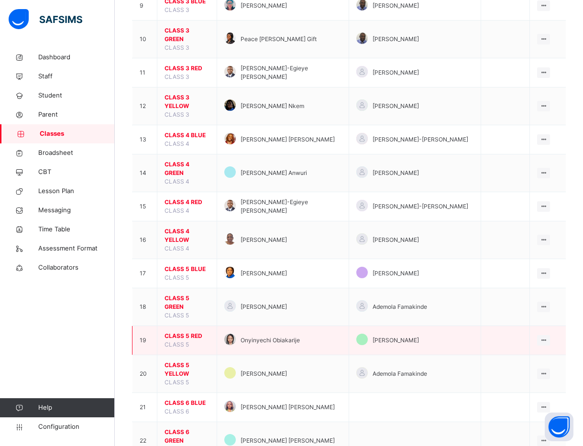
click at [185, 332] on span "CLASS 5 RED" at bounding box center [187, 336] width 45 height 9
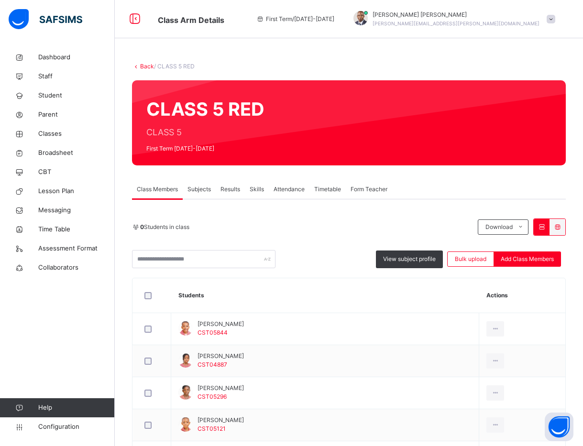
click at [552, 248] on div "0 Students in class Download Pdf Report Excel Report View subject profile Bulk …" at bounding box center [349, 244] width 434 height 50
click at [540, 254] on div "Add Class Members" at bounding box center [527, 259] width 67 height 15
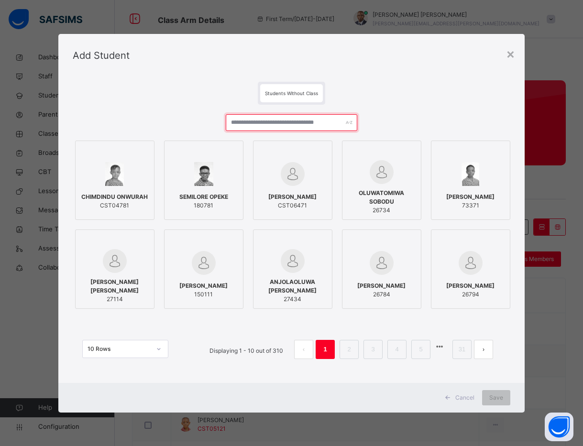
click at [317, 126] on input "text" at bounding box center [292, 122] width 132 height 17
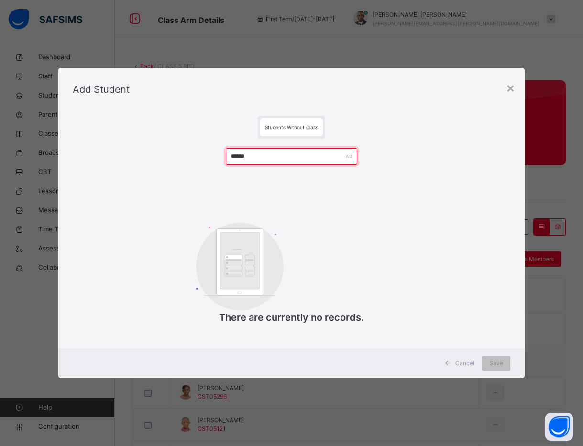
type input "******"
click at [458, 173] on div "****** Customers There are currently no records." at bounding box center [292, 242] width 438 height 206
click at [471, 353] on div "Cancel Save" at bounding box center [291, 364] width 466 height 30
click at [470, 364] on span "Cancel" at bounding box center [464, 363] width 19 height 9
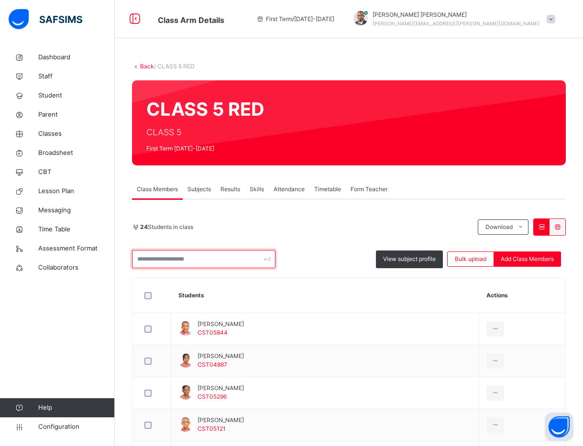
click at [191, 263] on input "text" at bounding box center [203, 259] width 143 height 18
click at [145, 67] on link "Back" at bounding box center [147, 66] width 14 height 7
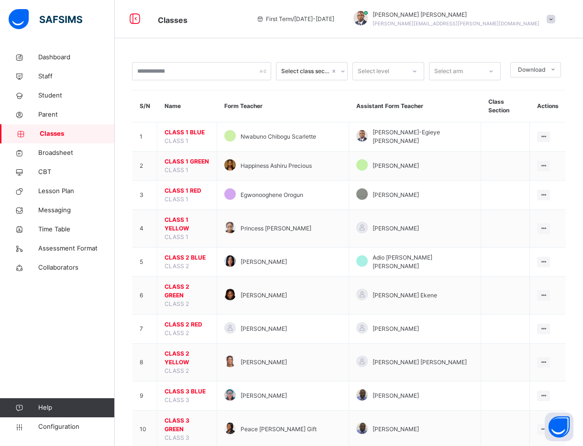
click at [452, 94] on th "Assistant Form Teacher" at bounding box center [415, 106] width 132 height 32
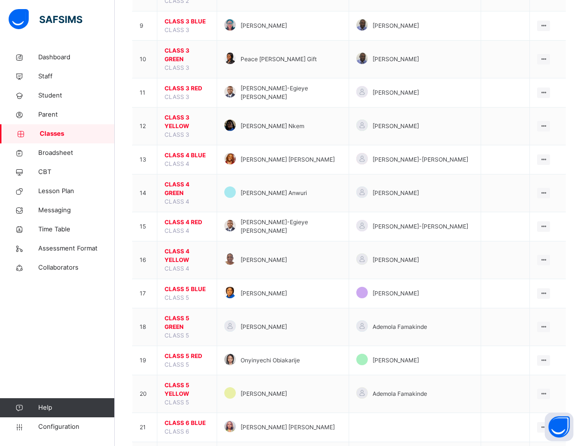
scroll to position [390, 0]
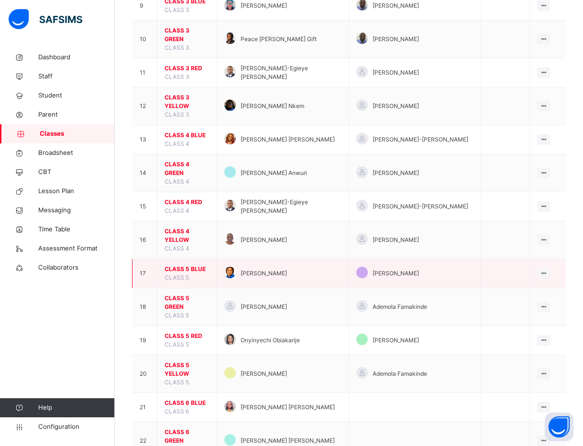
click at [189, 265] on span "CLASS 5 BLUE" at bounding box center [187, 269] width 45 height 9
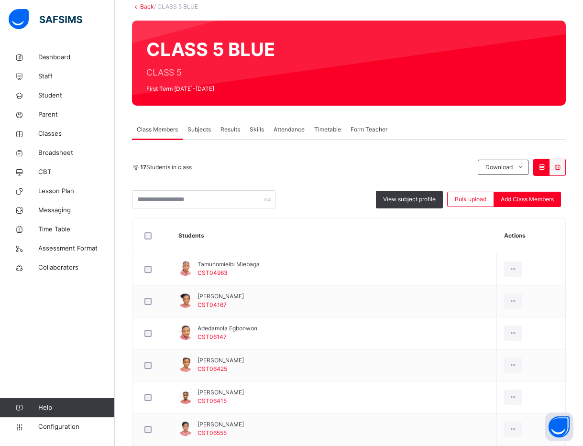
scroll to position [86, 0]
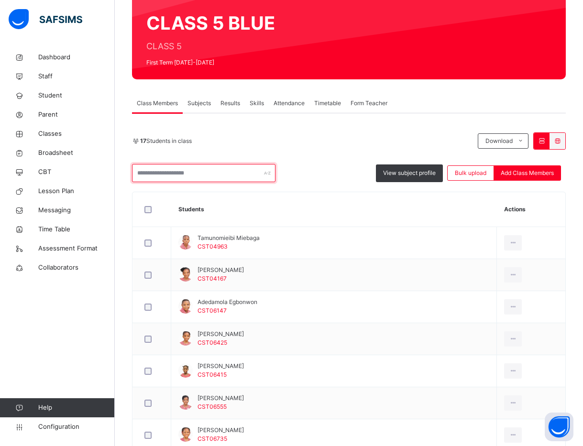
click at [192, 174] on input "text" at bounding box center [203, 173] width 143 height 18
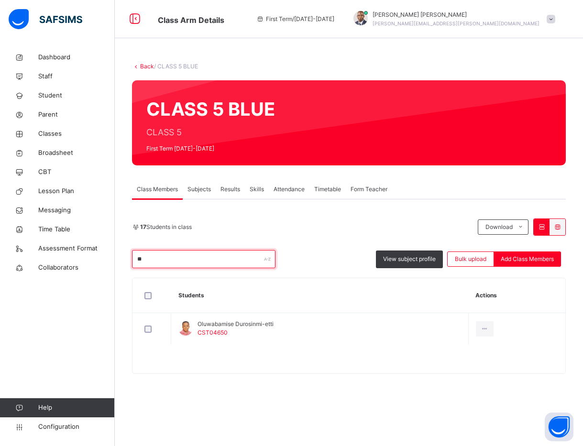
scroll to position [0, 0]
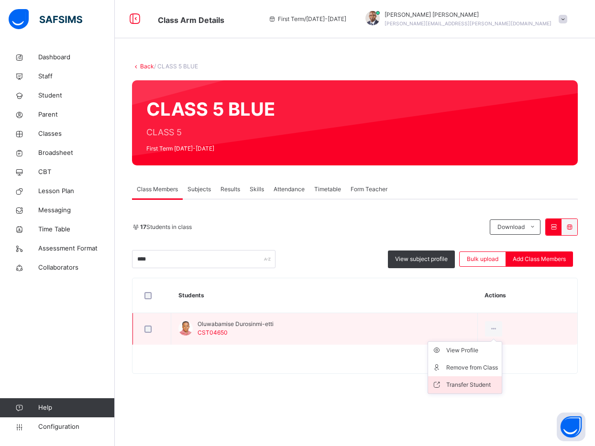
click at [482, 385] on div "Transfer Student" at bounding box center [472, 385] width 52 height 10
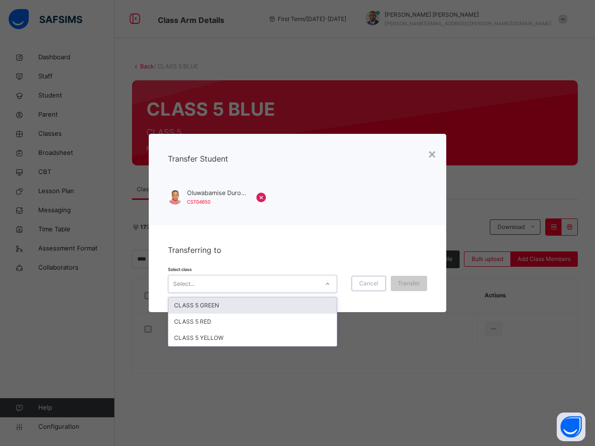
click at [310, 276] on div "Select..." at bounding box center [252, 284] width 169 height 18
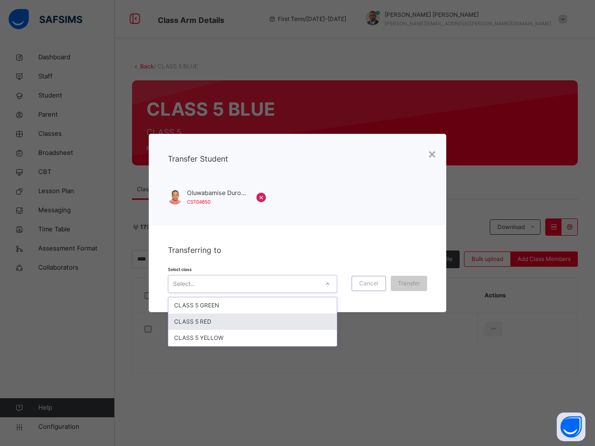
click at [306, 318] on div "CLASS 5 RED" at bounding box center [252, 322] width 168 height 16
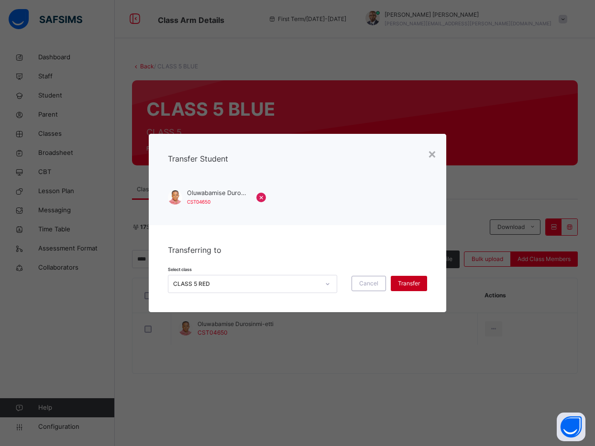
click at [403, 280] on span "Transfer" at bounding box center [409, 283] width 22 height 9
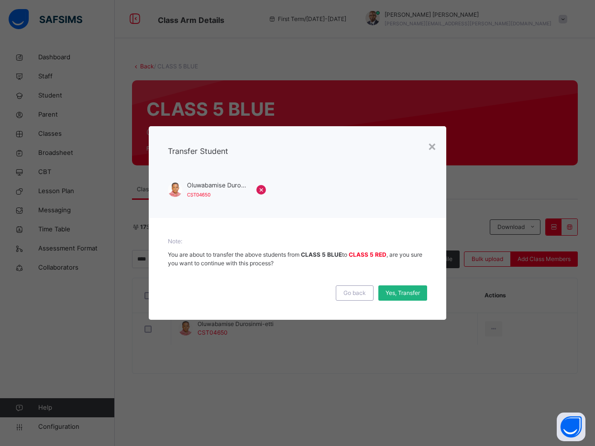
click at [407, 295] on span "Yes, Transfer" at bounding box center [403, 293] width 34 height 9
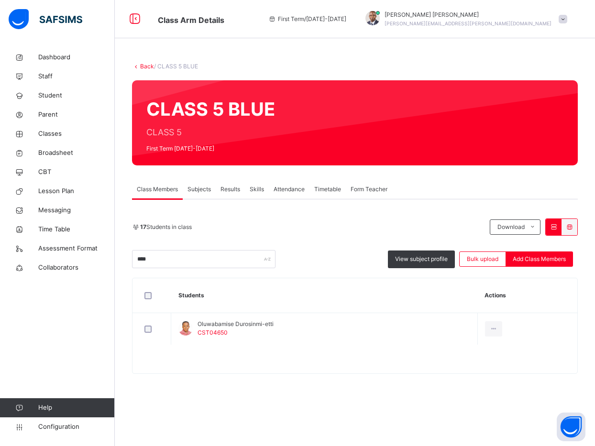
click at [523, 368] on div at bounding box center [354, 363] width 445 height 19
click at [226, 256] on input "****" at bounding box center [203, 259] width 143 height 18
type input "*"
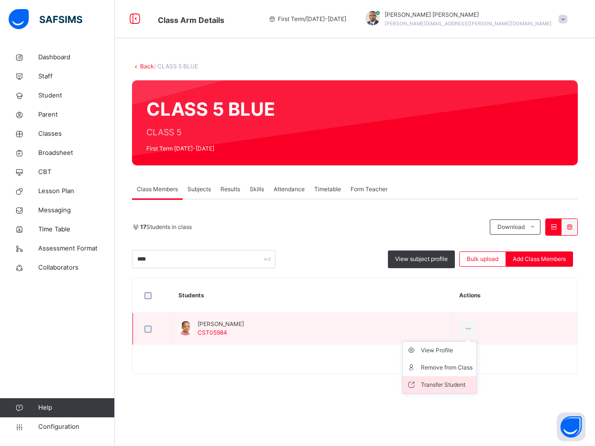
click at [441, 384] on div "Transfer Student" at bounding box center [447, 385] width 52 height 10
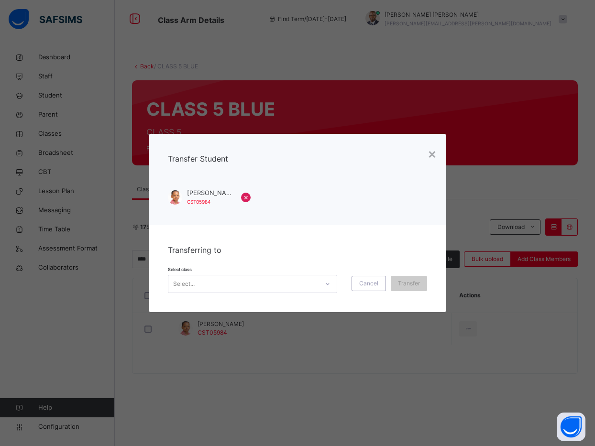
click at [323, 280] on div at bounding box center [328, 283] width 16 height 15
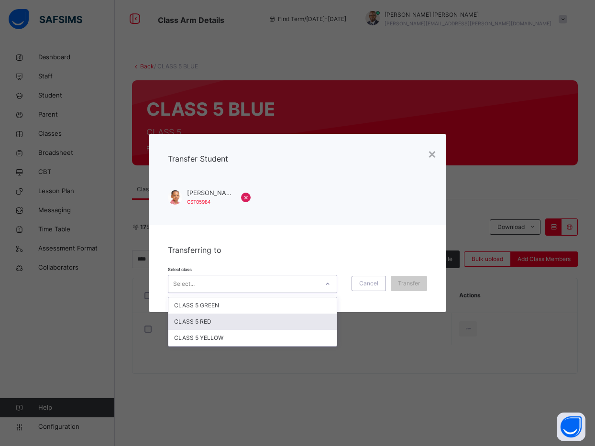
click at [300, 323] on div "CLASS 5 RED" at bounding box center [252, 322] width 168 height 16
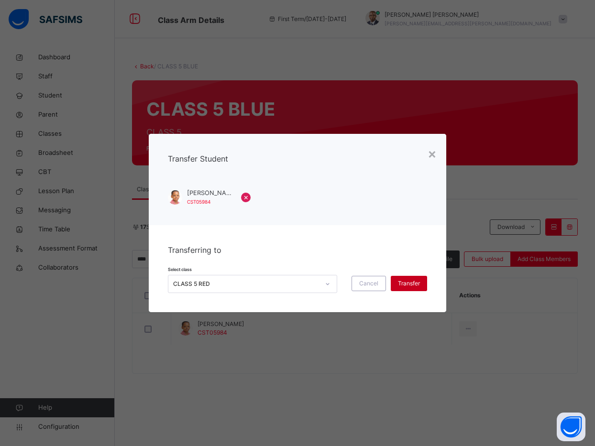
click at [405, 286] on span "Transfer" at bounding box center [409, 283] width 22 height 9
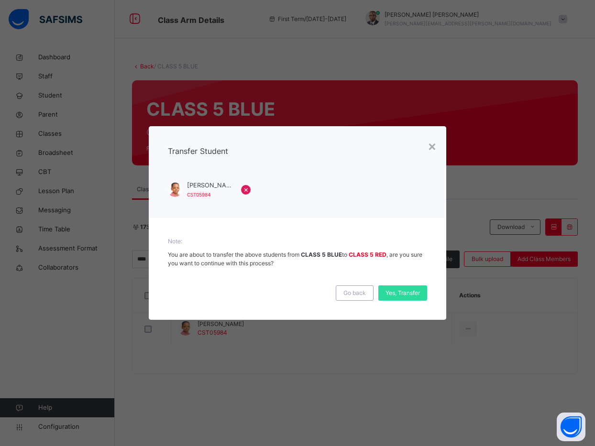
click at [405, 286] on div "Yes, Transfer" at bounding box center [402, 293] width 49 height 15
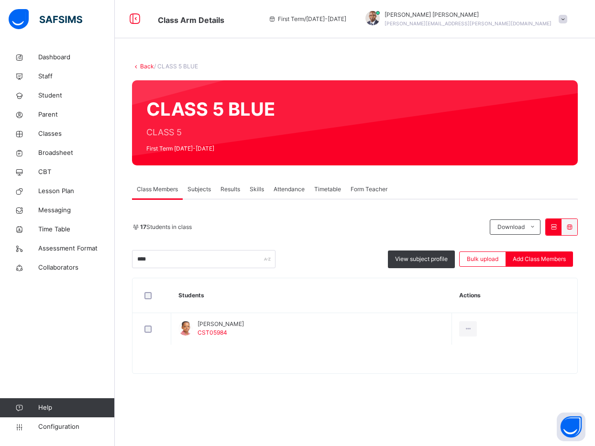
click at [452, 194] on div "Class Members Subjects Results Skills Attendance Timetable Form Teacher" at bounding box center [355, 190] width 446 height 20
click at [485, 187] on div "Class Members Subjects Results Skills Attendance Timetable Form Teacher" at bounding box center [355, 190] width 446 height 20
click at [479, 145] on div at bounding box center [426, 123] width 274 height 66
click at [309, 131] on div "CLASS 5 BLUE CLASS 5 First Term 2025-2026" at bounding box center [355, 122] width 446 height 85
click at [177, 260] on input "****" at bounding box center [203, 259] width 143 height 18
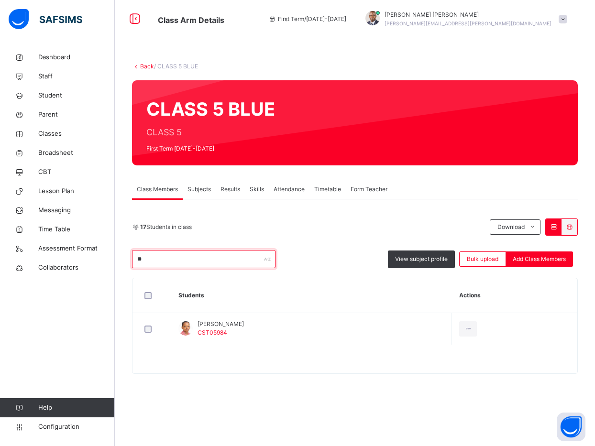
type input "*"
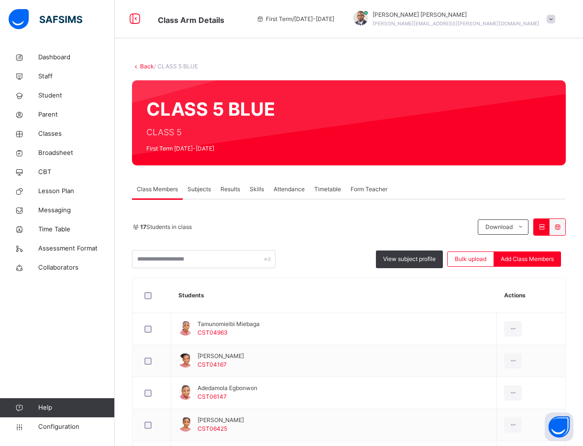
click at [483, 150] on div at bounding box center [420, 123] width 262 height 66
click at [198, 264] on input "text" at bounding box center [203, 259] width 143 height 18
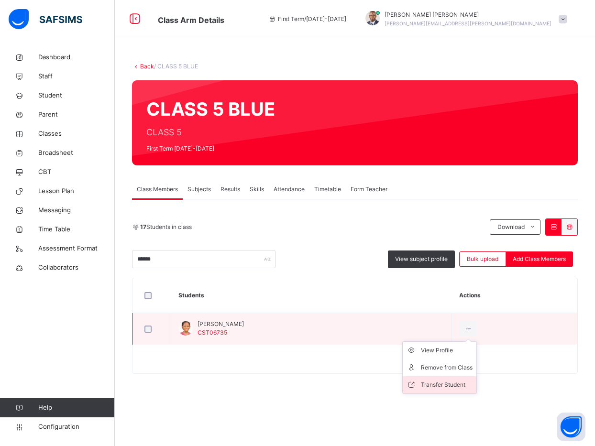
click at [430, 379] on li "Transfer Student" at bounding box center [440, 384] width 74 height 17
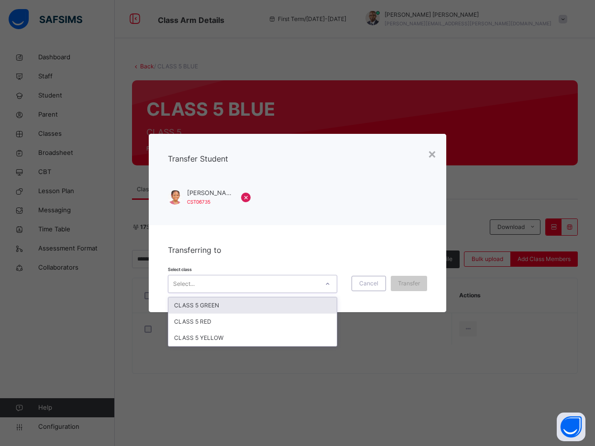
click at [264, 286] on div "Select..." at bounding box center [243, 284] width 150 height 15
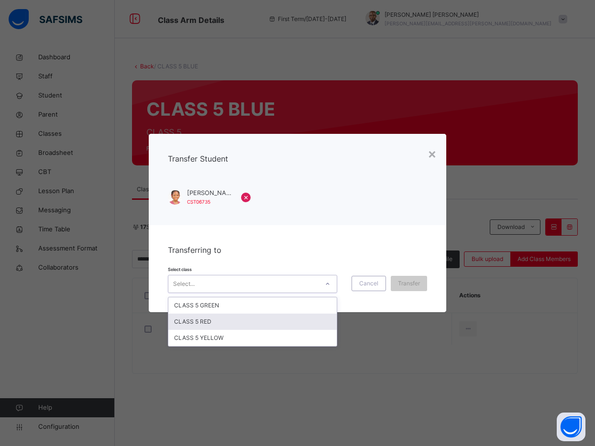
click at [246, 321] on div "CLASS 5 RED" at bounding box center [252, 322] width 168 height 16
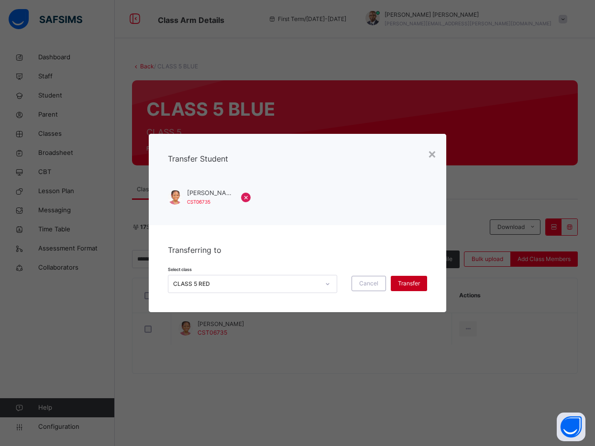
click at [403, 277] on div "Transfer" at bounding box center [409, 283] width 36 height 15
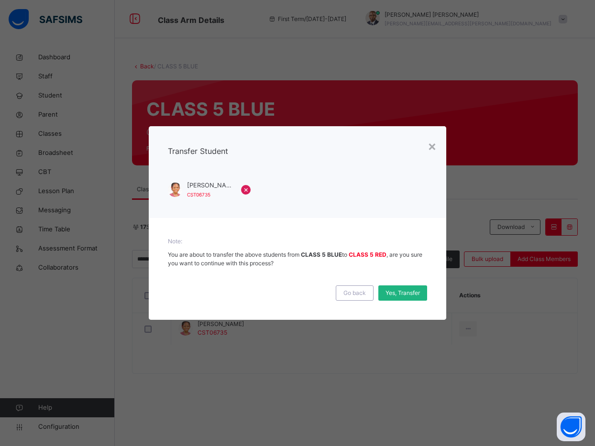
click at [391, 291] on span "Yes, Transfer" at bounding box center [403, 293] width 34 height 9
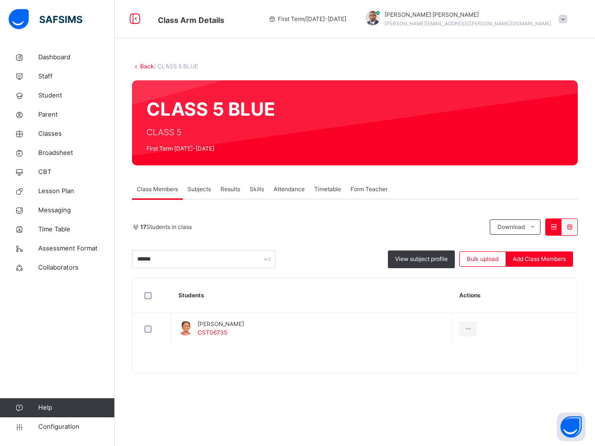
click at [483, 183] on div "Class Members Subjects Results Skills Attendance Timetable Form Teacher" at bounding box center [355, 190] width 446 height 20
click at [510, 183] on div "Class Members Subjects Results Skills Attendance Timetable Form Teacher" at bounding box center [355, 190] width 446 height 20
click at [504, 175] on div "Back / CLASS 5 BLUE CLASS 5 BLUE CLASS 5 First Term 2025-2026 Class Members Sub…" at bounding box center [355, 223] width 480 height 350
click at [184, 263] on input "******" at bounding box center [203, 259] width 143 height 18
type input "*"
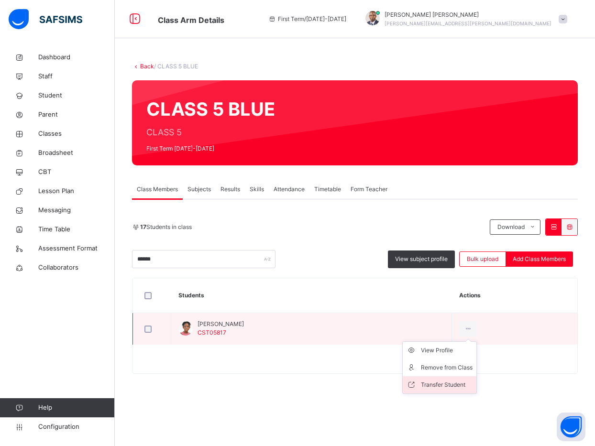
click at [472, 390] on li "Transfer Student" at bounding box center [440, 384] width 74 height 17
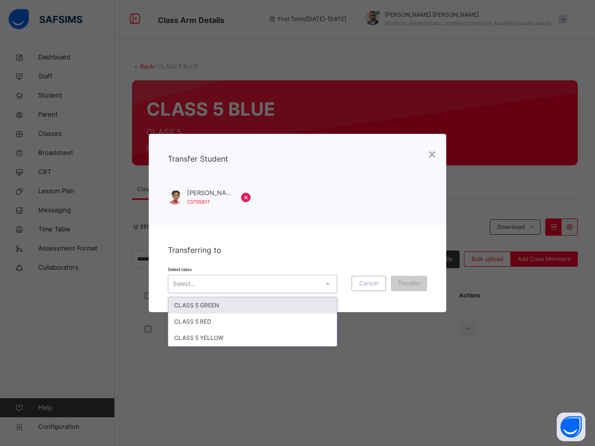
click at [308, 292] on div "Select..." at bounding box center [252, 284] width 169 height 18
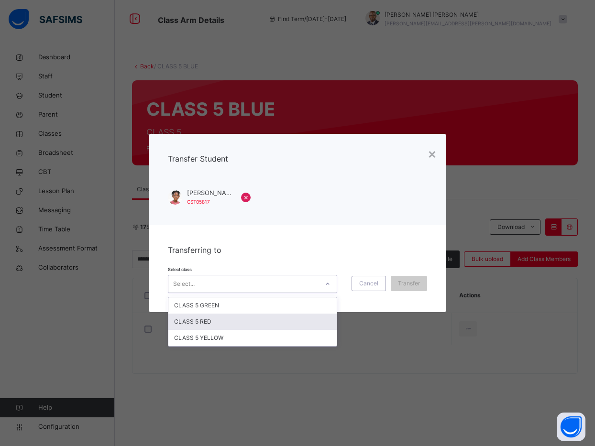
click at [302, 325] on div "CLASS 5 RED" at bounding box center [252, 322] width 168 height 16
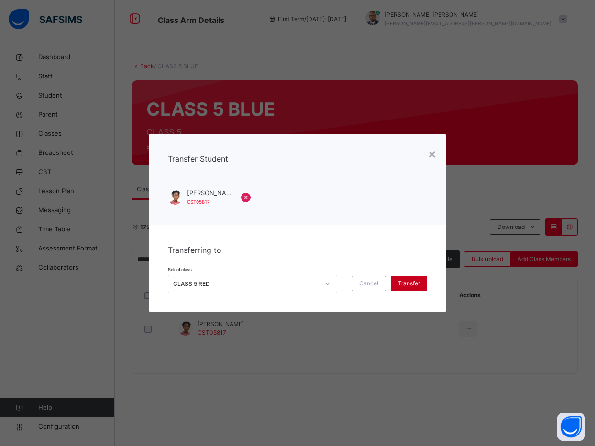
click at [409, 286] on span "Transfer" at bounding box center [409, 283] width 22 height 9
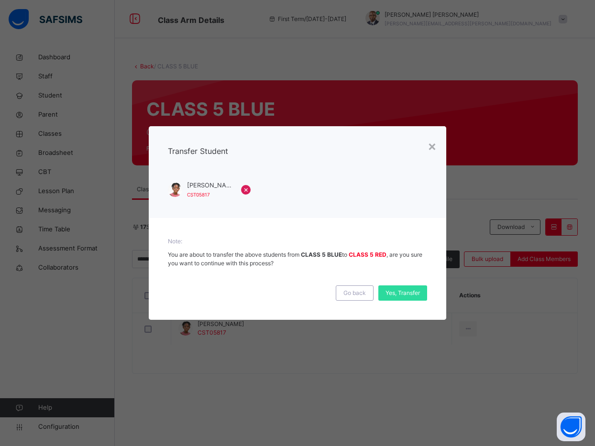
click at [409, 286] on div "Yes, Transfer" at bounding box center [402, 293] width 49 height 15
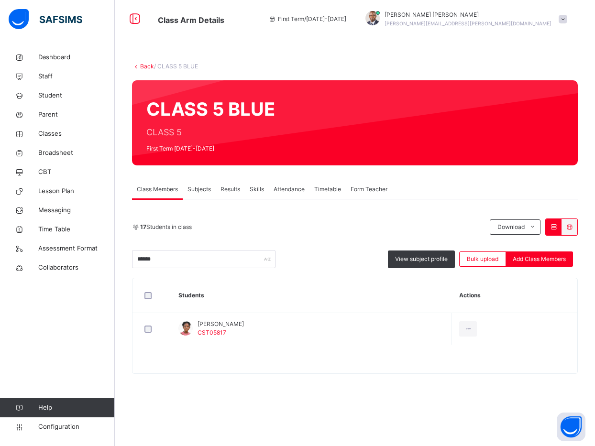
click at [509, 157] on div "CLASS 5 BLUE CLASS 5 First Term 2025-2026" at bounding box center [355, 122] width 446 height 85
click at [229, 264] on input "******" at bounding box center [203, 259] width 143 height 18
type input "*"
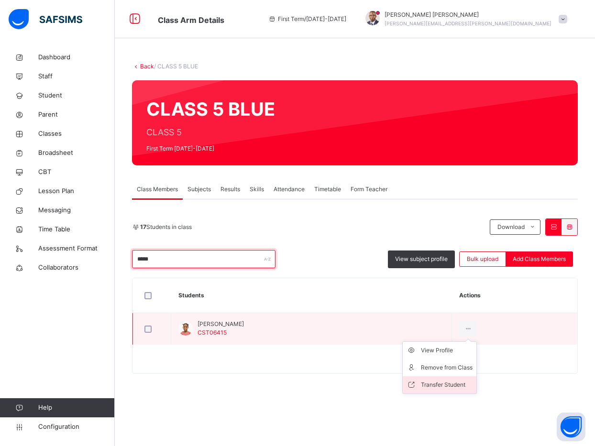
type input "*****"
click at [445, 380] on li "Transfer Student" at bounding box center [440, 384] width 74 height 17
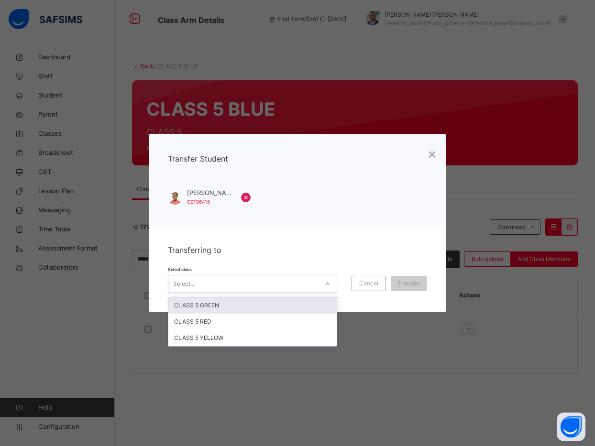
click at [305, 289] on div "Select..." at bounding box center [243, 284] width 150 height 15
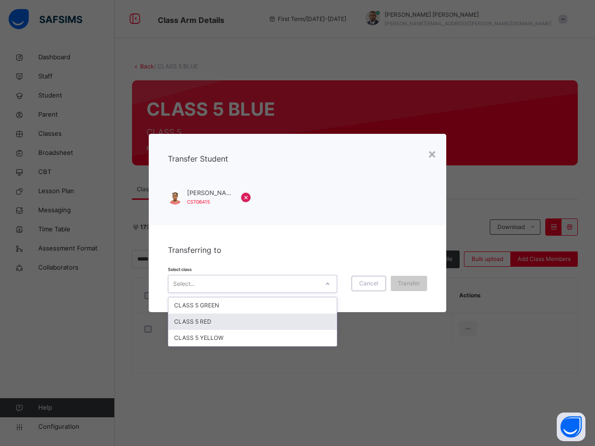
click at [298, 321] on div "CLASS 5 RED" at bounding box center [252, 322] width 168 height 16
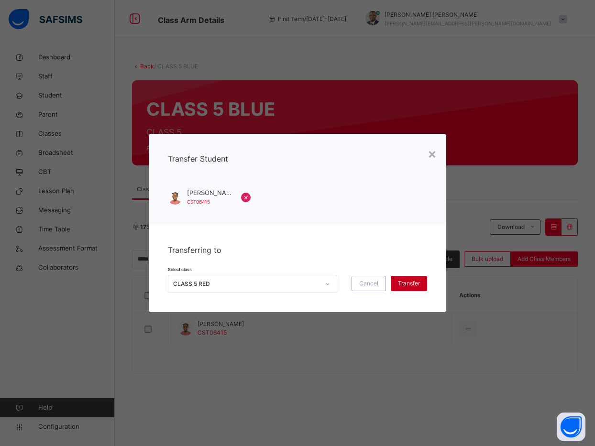
click at [402, 277] on div "Transfer" at bounding box center [409, 283] width 36 height 15
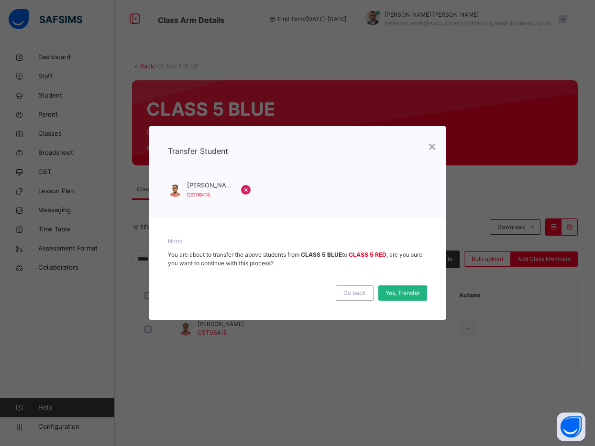
click at [402, 288] on div "Yes, Transfer" at bounding box center [402, 293] width 49 height 15
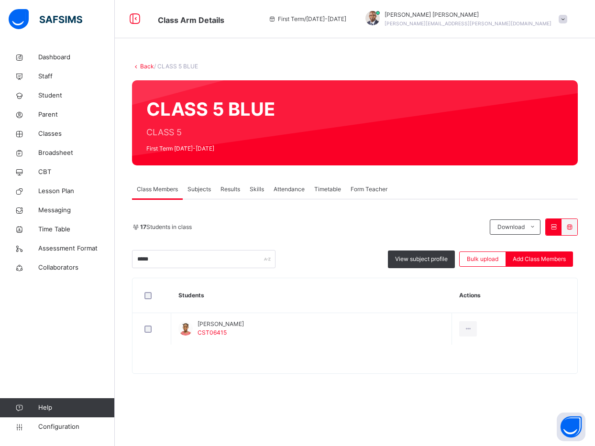
click at [151, 68] on link "Back" at bounding box center [147, 66] width 14 height 7
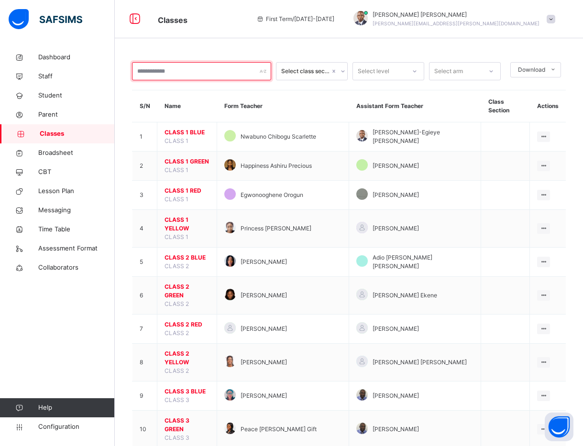
click at [151, 68] on input "text" at bounding box center [201, 71] width 139 height 18
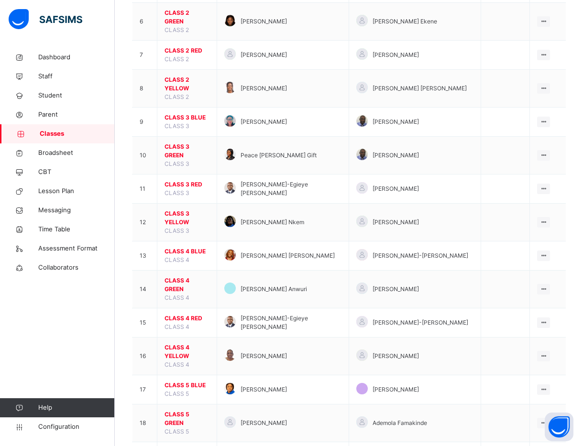
scroll to position [275, 0]
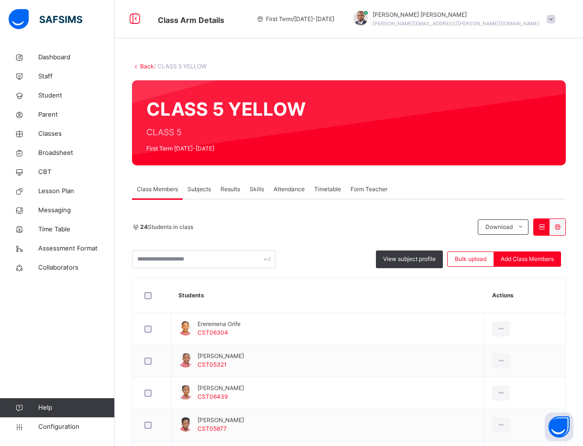
click at [469, 192] on div "Class Members Subjects Results Skills Attendance Timetable Form Teacher" at bounding box center [349, 190] width 434 height 20
click at [143, 69] on link "Back" at bounding box center [147, 66] width 14 height 7
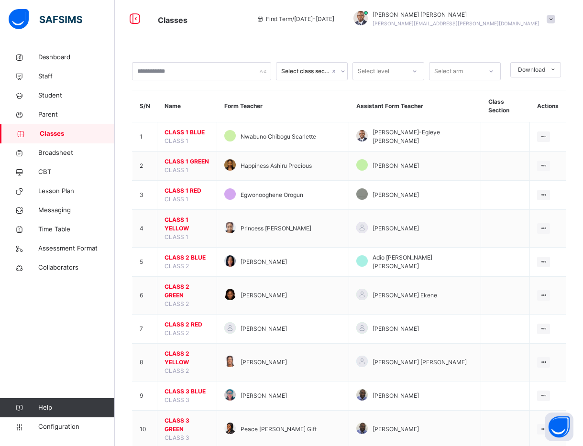
scroll to position [390, 0]
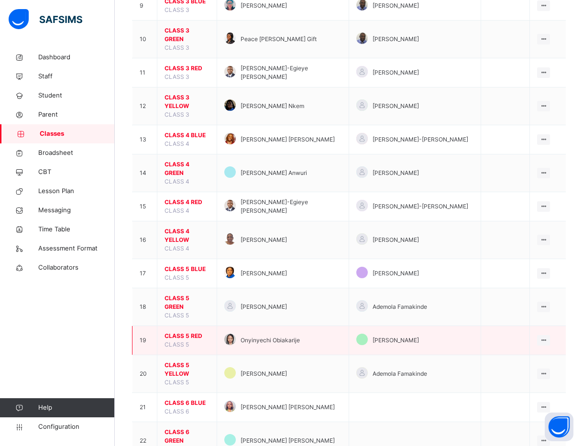
click at [183, 332] on span "CLASS 5 RED" at bounding box center [187, 336] width 45 height 9
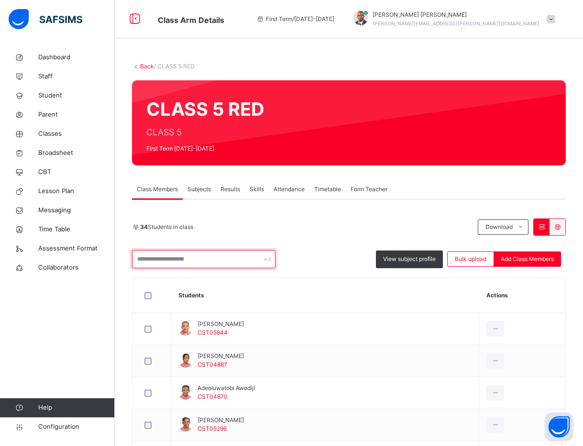
click at [218, 255] on input "text" at bounding box center [203, 259] width 143 height 18
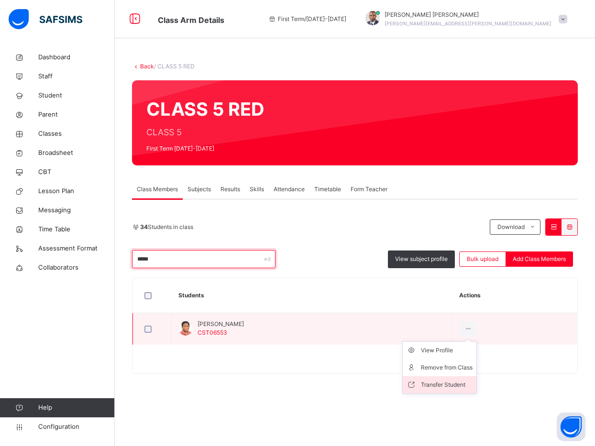
type input "*****"
click at [442, 378] on li "Transfer Student" at bounding box center [440, 384] width 74 height 17
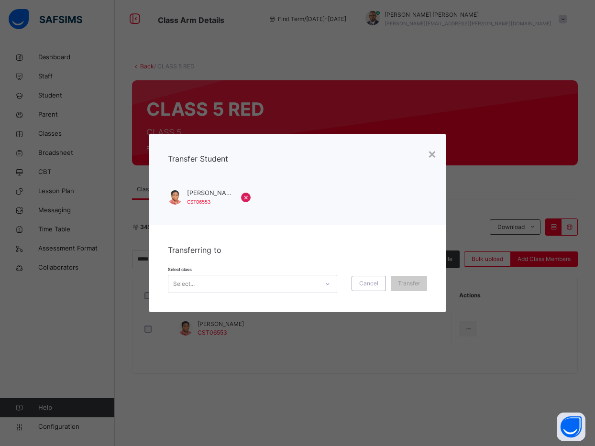
click at [315, 286] on div "Select..." at bounding box center [243, 284] width 150 height 15
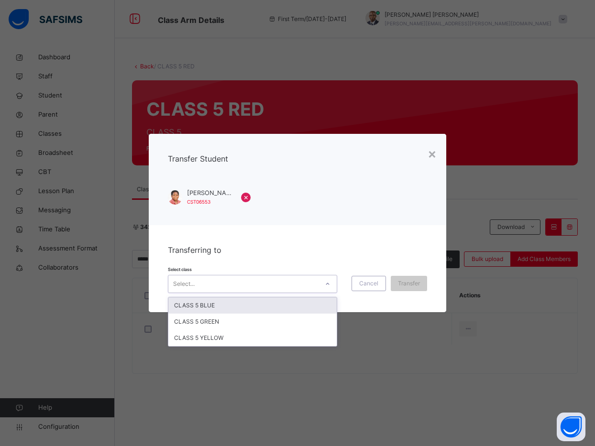
click at [292, 309] on div "CLASS 5 BLUE" at bounding box center [252, 306] width 168 height 16
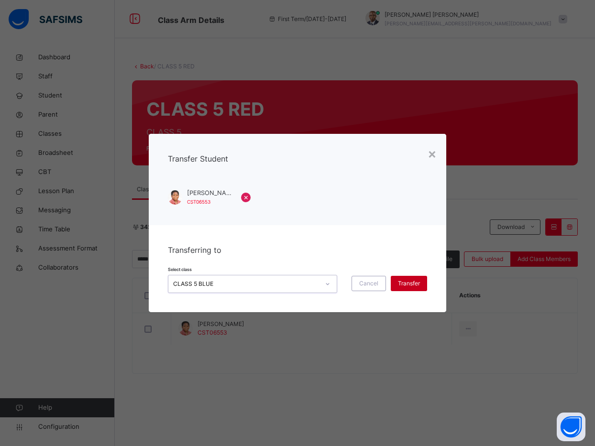
click at [411, 279] on span "Transfer" at bounding box center [409, 283] width 22 height 9
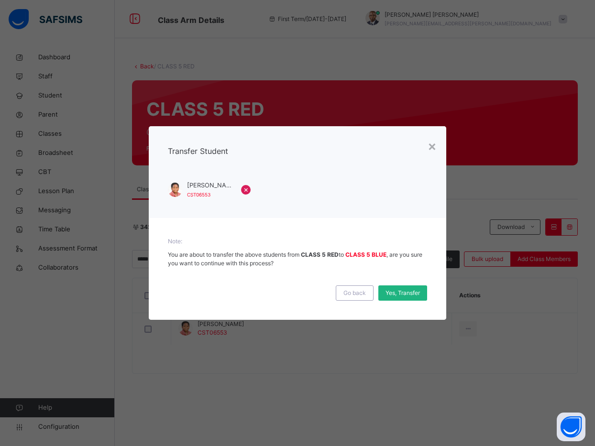
click at [402, 286] on div "Yes, Transfer" at bounding box center [402, 293] width 49 height 15
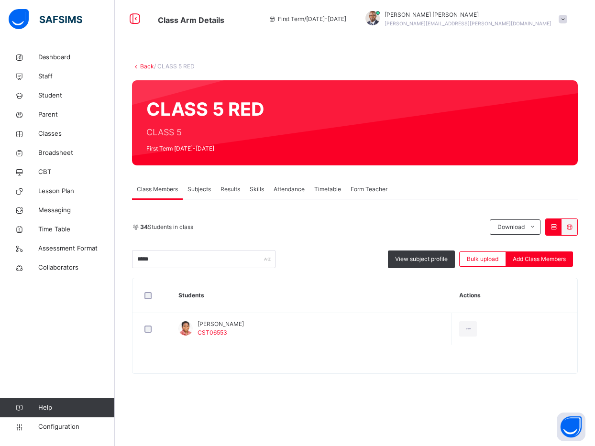
click at [475, 183] on div "Class Members Subjects Results Skills Attendance Timetable Form Teacher" at bounding box center [355, 190] width 446 height 20
click at [144, 64] on link "Back" at bounding box center [147, 66] width 14 height 7
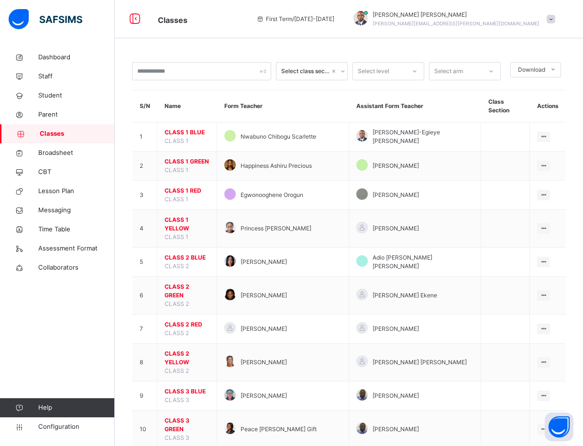
scroll to position [390, 0]
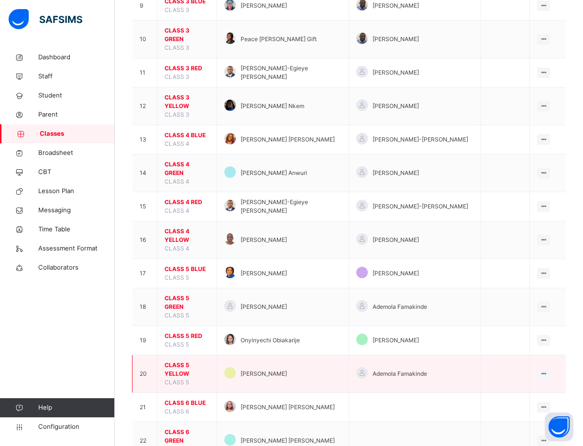
click at [178, 361] on span "CLASS 5 YELLOW" at bounding box center [187, 369] width 45 height 17
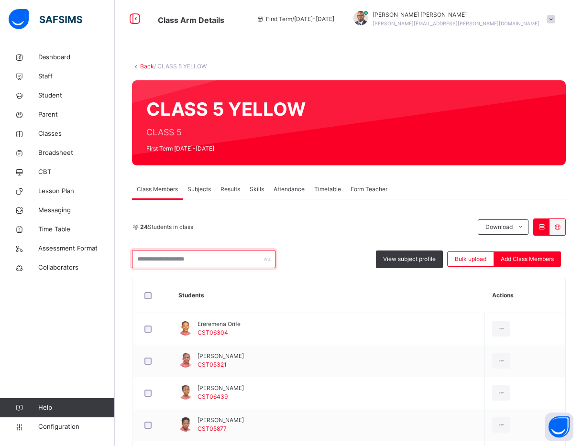
click at [195, 258] on input "text" at bounding box center [203, 259] width 143 height 18
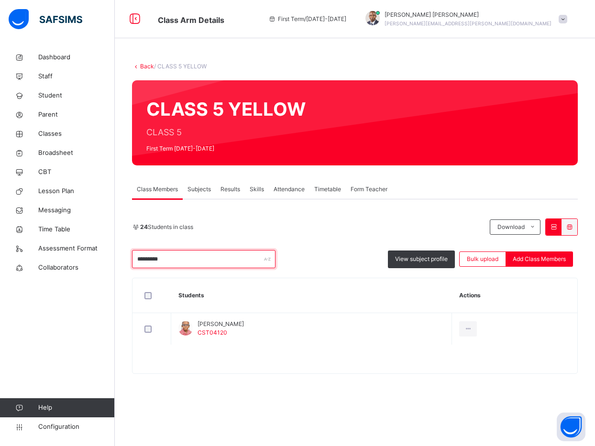
type input "*********"
click at [314, 230] on div "24 Students in class" at bounding box center [308, 227] width 353 height 9
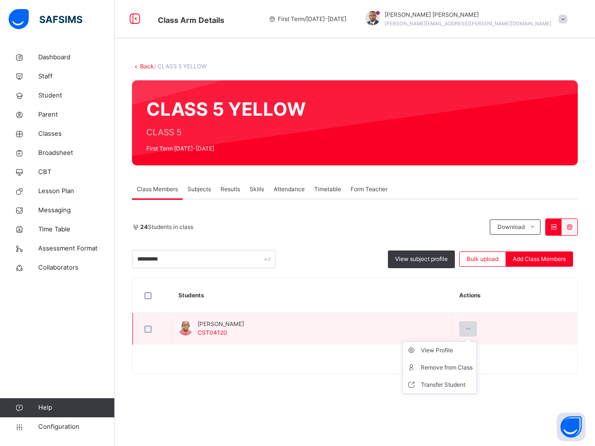
click at [474, 331] on div at bounding box center [468, 328] width 18 height 15
click at [464, 381] on div "Transfer Student" at bounding box center [447, 385] width 52 height 10
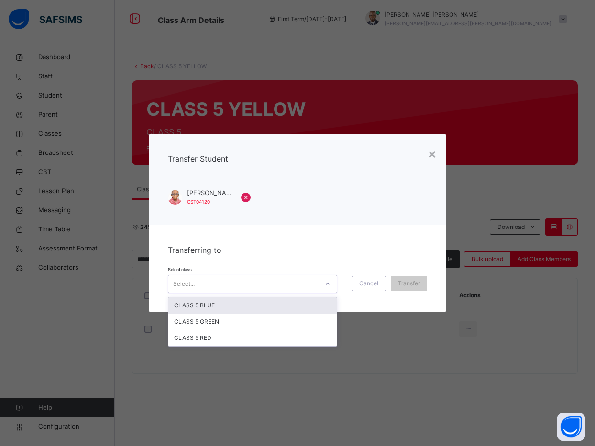
click at [307, 289] on div "Select..." at bounding box center [243, 284] width 150 height 15
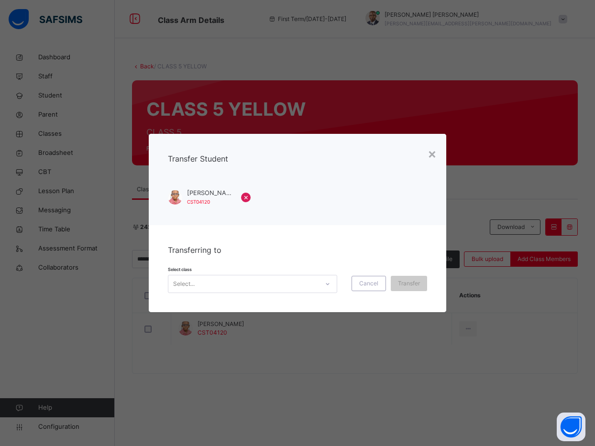
click at [296, 296] on div "Transferring to Select class Select... Cancel Transfer" at bounding box center [298, 268] width 298 height 87
click at [285, 286] on div "Select..." at bounding box center [243, 284] width 150 height 15
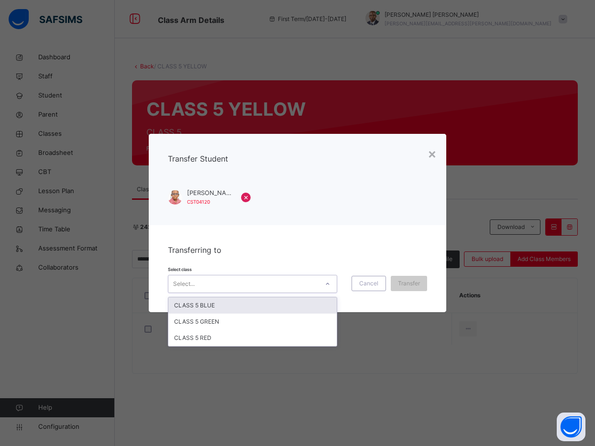
click at [272, 306] on div "CLASS 5 BLUE" at bounding box center [252, 306] width 168 height 16
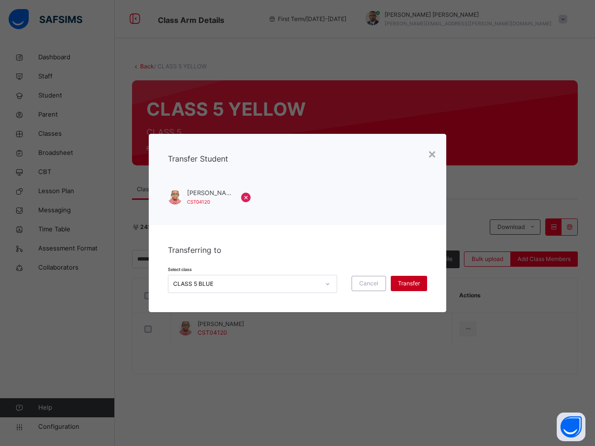
click at [403, 284] on span "Transfer" at bounding box center [409, 283] width 22 height 9
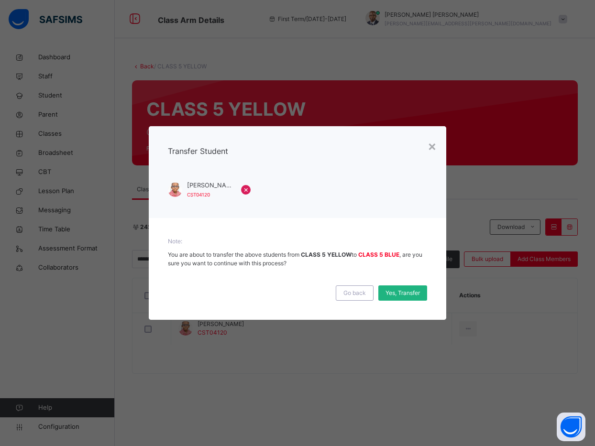
click at [401, 292] on span "Yes, Transfer" at bounding box center [403, 293] width 34 height 9
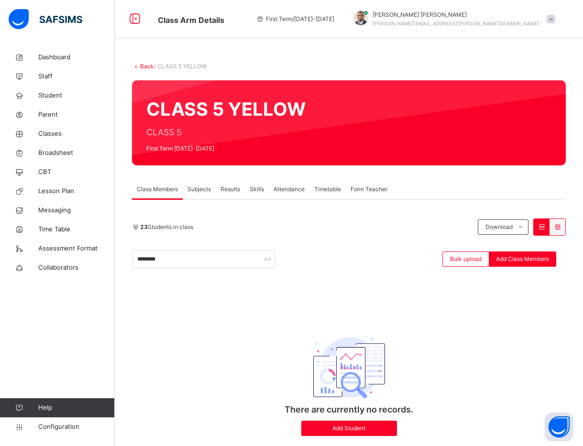
click at [328, 254] on div "******** Bulk upload Add Class Members" at bounding box center [349, 259] width 434 height 18
click at [507, 158] on div "CLASS 5 YELLOW CLASS 5 First Term [DATE]-[DATE]" at bounding box center [349, 122] width 434 height 85
click at [497, 184] on div "Class Members Subjects Results Skills Attendance Timetable Form Teacher" at bounding box center [349, 190] width 434 height 20
click at [177, 270] on div "23 Students in class Download Pdf Report Excel Report ******** Bulk upload Add …" at bounding box center [349, 332] width 434 height 227
click at [178, 259] on input "********" at bounding box center [203, 259] width 143 height 18
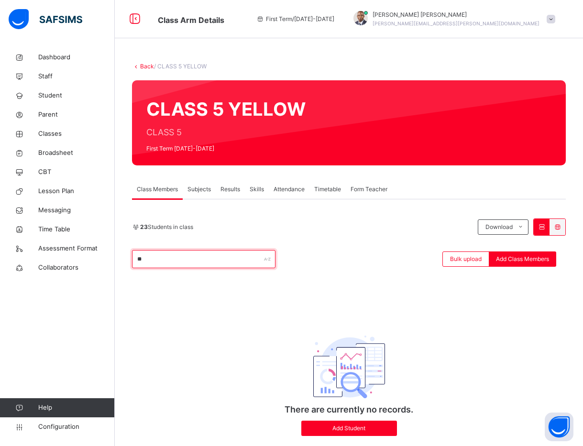
type input "*"
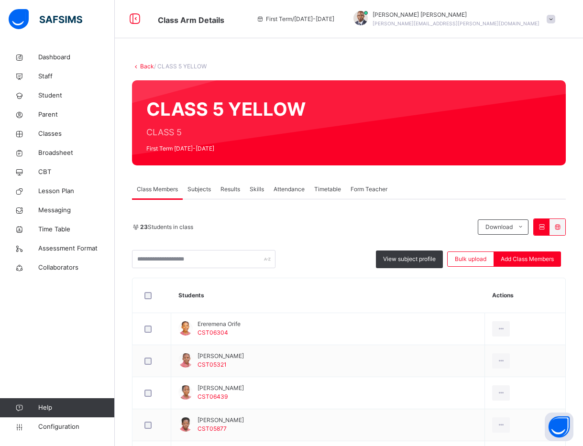
click at [143, 68] on link "Back" at bounding box center [147, 66] width 14 height 7
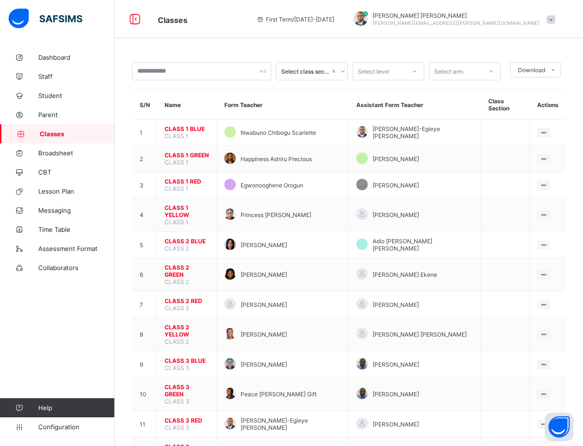
scroll to position [321, 0]
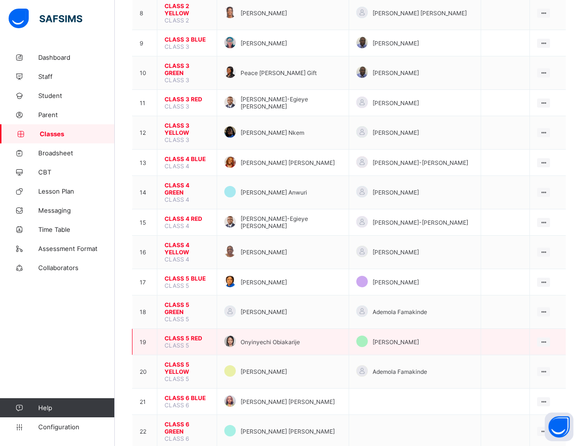
click at [179, 335] on span "CLASS 5 RED" at bounding box center [187, 338] width 45 height 7
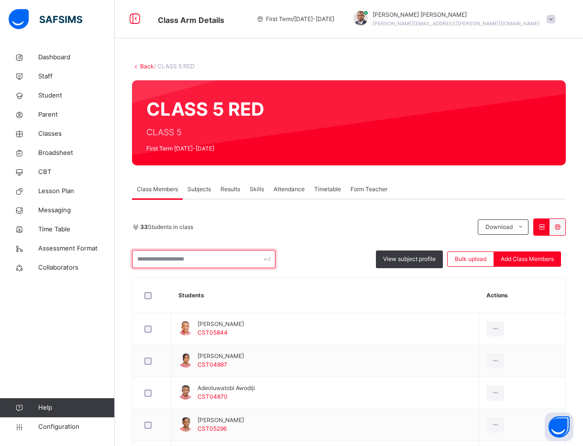
click at [216, 257] on input "text" at bounding box center [203, 259] width 143 height 18
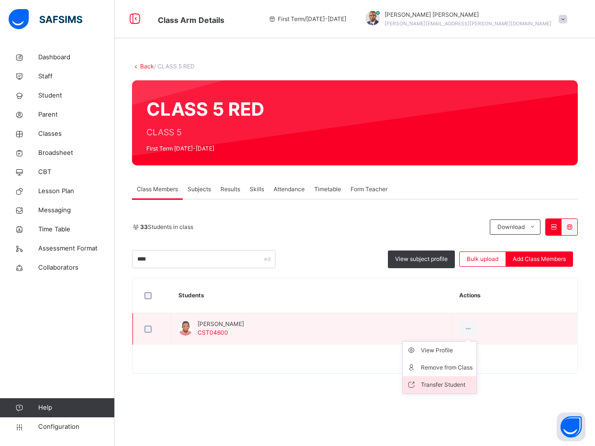
click at [463, 386] on div "Transfer Student" at bounding box center [447, 385] width 52 height 10
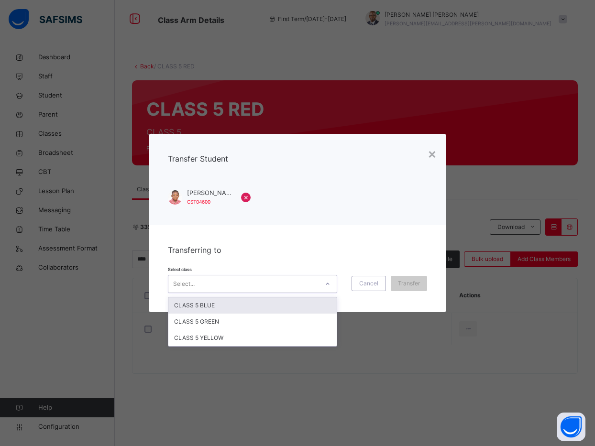
click at [319, 287] on div at bounding box center [328, 284] width 18 height 17
click at [313, 298] on div "CLASS 5 BLUE" at bounding box center [252, 306] width 168 height 16
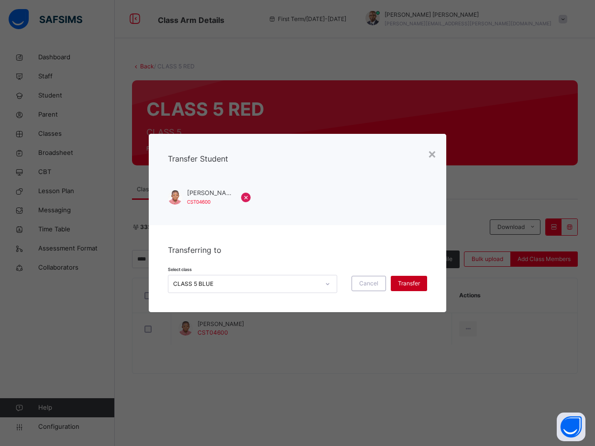
click at [409, 285] on span "Transfer" at bounding box center [409, 283] width 22 height 9
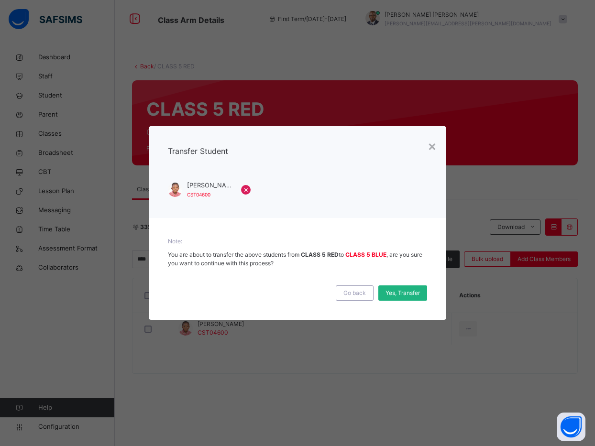
click at [407, 289] on span "Yes, Transfer" at bounding box center [403, 293] width 34 height 9
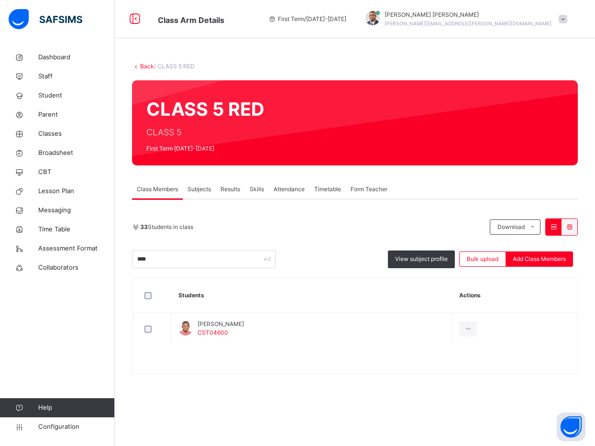
click at [470, 166] on div "Back / CLASS 5 RED CLASS 5 RED CLASS 5 First Term [DATE]-[DATE] Class Members S…" at bounding box center [355, 223] width 480 height 350
click at [208, 262] on input "****" at bounding box center [203, 259] width 143 height 18
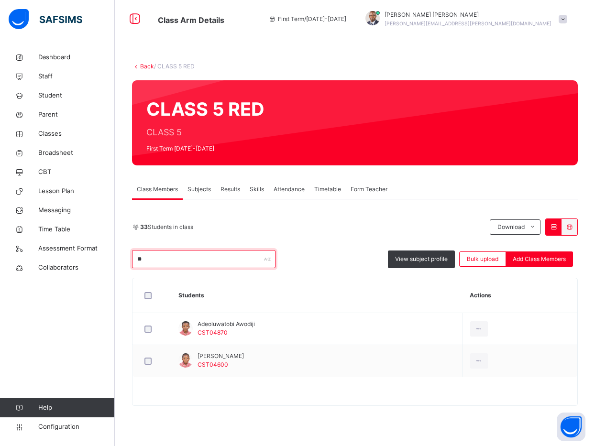
type input "*"
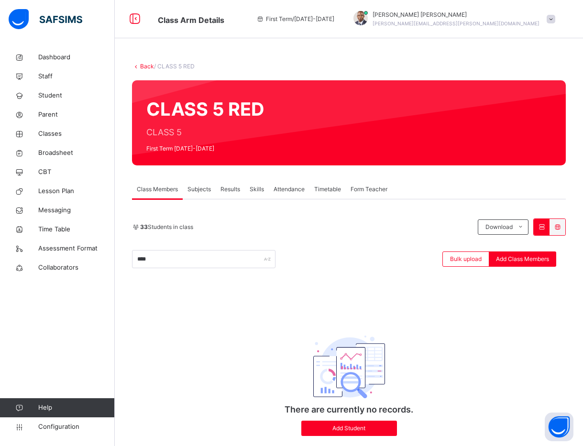
click at [484, 183] on div "Class Members Subjects Results Skills Attendance Timetable Form Teacher" at bounding box center [349, 190] width 434 height 20
drag, startPoint x: 161, startPoint y: 5, endPoint x: 155, endPoint y: 262, distance: 256.5
click at [155, 262] on input "****" at bounding box center [203, 259] width 143 height 18
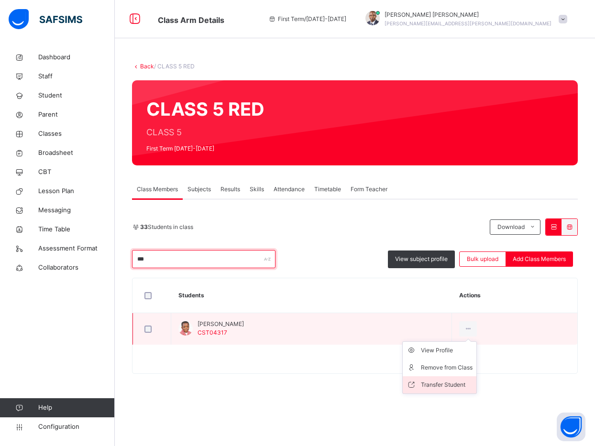
type input "***"
click at [443, 386] on div "Transfer Student" at bounding box center [447, 385] width 52 height 10
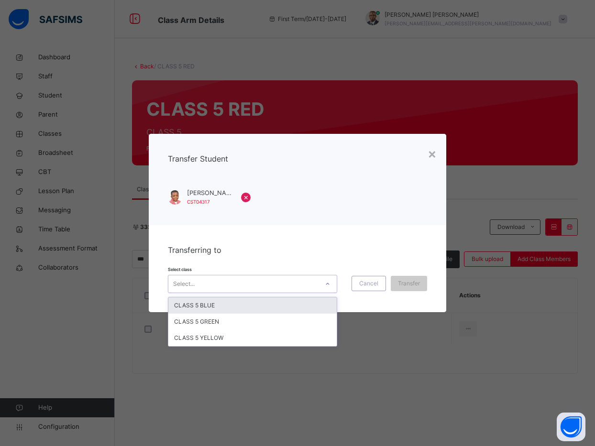
click at [299, 281] on div "Select..." at bounding box center [243, 284] width 150 height 15
click at [270, 303] on div "CLASS 5 BLUE" at bounding box center [252, 306] width 168 height 16
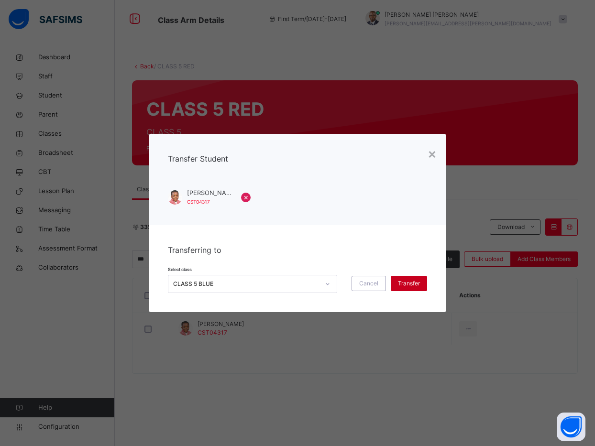
click at [410, 282] on span "Transfer" at bounding box center [409, 283] width 22 height 9
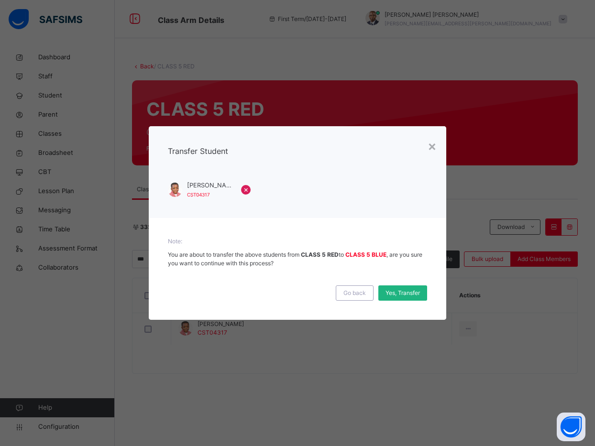
click at [409, 299] on div "Yes, Transfer" at bounding box center [402, 293] width 49 height 15
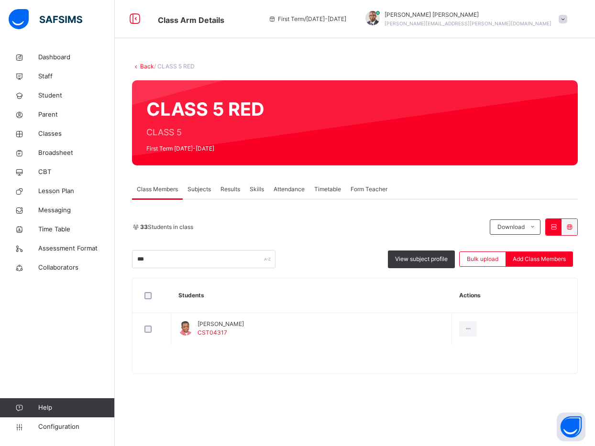
click at [481, 198] on div "Class Members Subjects Results Skills Attendance Timetable Form Teacher" at bounding box center [355, 190] width 446 height 20
click at [146, 69] on link "Back" at bounding box center [147, 66] width 14 height 7
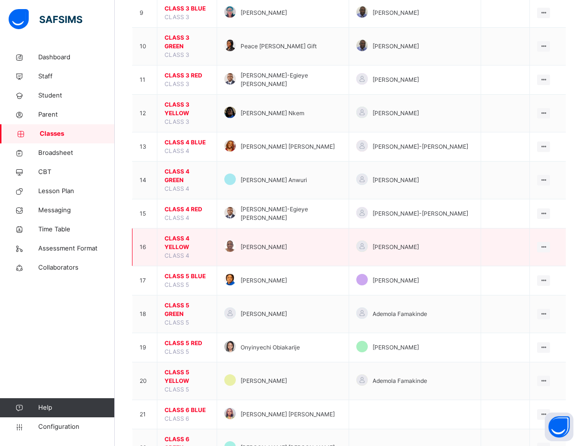
scroll to position [387, 0]
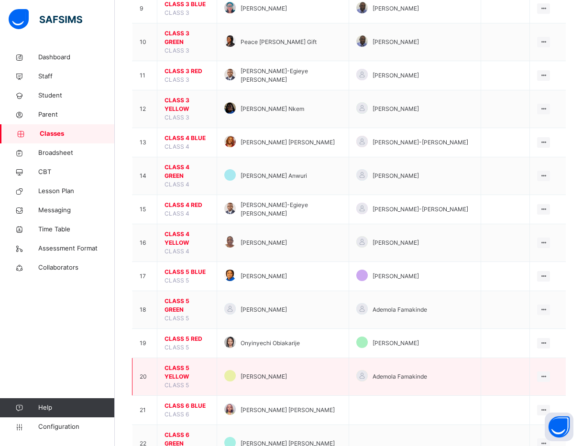
click at [190, 364] on span "CLASS 5 YELLOW" at bounding box center [187, 372] width 45 height 17
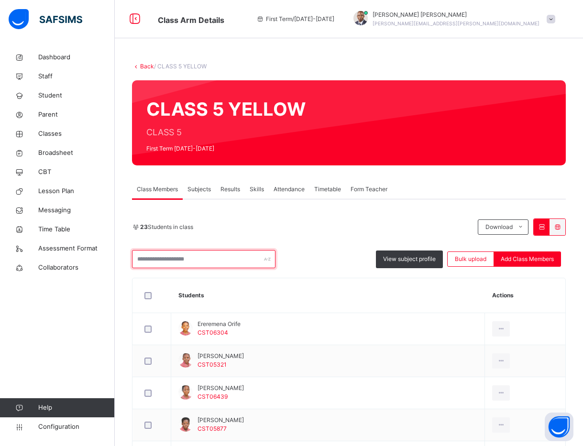
click at [224, 266] on input "text" at bounding box center [203, 259] width 143 height 18
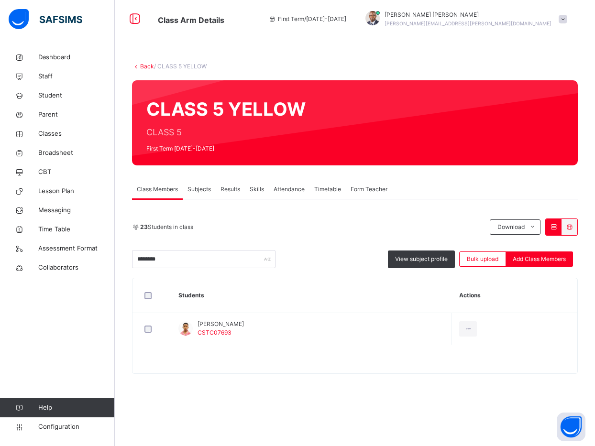
click at [332, 361] on div at bounding box center [354, 363] width 445 height 19
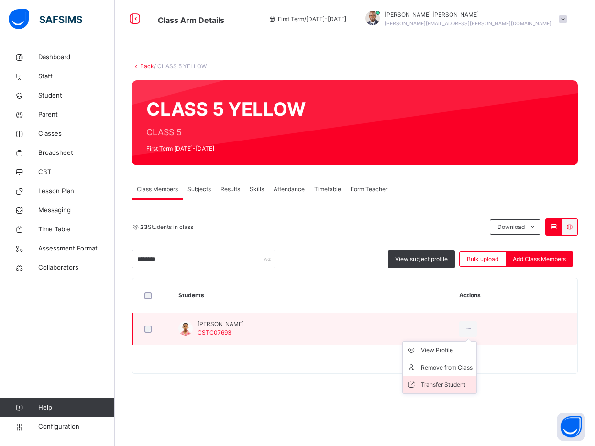
click at [458, 388] on div "Transfer Student" at bounding box center [447, 385] width 52 height 10
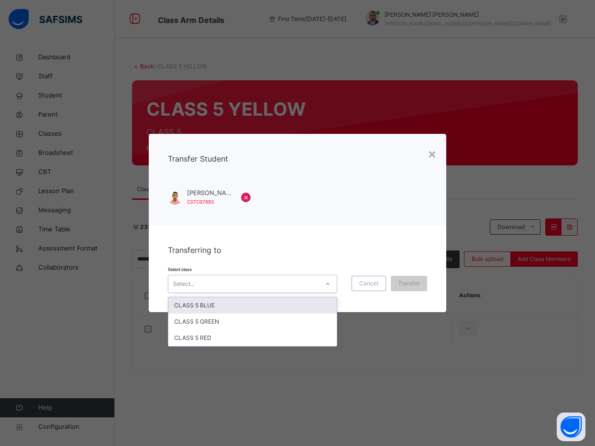
click at [298, 288] on div "Select..." at bounding box center [243, 284] width 150 height 15
click at [277, 310] on div "CLASS 5 BLUE" at bounding box center [252, 306] width 168 height 16
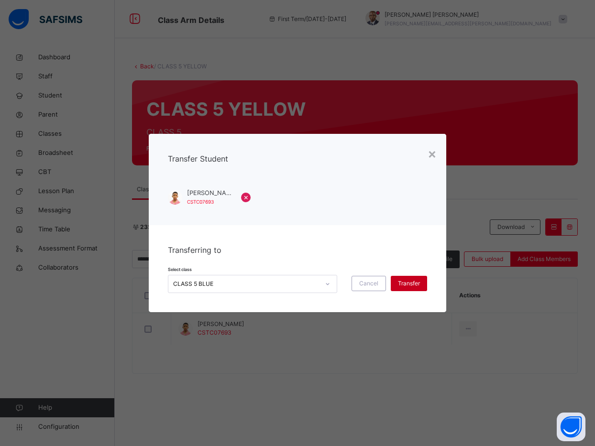
click at [406, 282] on span "Transfer" at bounding box center [409, 283] width 22 height 9
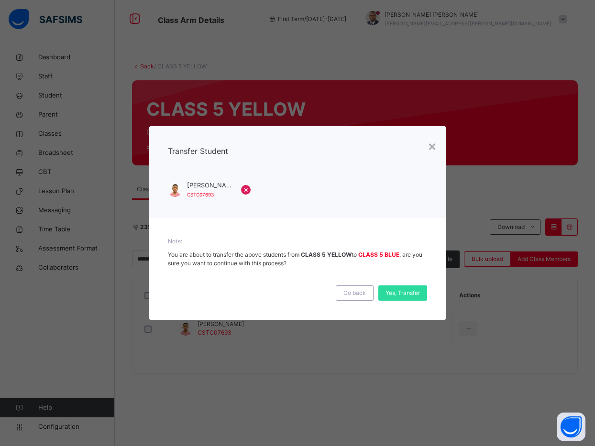
click at [513, 130] on div "× Transfer Student Tomilola Aboderin CSTC07693 × Note: You are about to transfe…" at bounding box center [297, 223] width 595 height 446
click at [396, 290] on span "Yes, Transfer" at bounding box center [403, 293] width 34 height 9
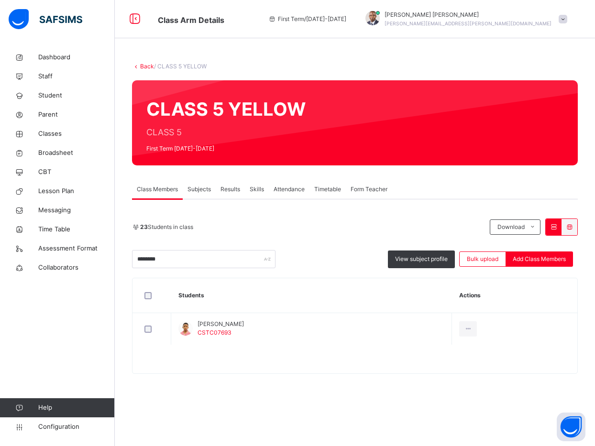
click at [474, 184] on div "Class Members Subjects Results Skills Attendance Timetable Form Teacher" at bounding box center [355, 190] width 446 height 20
click at [207, 273] on div "23 Students in class Download Pdf Report Excel Report ******** View subject pro…" at bounding box center [355, 296] width 446 height 155
click at [202, 265] on input "********" at bounding box center [203, 259] width 143 height 18
type input "*"
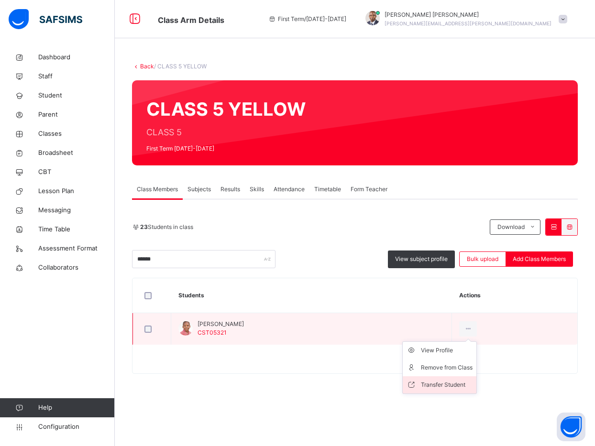
click at [457, 391] on li "Transfer Student" at bounding box center [440, 384] width 74 height 17
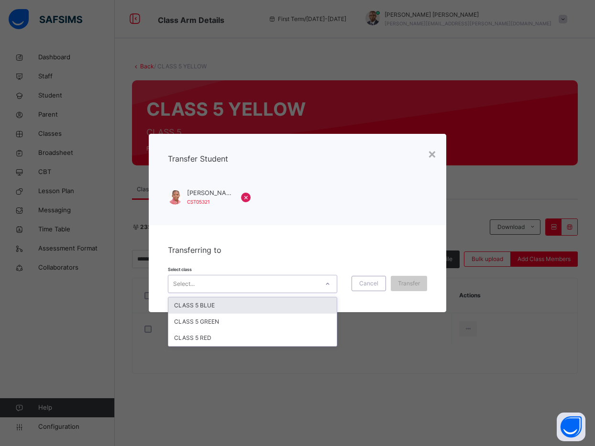
click at [247, 281] on div "Select..." at bounding box center [243, 284] width 150 height 15
click at [236, 302] on div "CLASS 5 BLUE" at bounding box center [252, 306] width 168 height 16
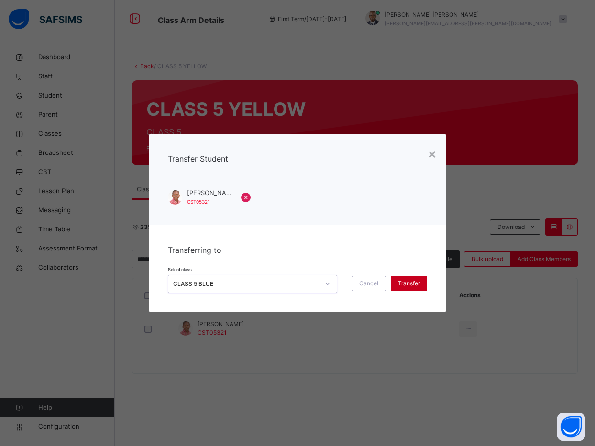
click at [404, 287] on span "Transfer" at bounding box center [409, 283] width 22 height 9
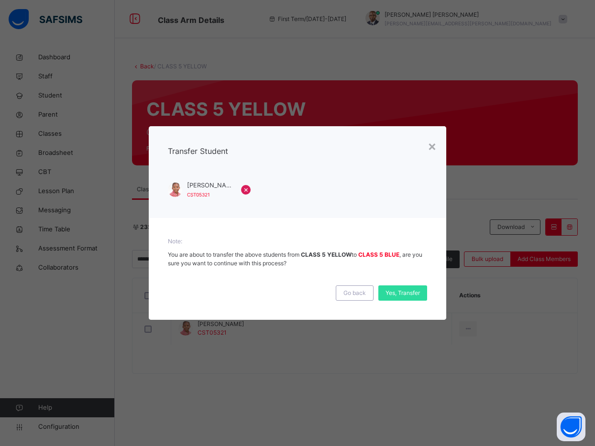
click at [393, 284] on div "Go back Yes, Transfer" at bounding box center [297, 288] width 259 height 23
click at [394, 289] on span "Yes, Transfer" at bounding box center [403, 293] width 34 height 9
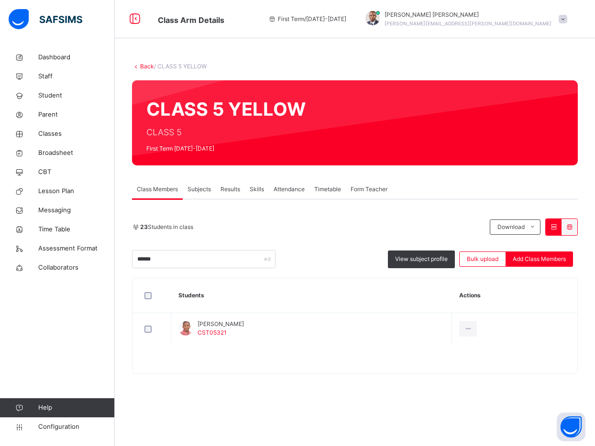
click at [260, 250] on div "23 Students in class Download Pdf Report Excel Report ****** View subject profi…" at bounding box center [355, 244] width 446 height 50
click at [206, 263] on input "******" at bounding box center [203, 259] width 143 height 18
type input "*"
type input "******"
click at [316, 231] on div "23 Students in class" at bounding box center [308, 227] width 353 height 9
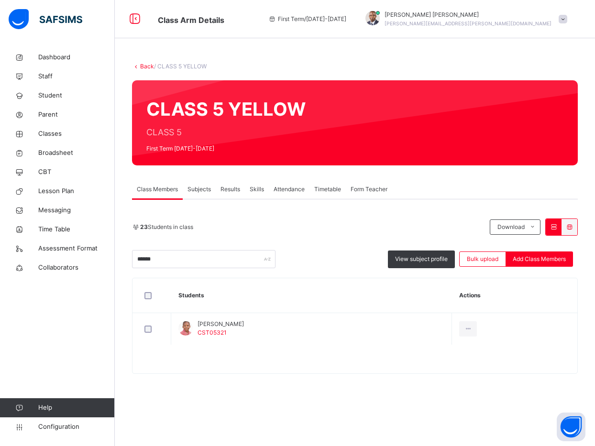
click at [457, 193] on div "Class Members Subjects Results Skills Attendance Timetable Form Teacher" at bounding box center [355, 190] width 446 height 20
click at [464, 181] on div "Class Members Subjects Results Skills Attendance Timetable Form Teacher" at bounding box center [355, 190] width 446 height 20
click at [508, 365] on div at bounding box center [354, 363] width 445 height 19
click at [142, 65] on link "Back" at bounding box center [147, 66] width 14 height 7
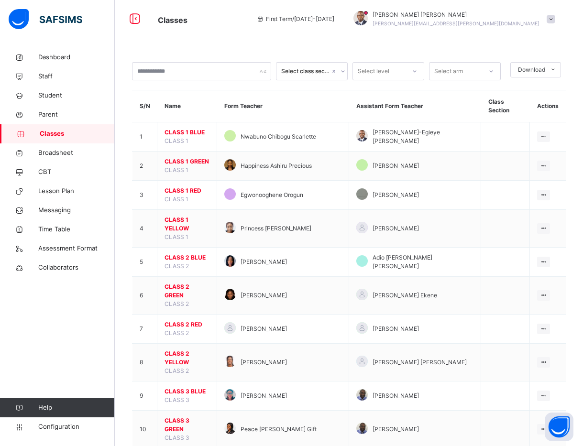
scroll to position [390, 0]
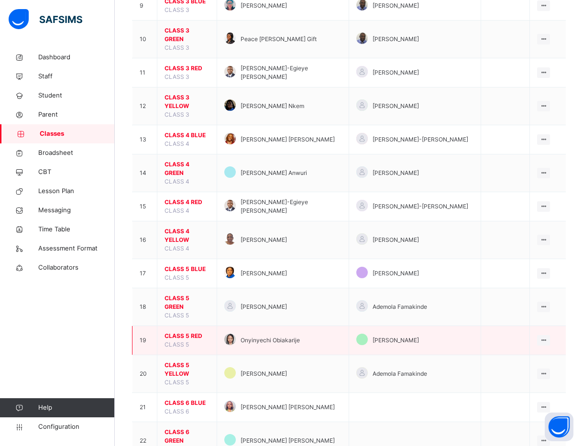
click at [181, 332] on span "CLASS 5 RED" at bounding box center [187, 336] width 45 height 9
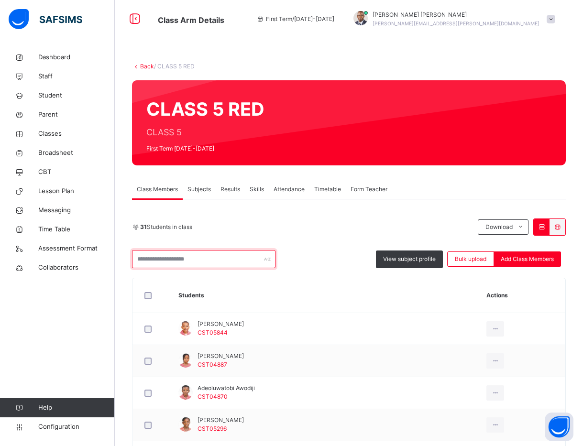
click at [182, 257] on input "text" at bounding box center [203, 259] width 143 height 18
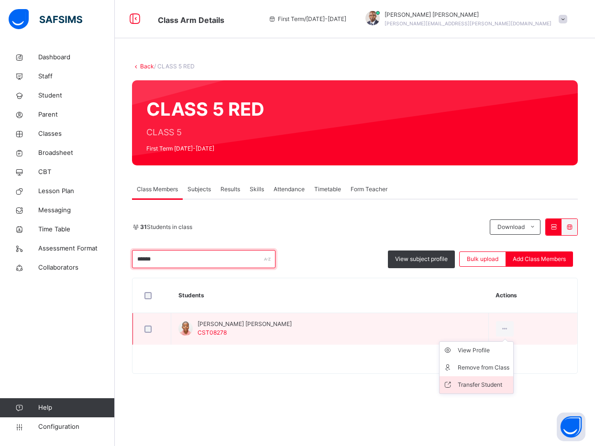
type input "******"
click at [466, 379] on li "Transfer Student" at bounding box center [477, 384] width 74 height 17
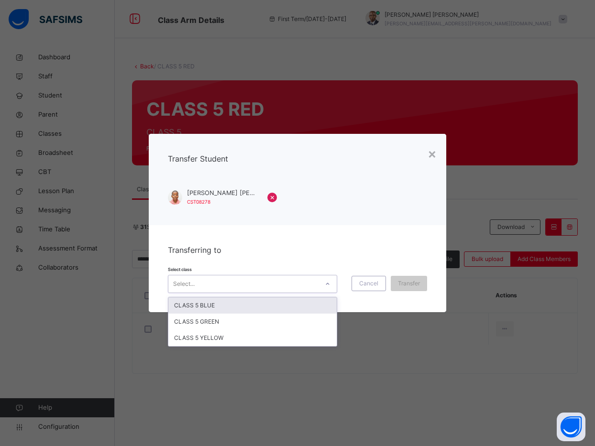
click at [299, 287] on div "Select..." at bounding box center [243, 284] width 150 height 15
click at [290, 309] on div "CLASS 5 BLUE" at bounding box center [252, 306] width 168 height 16
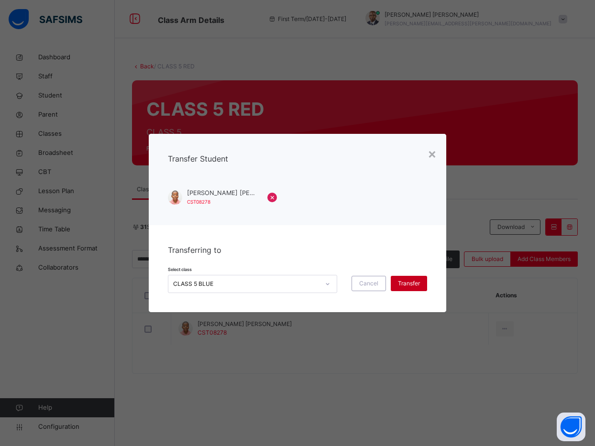
click at [411, 282] on span "Transfer" at bounding box center [409, 283] width 22 height 9
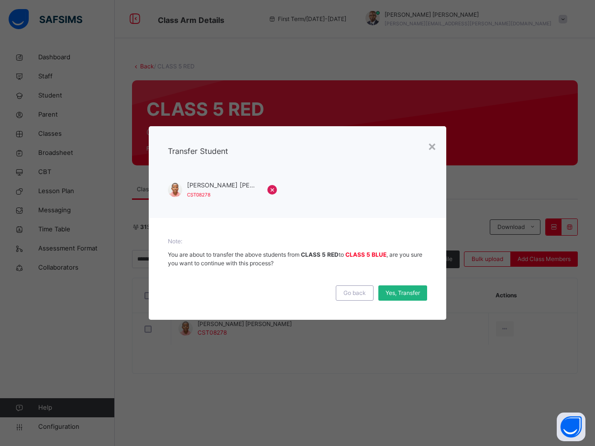
click at [402, 296] on span "Yes, Transfer" at bounding box center [403, 293] width 34 height 9
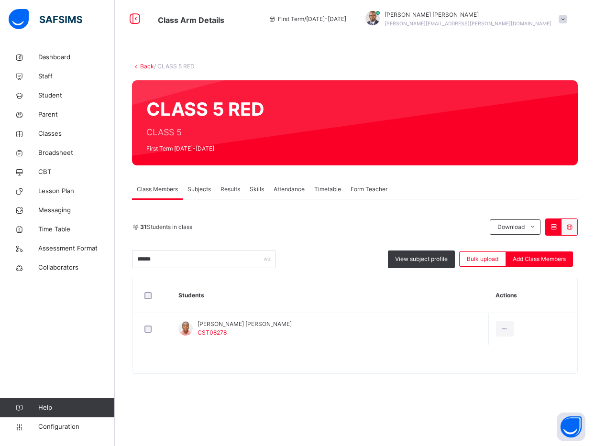
click at [496, 190] on div "Class Members Subjects Results Skills Attendance Timetable Form Teacher" at bounding box center [355, 190] width 446 height 20
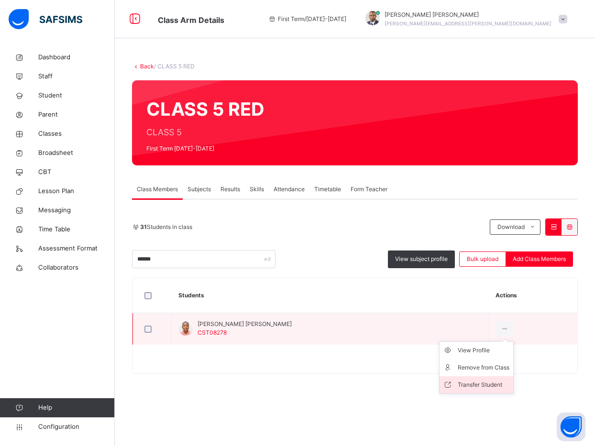
click at [467, 384] on div "Transfer Student" at bounding box center [484, 385] width 52 height 10
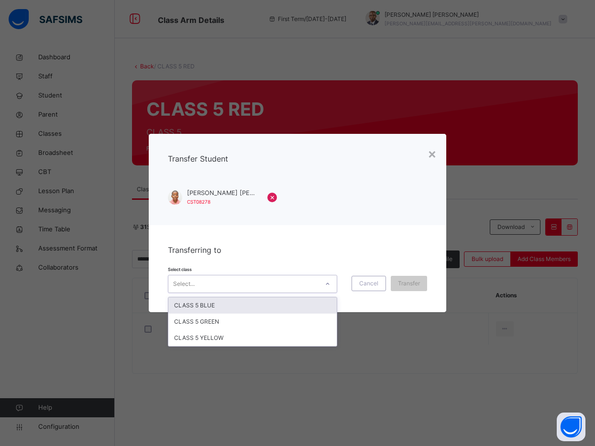
click at [263, 278] on div "Select..." at bounding box center [243, 284] width 150 height 15
click at [253, 306] on div "CLASS 5 BLUE" at bounding box center [252, 306] width 168 height 16
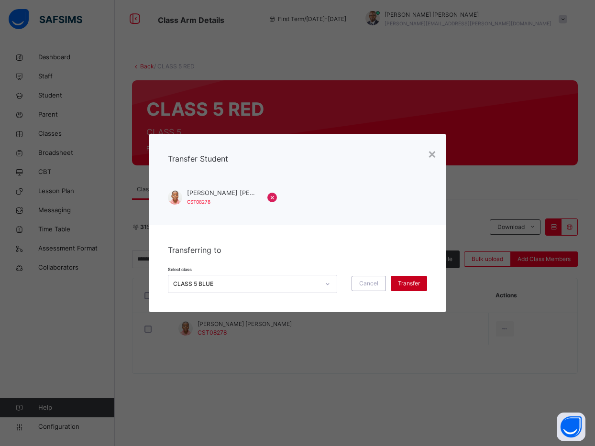
click at [404, 283] on span "Transfer" at bounding box center [409, 283] width 22 height 9
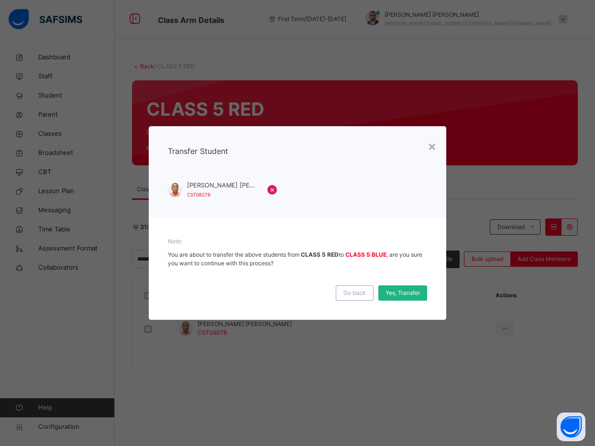
click at [403, 293] on span "Yes, Transfer" at bounding box center [403, 293] width 34 height 9
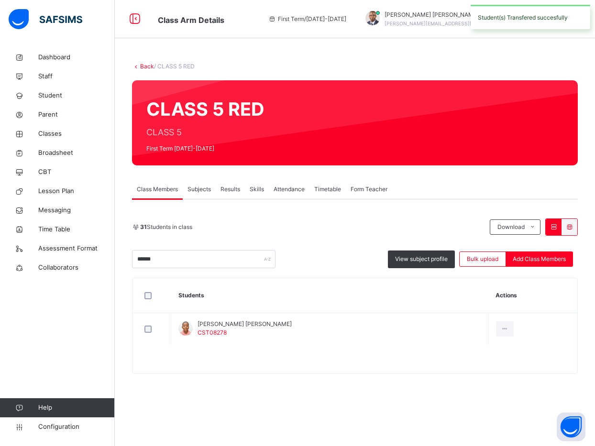
click at [148, 66] on link "Back" at bounding box center [147, 66] width 14 height 7
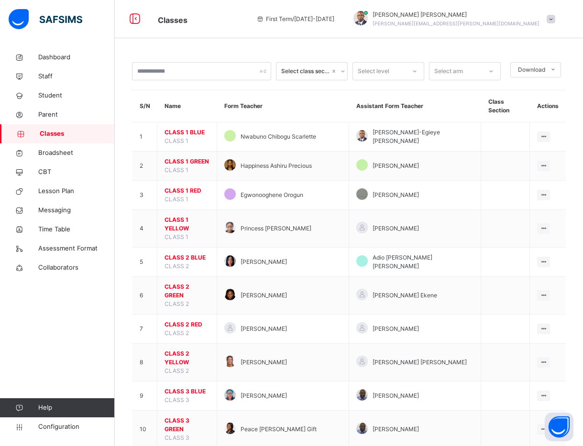
scroll to position [390, 0]
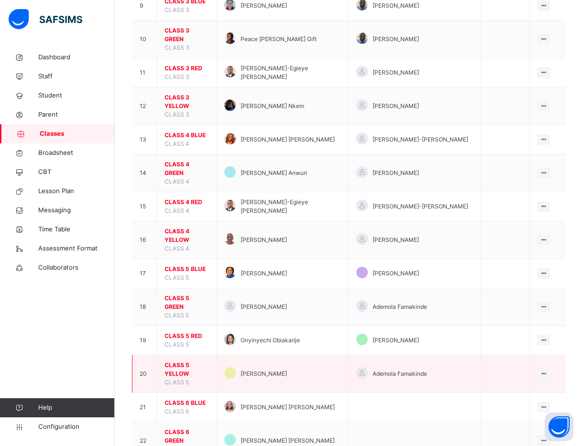
click at [186, 361] on span "CLASS 5 YELLOW" at bounding box center [187, 369] width 45 height 17
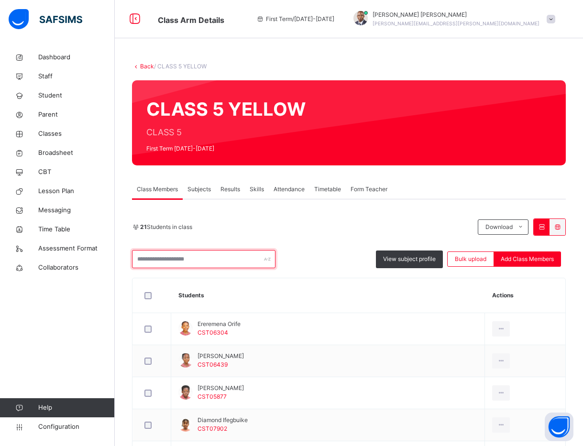
click at [170, 265] on input "text" at bounding box center [203, 259] width 143 height 18
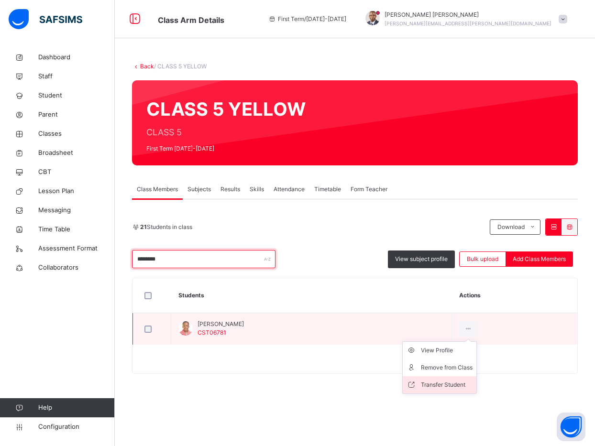
type input "********"
click at [453, 388] on div "Transfer Student" at bounding box center [447, 385] width 52 height 10
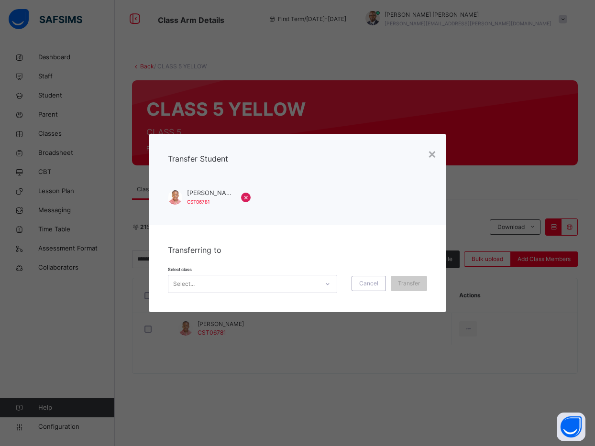
click at [307, 288] on div "Select..." at bounding box center [243, 284] width 150 height 15
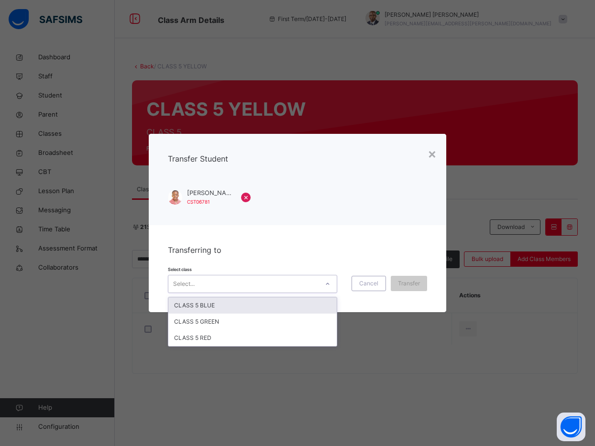
click at [306, 311] on div "CLASS 5 BLUE" at bounding box center [252, 306] width 168 height 16
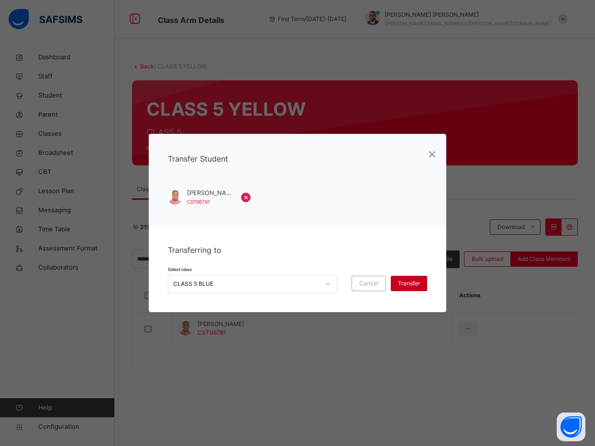
click at [411, 278] on div "Transfer" at bounding box center [409, 283] width 36 height 15
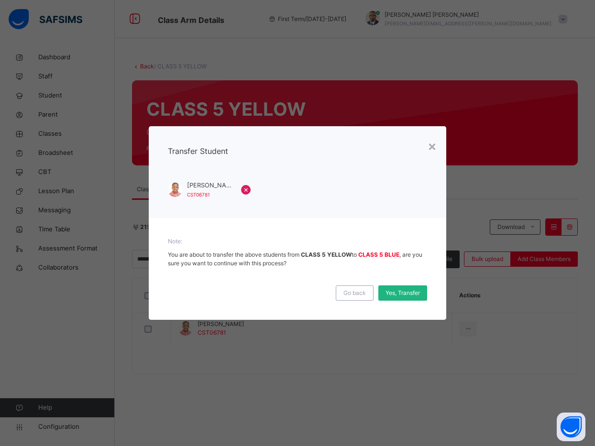
click at [404, 292] on span "Yes, Transfer" at bounding box center [403, 293] width 34 height 9
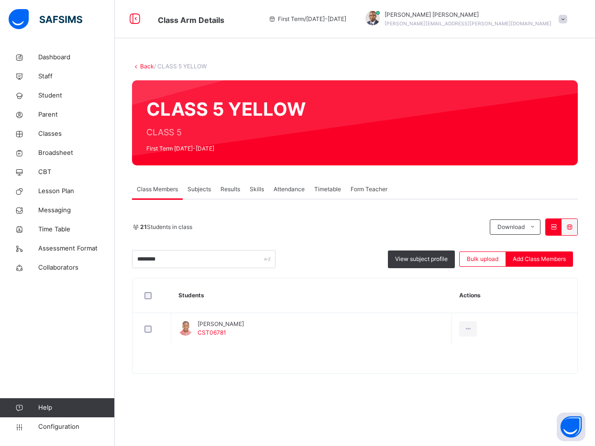
click at [324, 265] on div "******** View subject profile Bulk upload Add Class Members" at bounding box center [355, 259] width 446 height 18
click at [477, 179] on div "Back / CLASS 5 YELLOW CLASS 5 YELLOW CLASS 5 First Term 2025-2026 Class Members…" at bounding box center [355, 223] width 480 height 350
click at [487, 166] on div "Back / CLASS 5 YELLOW CLASS 5 YELLOW CLASS 5 First Term 2025-2026 Class Members…" at bounding box center [355, 223] width 480 height 350
click at [148, 62] on div "Back / CLASS 5 YELLOW CLASS 5 YELLOW CLASS 5 First Term 2025-2026 Class Members…" at bounding box center [355, 223] width 480 height 350
click at [147, 67] on link "Back" at bounding box center [147, 66] width 14 height 7
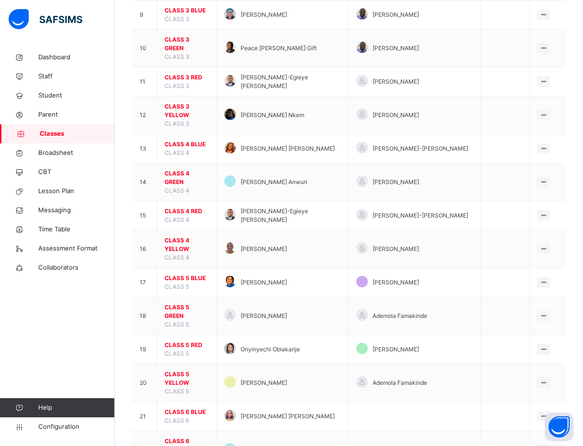
scroll to position [372, 0]
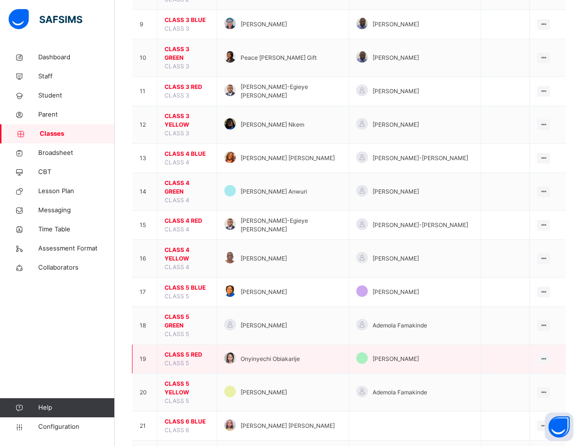
click at [190, 351] on span "CLASS 5 RED" at bounding box center [187, 355] width 45 height 9
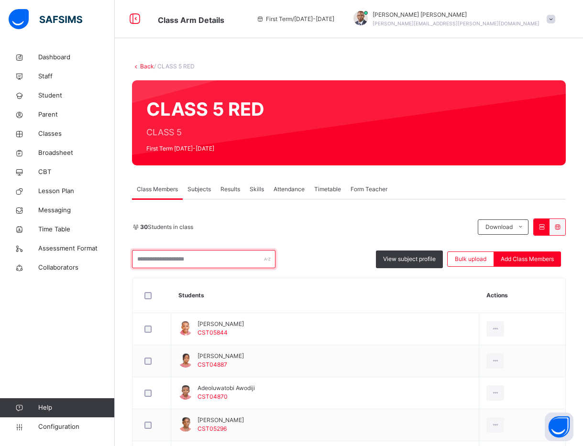
click at [188, 261] on input "text" at bounding box center [203, 259] width 143 height 18
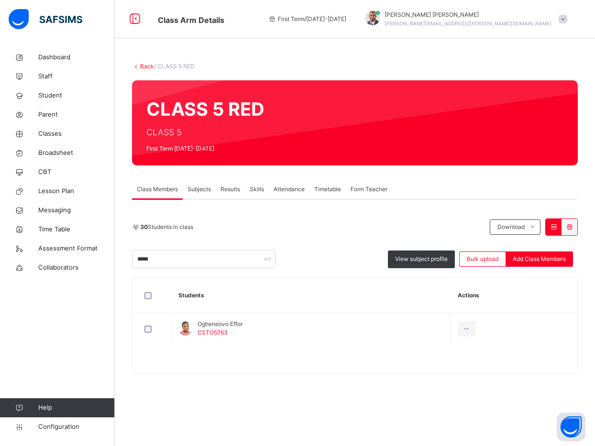
click at [324, 242] on div "30 Students in class Download Pdf Report Excel Report ***** View subject profil…" at bounding box center [355, 244] width 446 height 50
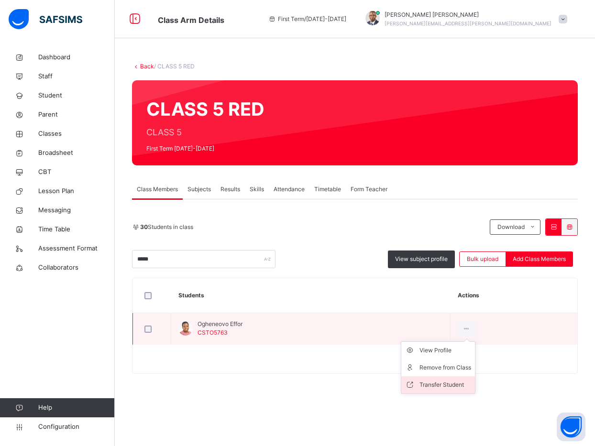
click at [431, 386] on div "Transfer Student" at bounding box center [445, 385] width 52 height 10
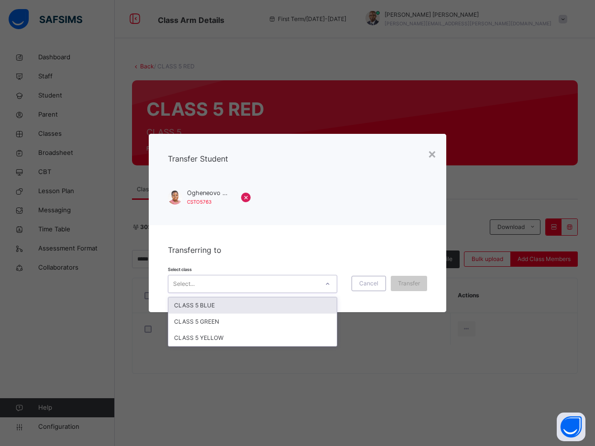
click at [283, 281] on div "Select..." at bounding box center [243, 284] width 150 height 15
click at [265, 305] on div "CLASS 5 BLUE" at bounding box center [252, 306] width 168 height 16
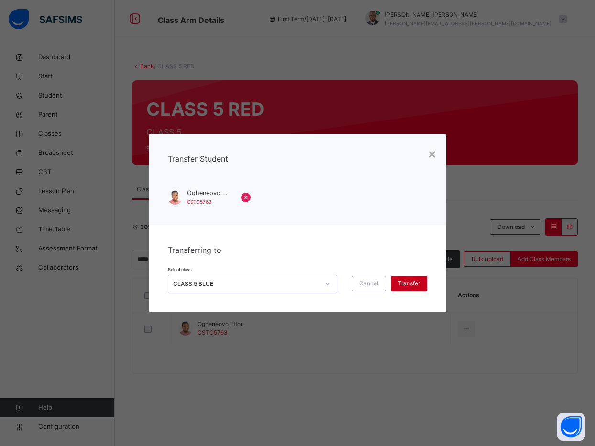
click at [404, 279] on span "Transfer" at bounding box center [409, 283] width 22 height 9
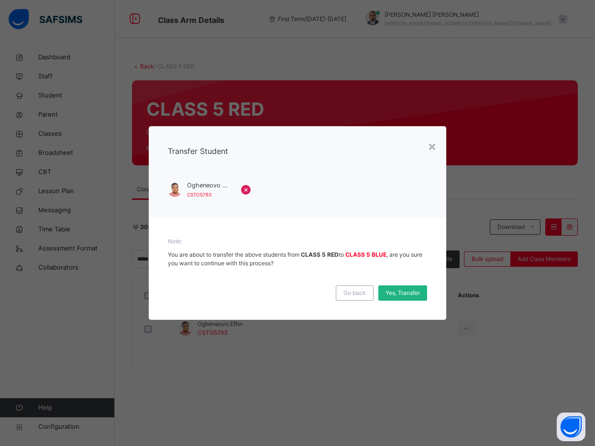
click at [395, 289] on span "Yes, Transfer" at bounding box center [403, 293] width 34 height 9
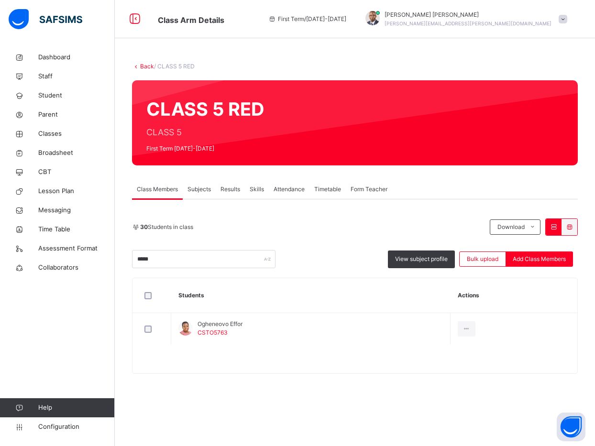
click at [476, 179] on div "Back / CLASS 5 RED CLASS 5 RED CLASS 5 First Term 2025-2026 Class Members Subje…" at bounding box center [355, 223] width 480 height 350
click at [165, 270] on div "30 Students in class Download Pdf Report Excel Report ***** View subject profil…" at bounding box center [355, 296] width 446 height 155
click at [165, 261] on input "*****" at bounding box center [203, 259] width 143 height 18
type input "*"
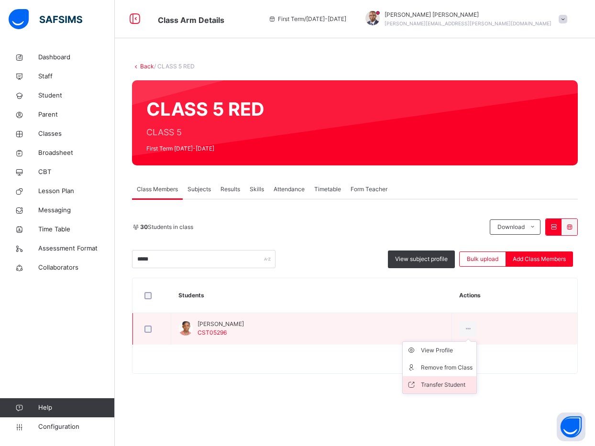
click at [451, 379] on li "Transfer Student" at bounding box center [440, 384] width 74 height 17
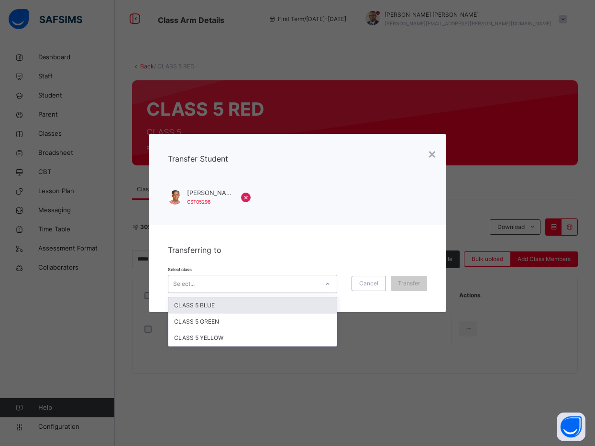
click at [274, 283] on div "Select..." at bounding box center [243, 284] width 150 height 15
click at [258, 303] on div "CLASS 5 BLUE" at bounding box center [252, 306] width 168 height 16
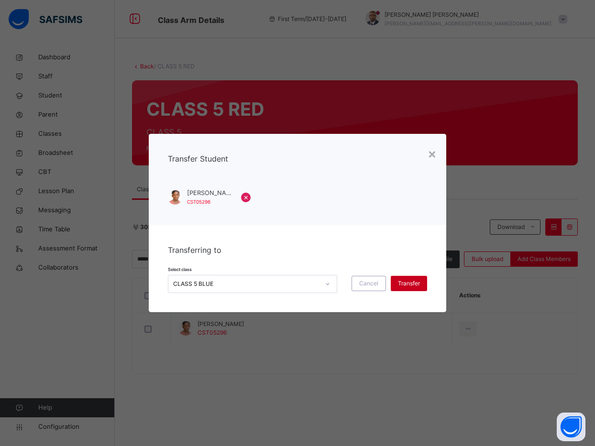
click at [396, 287] on div "Transfer" at bounding box center [409, 283] width 36 height 15
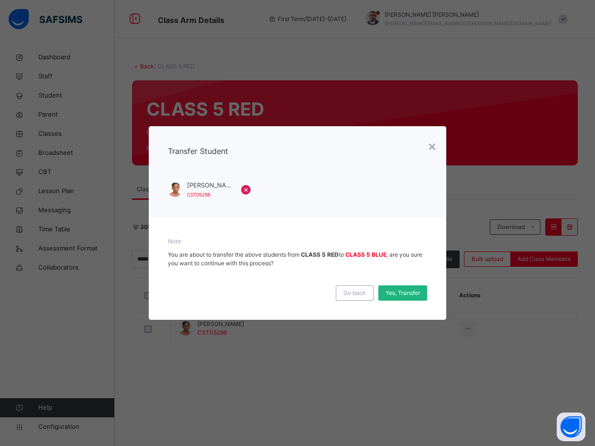
click at [394, 286] on div "Yes, Transfer" at bounding box center [402, 293] width 49 height 15
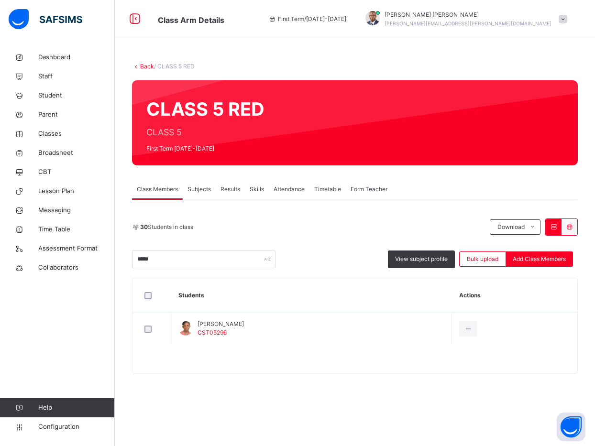
click at [480, 193] on div "Class Members Subjects Results Skills Attendance Timetable Form Teacher" at bounding box center [355, 190] width 446 height 20
click at [216, 258] on input "*****" at bounding box center [203, 259] width 143 height 18
type input "*"
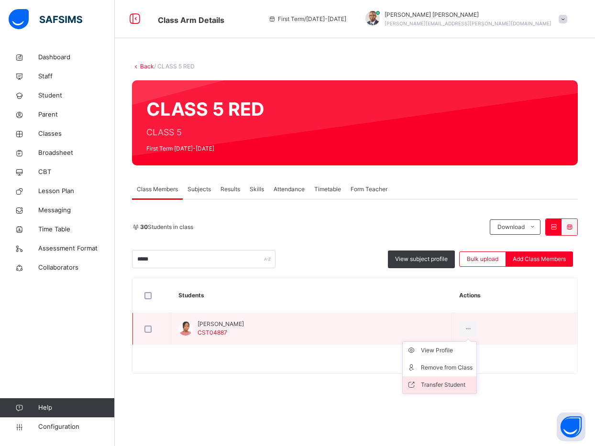
click at [462, 383] on div "Transfer Student" at bounding box center [447, 385] width 52 height 10
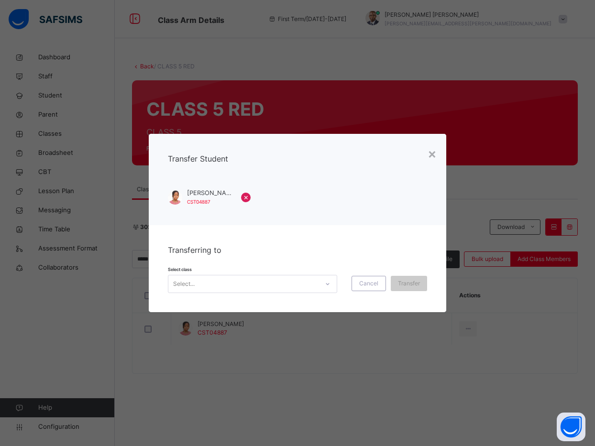
click at [267, 279] on div "Select..." at bounding box center [243, 284] width 150 height 15
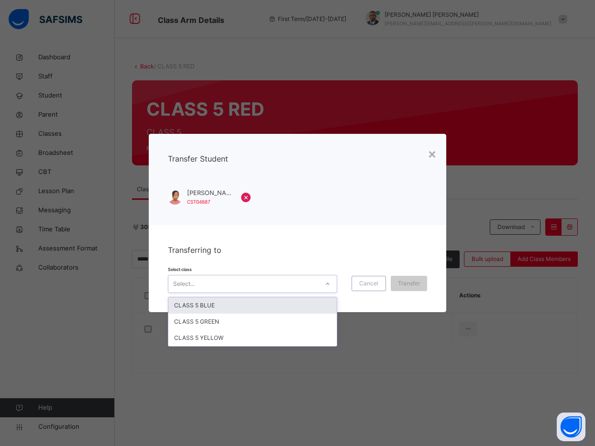
click at [256, 307] on div "CLASS 5 BLUE" at bounding box center [252, 306] width 168 height 16
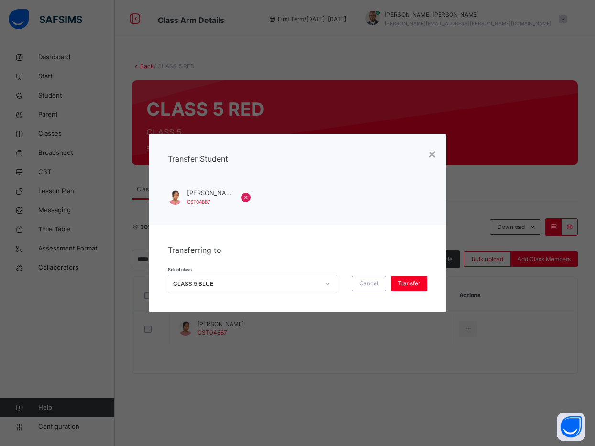
click at [407, 274] on div "Select class CLASS 5 BLUE Cancel Transfer" at bounding box center [297, 279] width 259 height 28
click at [407, 283] on span "Transfer" at bounding box center [409, 283] width 22 height 9
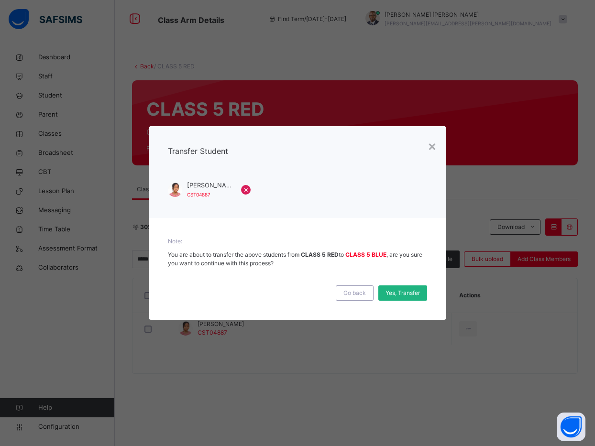
click at [406, 294] on span "Yes, Transfer" at bounding box center [403, 293] width 34 height 9
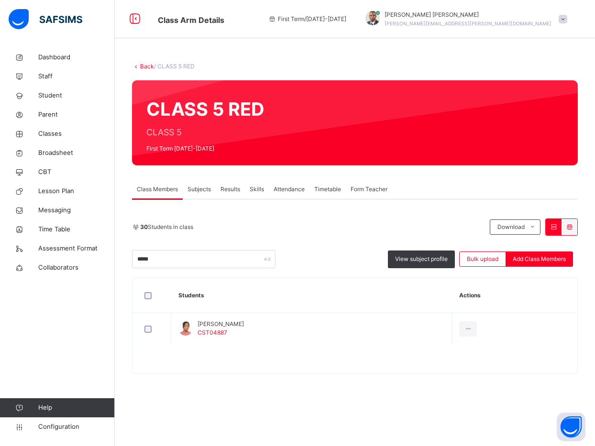
click at [505, 348] on table "Students Actions Zinachimdi Ubachukwu CST04887 View Profile Remove from Class T…" at bounding box center [354, 325] width 445 height 95
click at [210, 252] on input "*****" at bounding box center [203, 259] width 143 height 18
type input "*"
type input "*****"
click at [219, 377] on div "Back / CLASS 5 RED CLASS 5 RED CLASS 5 First Term 2025-2026 Class Members Subje…" at bounding box center [355, 223] width 480 height 350
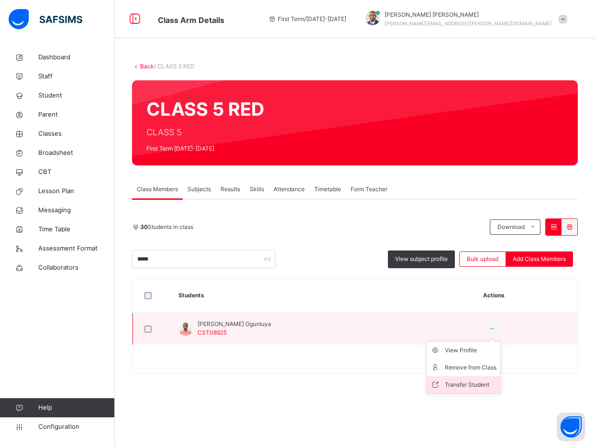
click at [485, 382] on div "Transfer Student" at bounding box center [471, 385] width 52 height 10
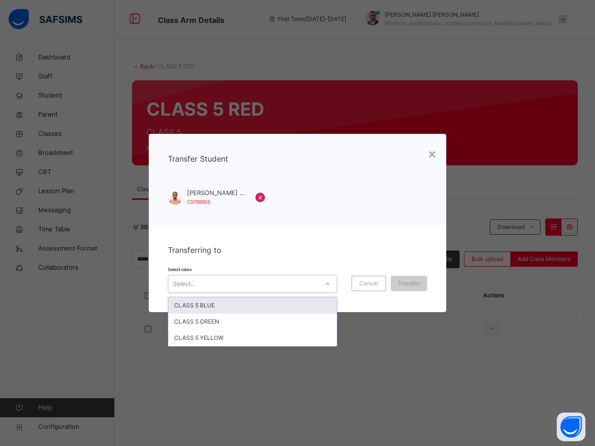
click at [288, 290] on div "Select..." at bounding box center [243, 284] width 150 height 15
click at [293, 302] on div "CLASS 5 BLUE" at bounding box center [252, 306] width 168 height 16
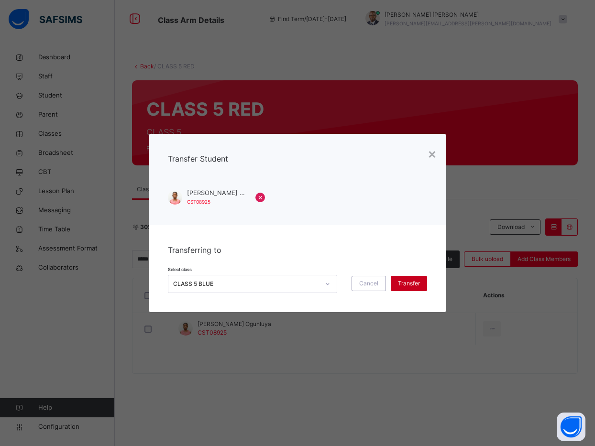
click at [409, 286] on span "Transfer" at bounding box center [409, 283] width 22 height 9
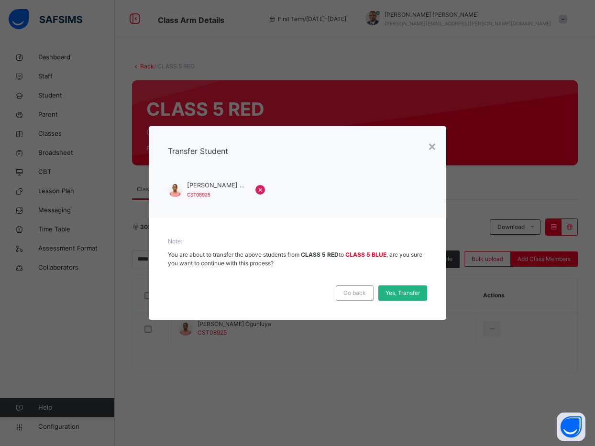
click at [408, 291] on span "Yes, Transfer" at bounding box center [403, 293] width 34 height 9
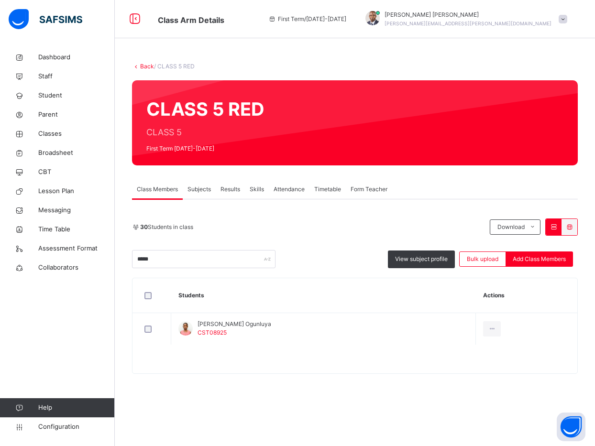
click at [468, 172] on div "Back / CLASS 5 RED CLASS 5 RED CLASS 5 First Term 2025-2026 Class Members Subje…" at bounding box center [355, 223] width 480 height 350
click at [145, 66] on link "Back" at bounding box center [147, 66] width 14 height 7
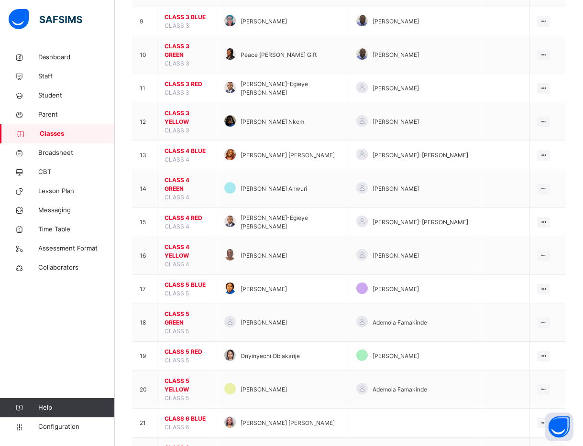
scroll to position [382, 0]
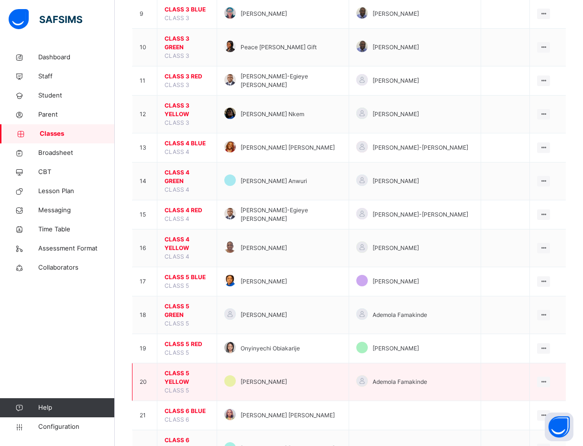
click at [193, 369] on span "CLASS 5 YELLOW" at bounding box center [187, 377] width 45 height 17
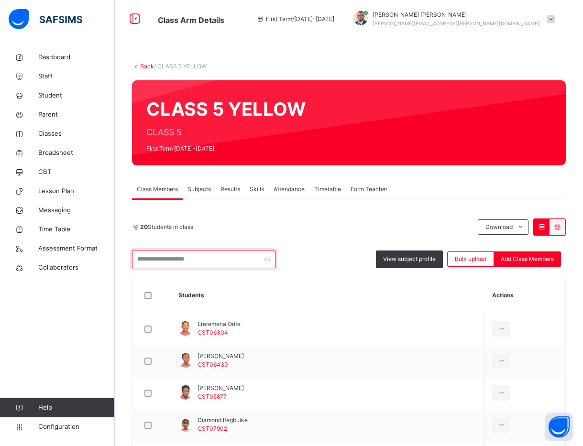
click at [185, 263] on input "text" at bounding box center [203, 259] width 143 height 18
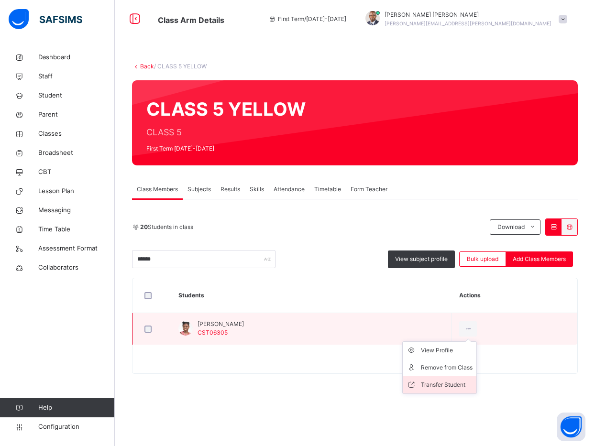
click at [467, 386] on div "Transfer Student" at bounding box center [447, 385] width 52 height 10
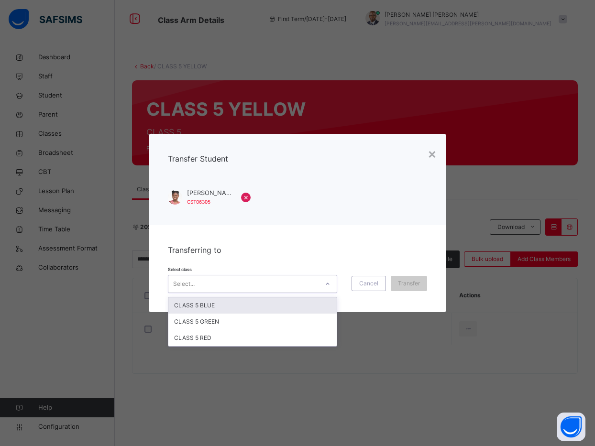
click at [263, 285] on div "Select..." at bounding box center [243, 284] width 150 height 15
click at [254, 301] on div "CLASS 5 BLUE" at bounding box center [252, 306] width 168 height 16
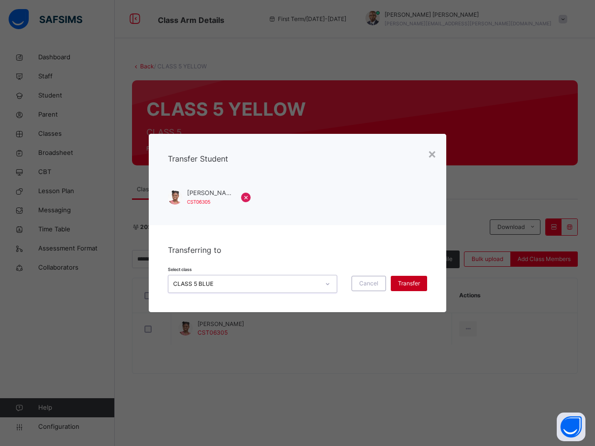
click at [422, 279] on div "Transfer" at bounding box center [409, 283] width 36 height 15
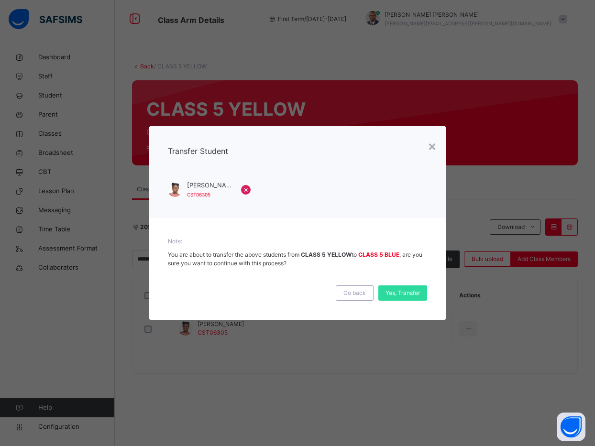
click at [413, 284] on div "Go back Yes, Transfer" at bounding box center [297, 288] width 259 height 23
click at [411, 294] on span "Yes, Transfer" at bounding box center [403, 293] width 34 height 9
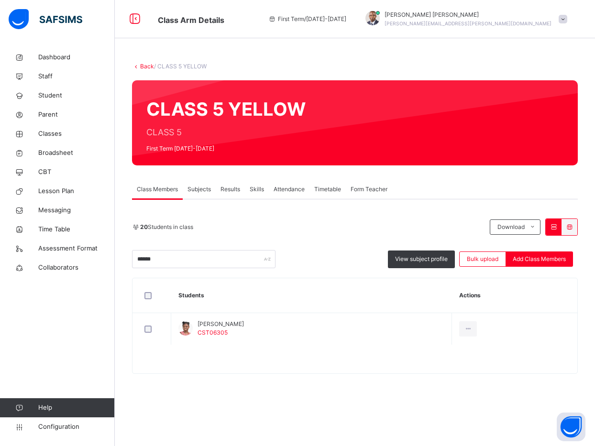
click at [471, 188] on div "Class Members Subjects Results Skills Attendance Timetable Form Teacher" at bounding box center [355, 190] width 446 height 20
click at [227, 255] on input "******" at bounding box center [203, 259] width 143 height 18
type input "*"
click at [316, 259] on div "***** View subject profile Bulk upload Add Class Members" at bounding box center [355, 259] width 446 height 18
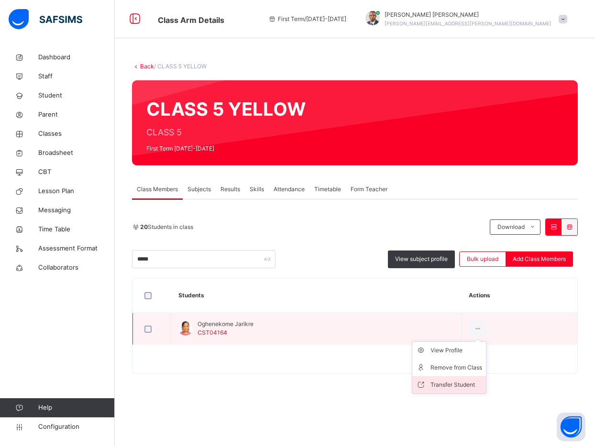
click at [464, 378] on li "Transfer Student" at bounding box center [449, 384] width 74 height 17
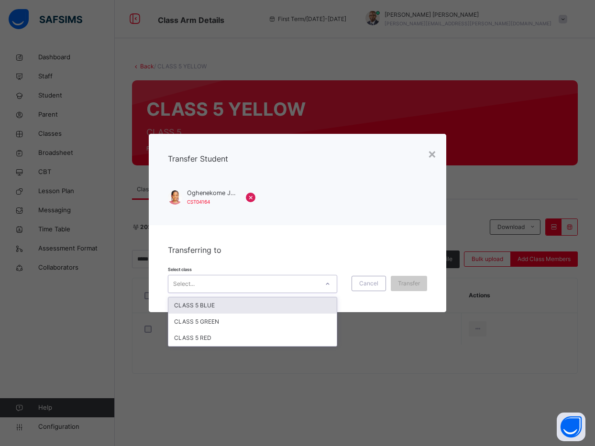
click at [272, 279] on div "Select..." at bounding box center [243, 284] width 150 height 15
click at [266, 304] on div "CLASS 5 BLUE" at bounding box center [252, 306] width 168 height 16
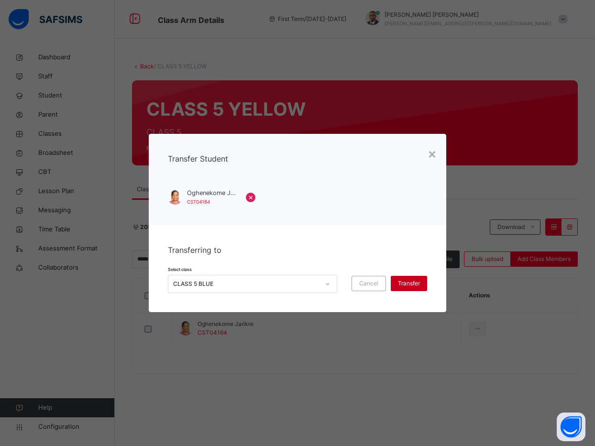
click at [404, 279] on span "Transfer" at bounding box center [409, 283] width 22 height 9
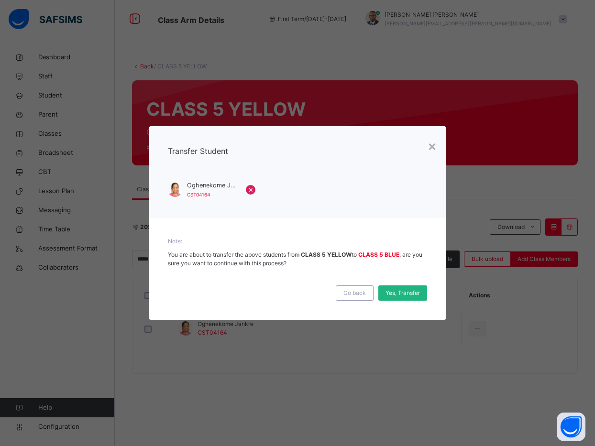
click at [402, 288] on div "Yes, Transfer" at bounding box center [402, 293] width 49 height 15
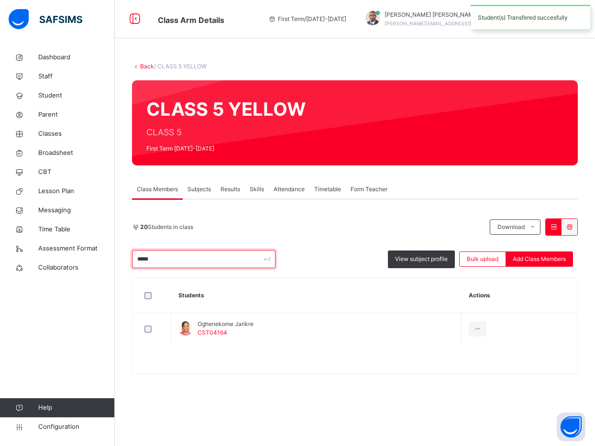
click at [158, 256] on input "*****" at bounding box center [203, 259] width 143 height 18
type input "*"
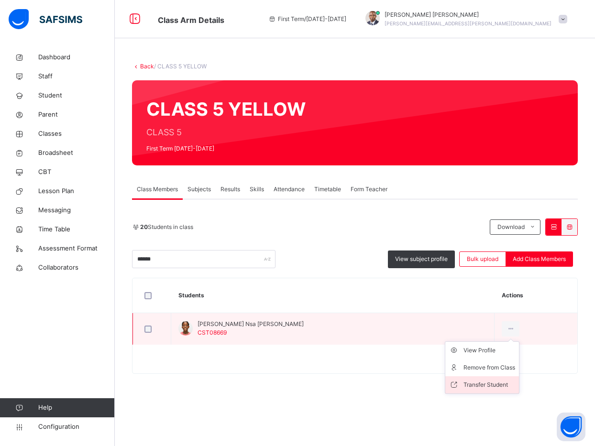
click at [463, 387] on div "Transfer Student" at bounding box center [489, 385] width 52 height 10
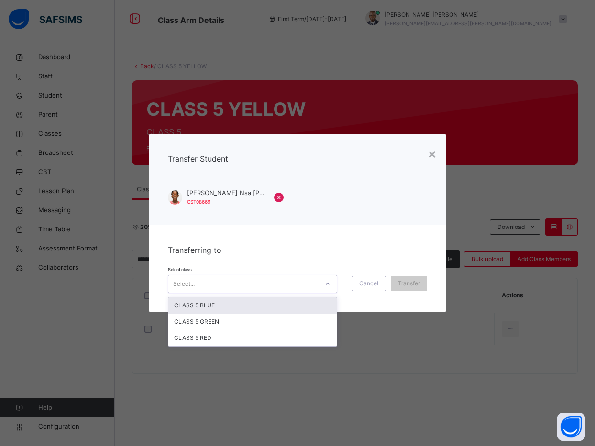
click at [327, 283] on icon at bounding box center [328, 284] width 6 height 10
click at [316, 300] on div "CLASS 5 BLUE" at bounding box center [252, 306] width 168 height 16
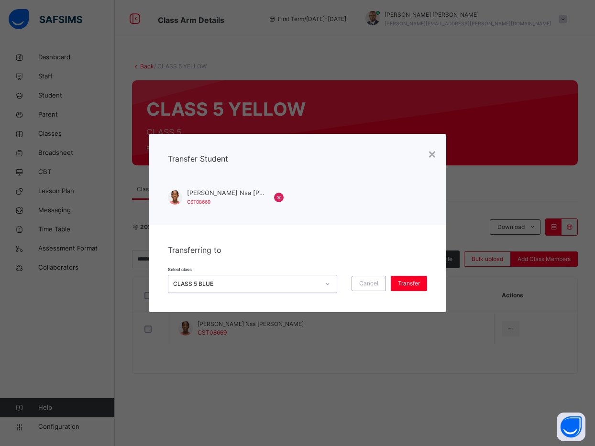
click at [403, 275] on div "Select class option CLASS 5 BLUE, selected. 0 results available. Select is focu…" at bounding box center [297, 279] width 259 height 28
click at [403, 285] on span "Transfer" at bounding box center [409, 283] width 22 height 9
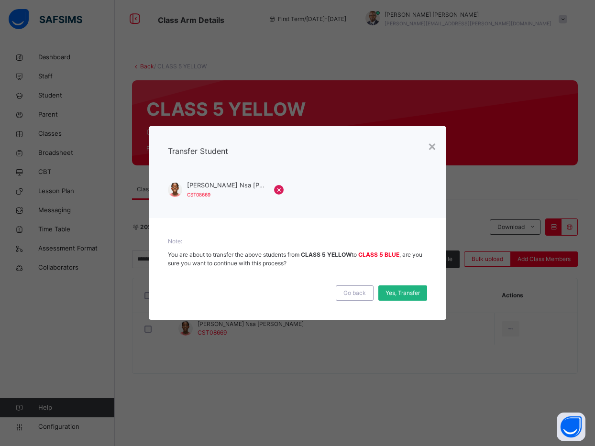
click at [403, 294] on span "Yes, Transfer" at bounding box center [403, 293] width 34 height 9
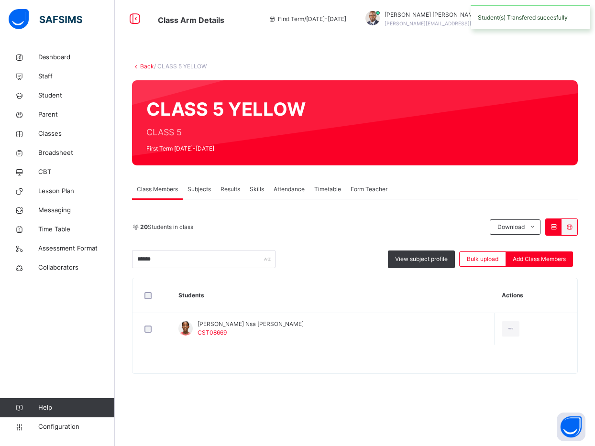
click at [299, 213] on div "20 Students in class Download Pdf Report Excel Report ****** View subject profi…" at bounding box center [355, 286] width 446 height 175
click at [578, 194] on div "Back / CLASS 5 YELLOW CLASS 5 YELLOW CLASS 5 First Term 2025-2026 Class Members…" at bounding box center [355, 223] width 480 height 350
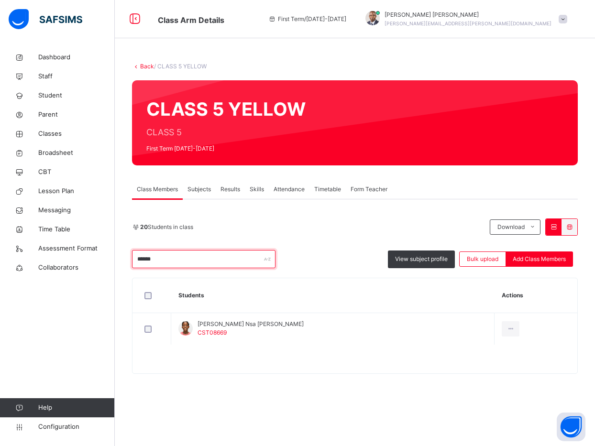
click at [195, 266] on input "******" at bounding box center [203, 259] width 143 height 18
type input "*"
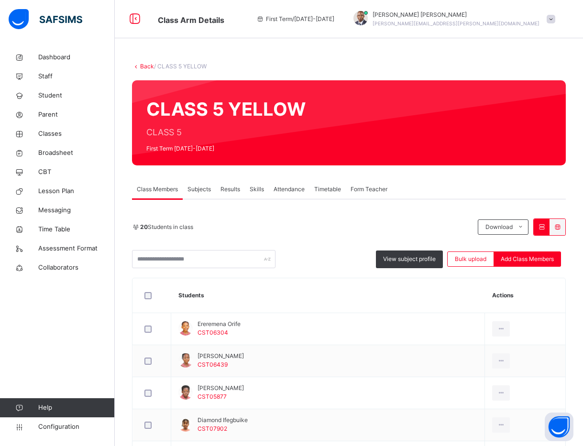
click at [242, 219] on div "20 Students in class Download Pdf Report Excel Report" at bounding box center [349, 227] width 434 height 17
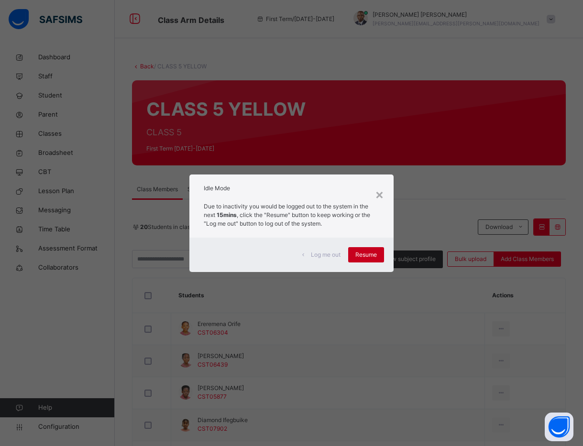
click at [356, 253] on div "Resume" at bounding box center [366, 254] width 36 height 15
